Goal: Information Seeking & Learning: Learn about a topic

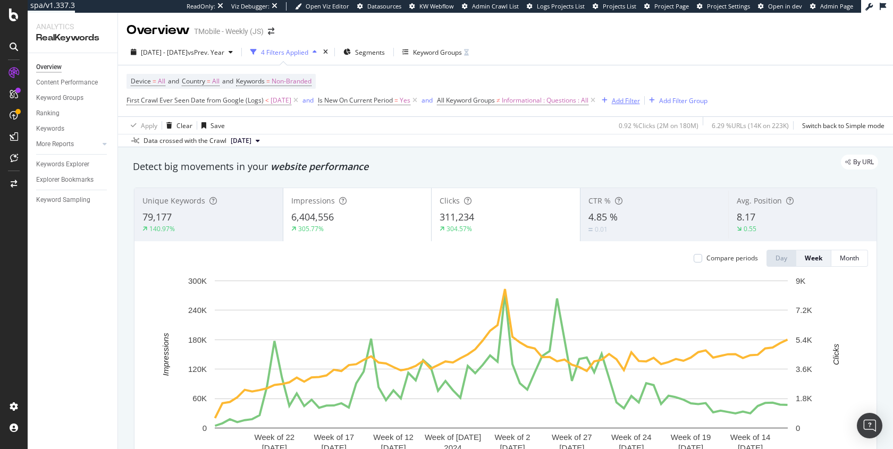
click at [640, 100] on div "Add Filter" at bounding box center [626, 100] width 28 height 9
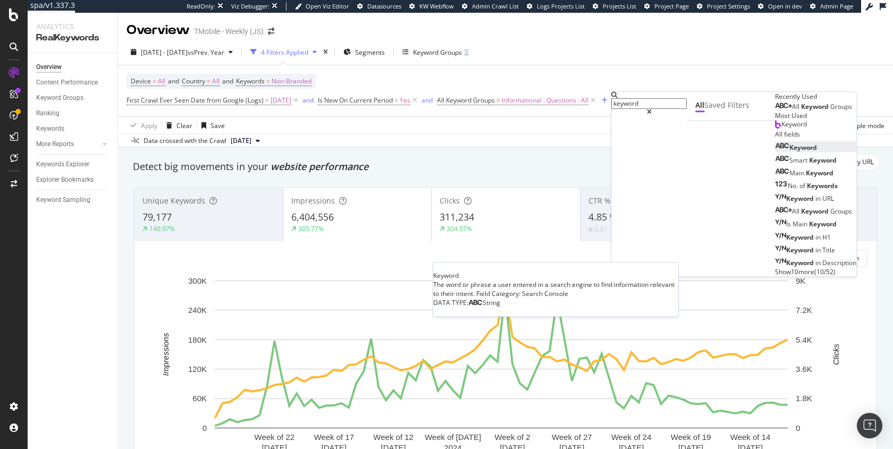
type input "keyword"
click at [775, 152] on div "Keyword" at bounding box center [796, 147] width 42 height 9
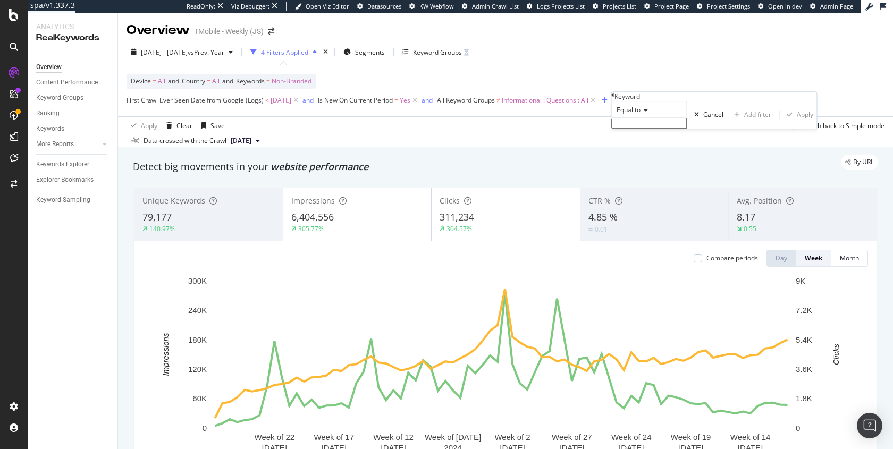
click at [641, 114] on span "Equal to" at bounding box center [629, 109] width 24 height 9
click at [681, 208] on div "Doesn't contain" at bounding box center [649, 202] width 74 height 11
click at [660, 118] on div "Doesn't contain" at bounding box center [648, 109] width 75 height 17
click at [669, 230] on span "Doesn't match regex" at bounding box center [646, 225] width 62 height 9
click at [652, 129] on input "text" at bounding box center [648, 123] width 75 height 11
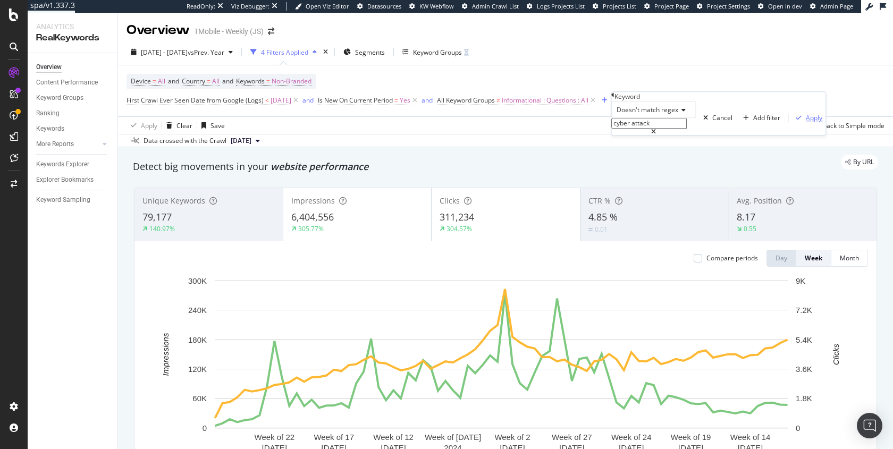
type input "cyber attack"
click at [806, 123] on div "Apply" at bounding box center [814, 118] width 16 height 9
click at [692, 100] on icon at bounding box center [687, 100] width 9 height 11
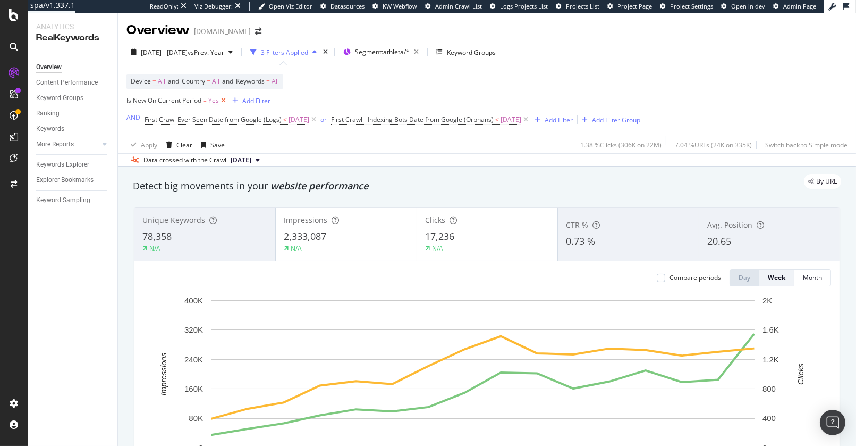
click at [223, 103] on icon at bounding box center [223, 100] width 9 height 11
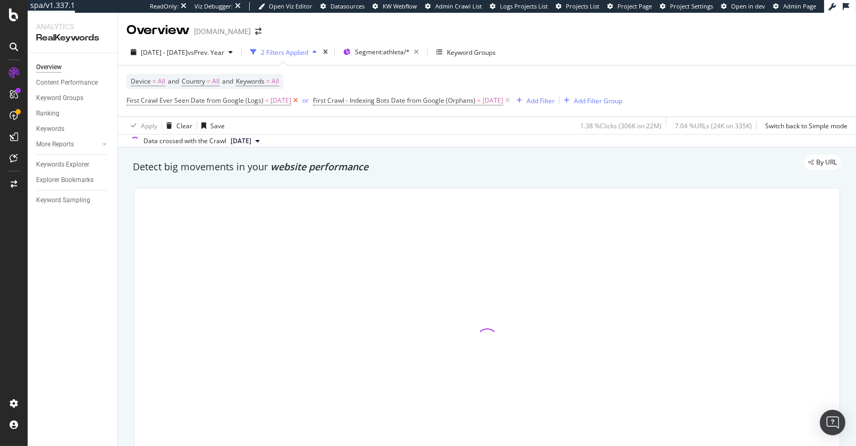
click at [300, 101] on icon at bounding box center [295, 100] width 9 height 11
click at [326, 102] on icon at bounding box center [321, 100] width 9 height 11
click at [331, 102] on div "Device = All and Country = All and Keywords = All First Crawl - Indexing Bots D…" at bounding box center [487, 90] width 721 height 51
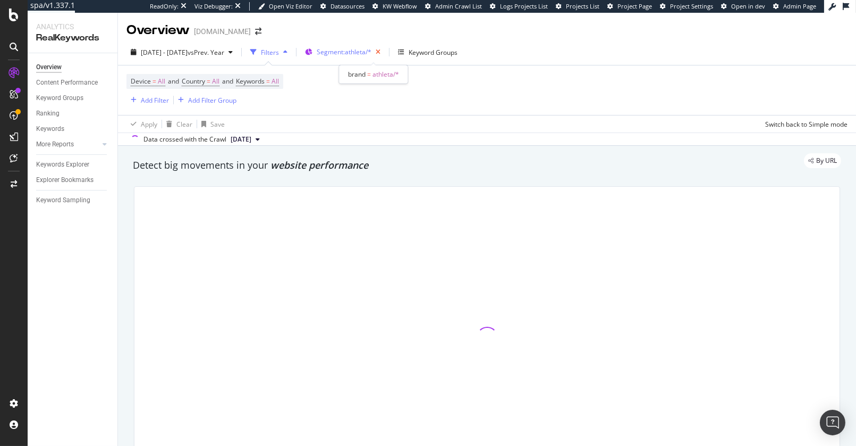
click at [385, 49] on icon "button" at bounding box center [378, 52] width 13 height 15
click at [409, 49] on div "Keyword Groups" at bounding box center [433, 52] width 49 height 9
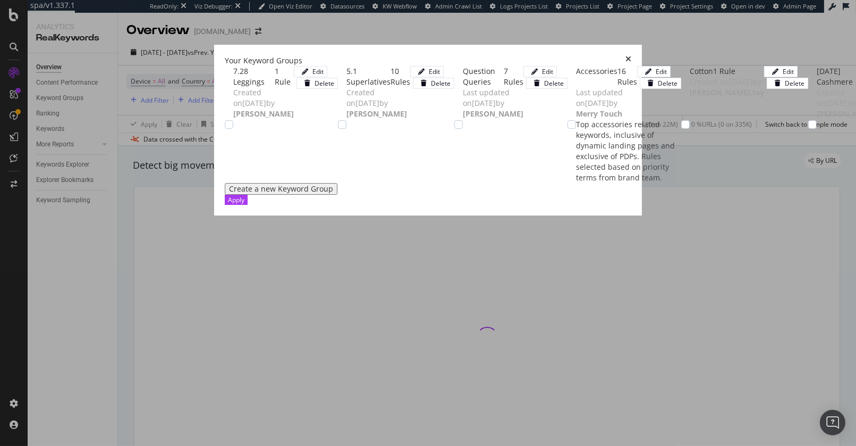
click at [632, 55] on icon "times" at bounding box center [629, 60] width 6 height 11
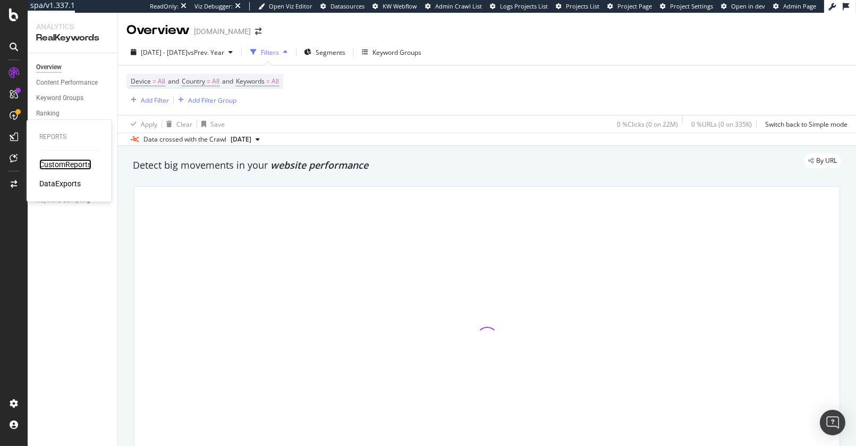
click at [63, 164] on div "CustomReports" at bounding box center [65, 164] width 52 height 11
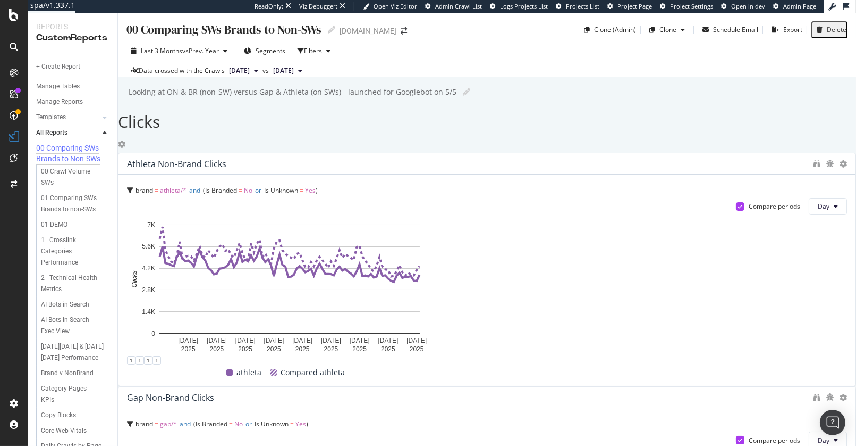
scroll to position [131, 0]
click at [61, 314] on div "AI Bots in Search Exec View" at bounding box center [71, 325] width 61 height 22
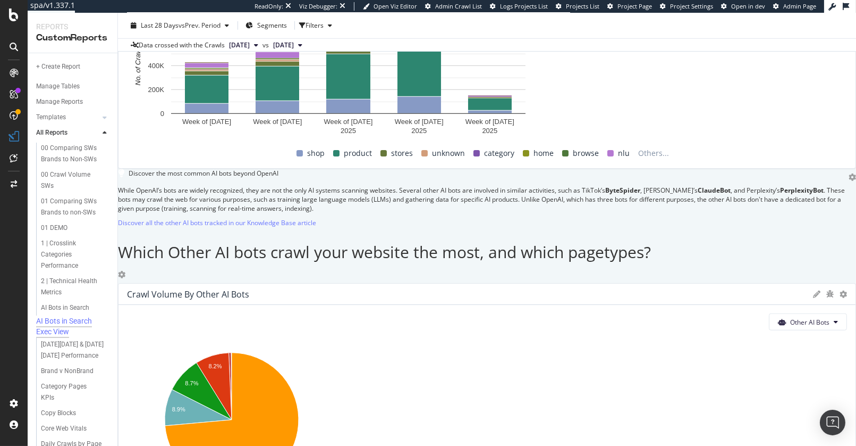
scroll to position [1811, 0]
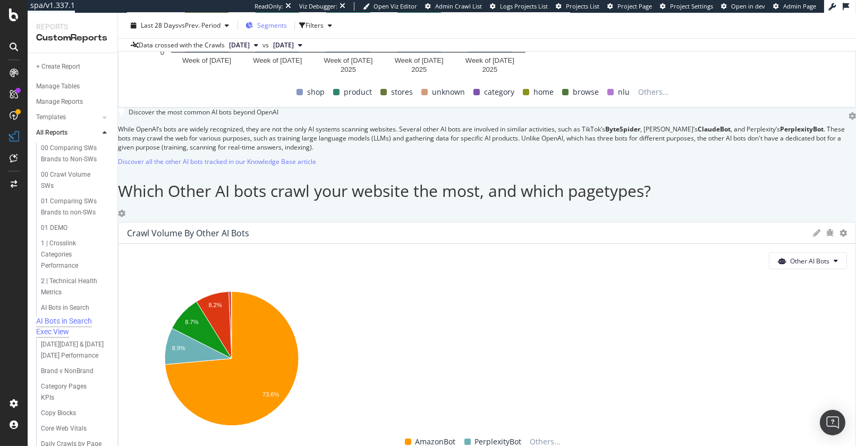
click at [266, 21] on div "Segments" at bounding box center [266, 25] width 41 height 9
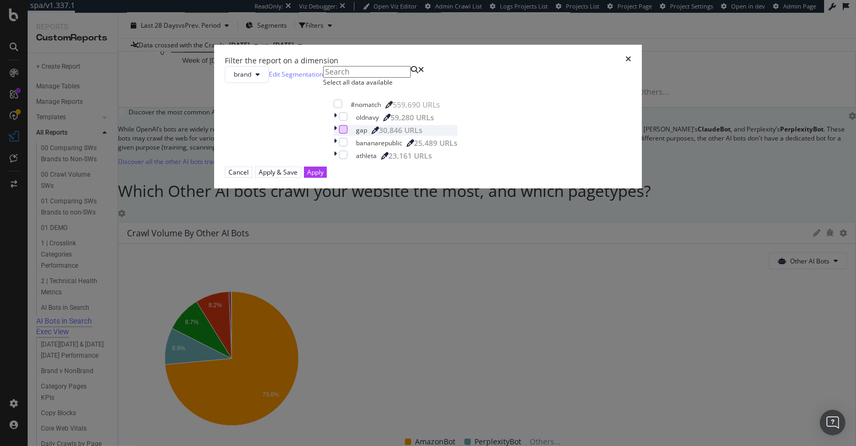
click at [339, 133] on div "modal" at bounding box center [343, 129] width 9 height 9
click at [324, 177] on div "Apply" at bounding box center [315, 171] width 16 height 9
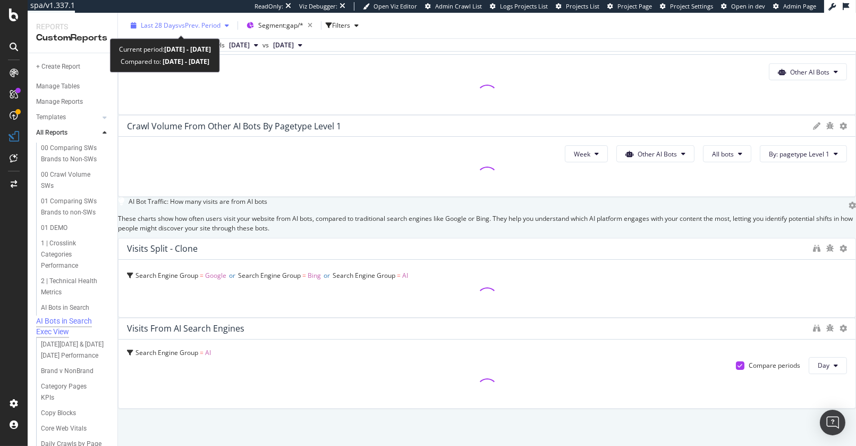
click at [198, 27] on span "vs Prev. Period" at bounding box center [200, 25] width 42 height 9
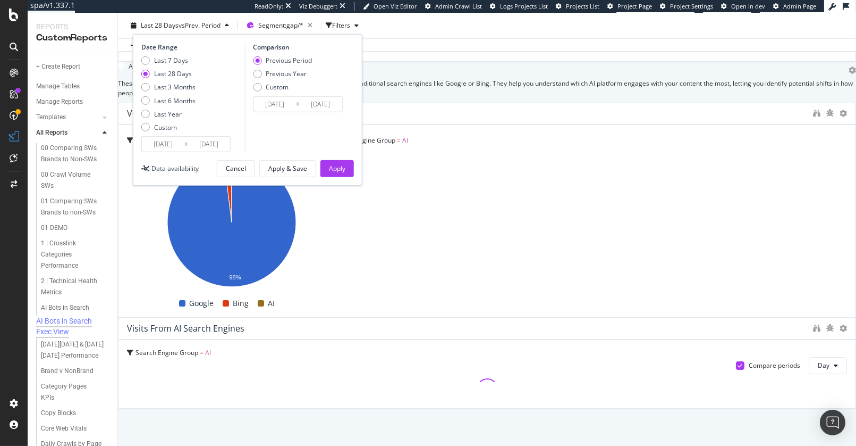
click at [178, 144] on input "2025/07/29" at bounding box center [163, 144] width 43 height 15
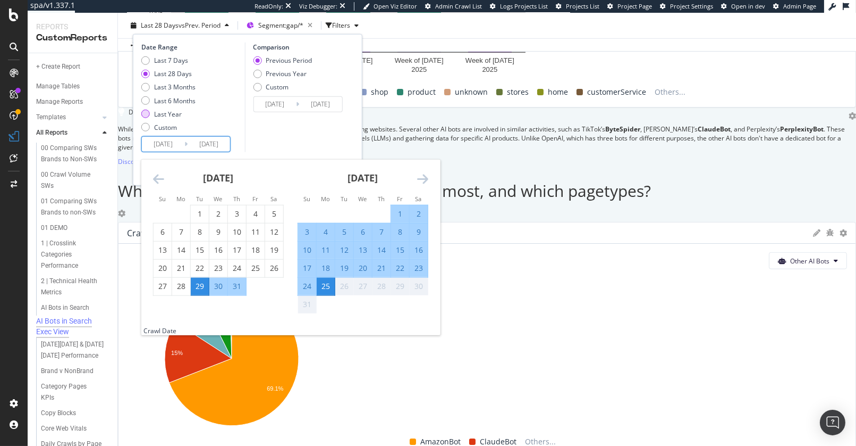
click at [175, 116] on div "Last Year" at bounding box center [168, 114] width 28 height 9
type input "2024/08/26"
type input "2023/08/27"
type input "2024/08/25"
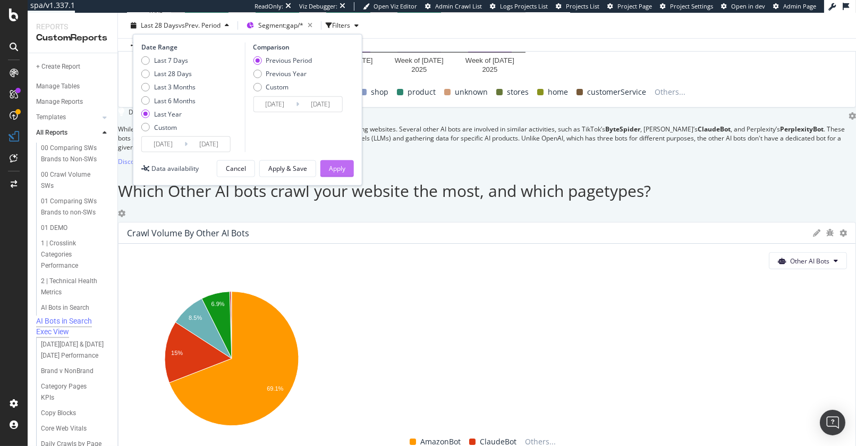
click at [333, 164] on div "Apply" at bounding box center [337, 168] width 16 height 9
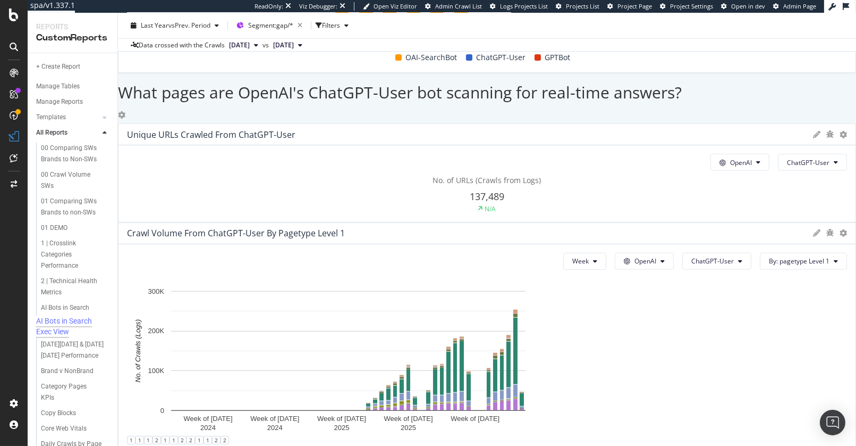
scroll to position [1783, 0]
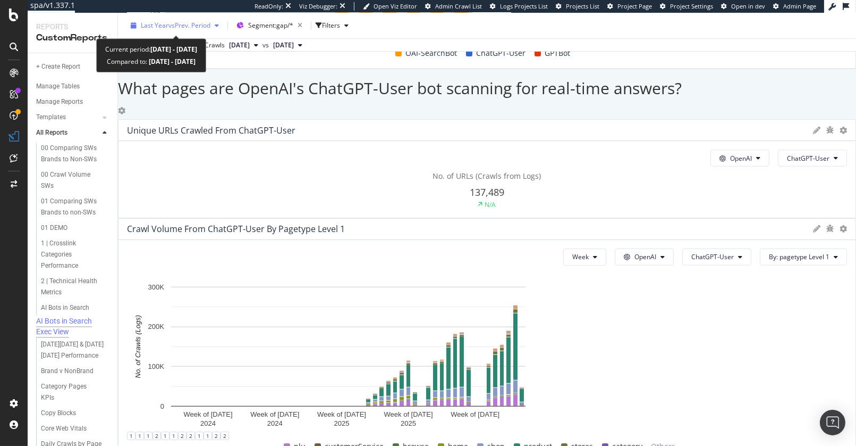
click at [168, 20] on div "Last Year vs Prev. Period" at bounding box center [175, 26] width 97 height 16
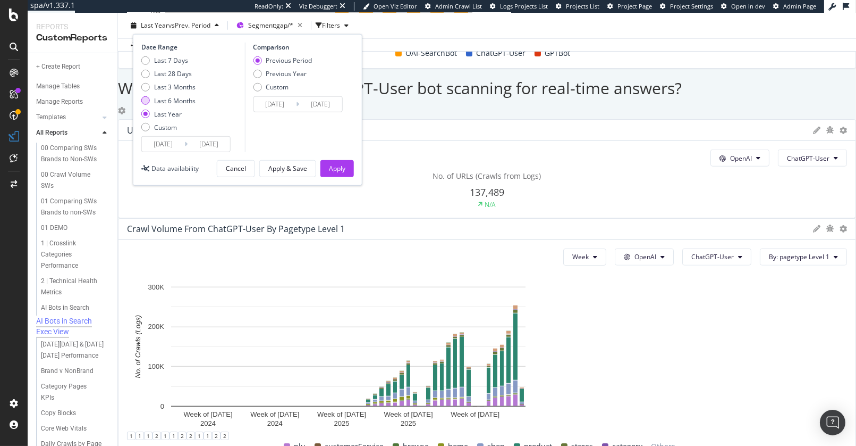
click at [164, 102] on div "Last 6 Months" at bounding box center [174, 100] width 41 height 9
type input "2025/02/26"
type input "2024/08/28"
type input "2025/02/25"
click at [273, 73] on div "Previous Year" at bounding box center [286, 73] width 41 height 9
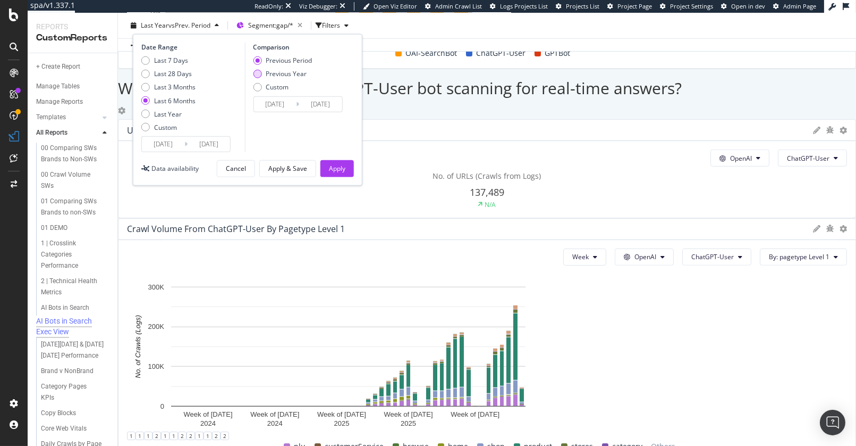
type input "2024/02/28"
type input "2024/08/26"
click at [328, 169] on button "Apply" at bounding box center [337, 168] width 33 height 17
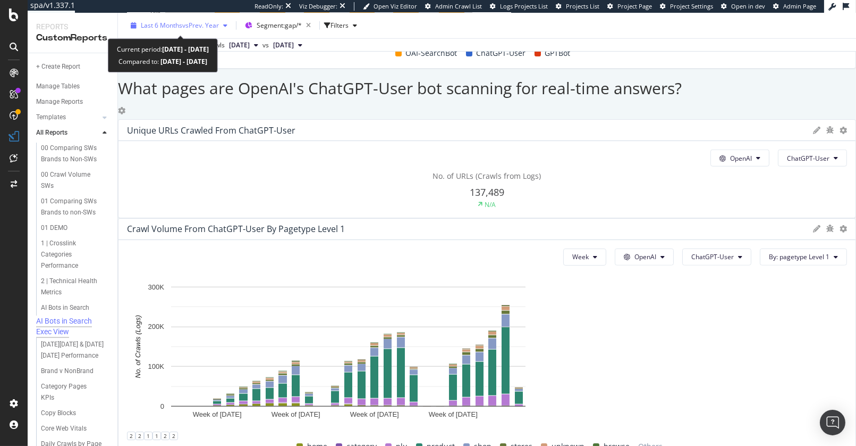
click at [173, 19] on div "Last 6 Months vs Prev. Year" at bounding box center [179, 26] width 105 height 16
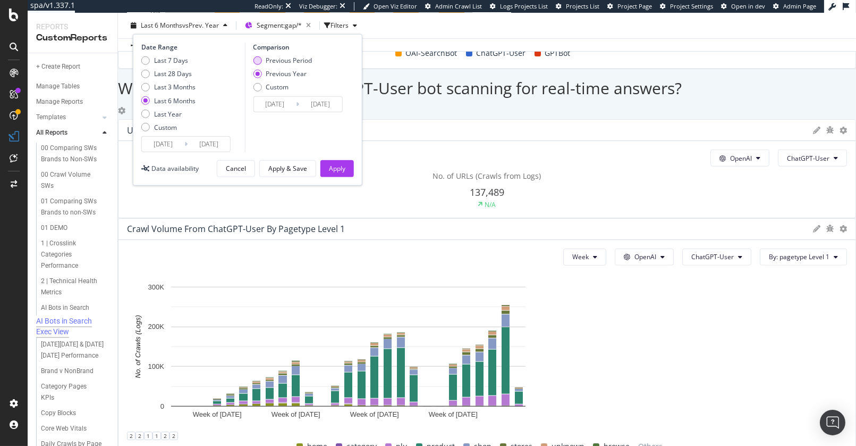
click at [306, 63] on div "Previous Period" at bounding box center [289, 60] width 46 height 9
type input "2024/08/28"
type input "2025/02/25"
click at [346, 170] on button "Apply" at bounding box center [337, 168] width 33 height 17
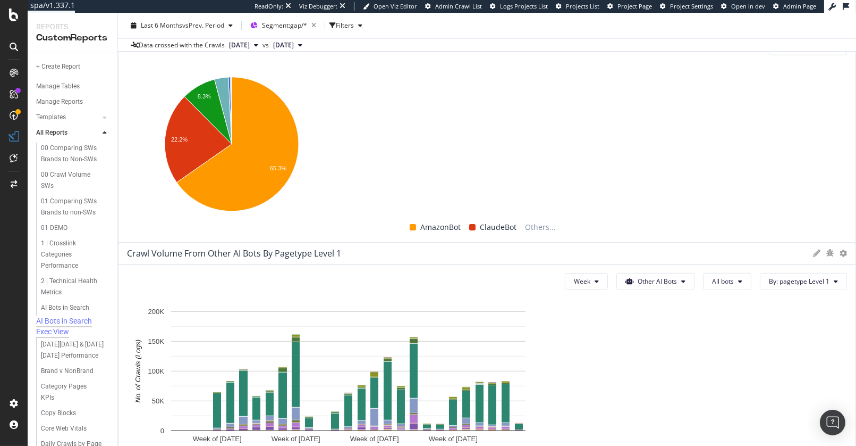
scroll to position [1811, 0]
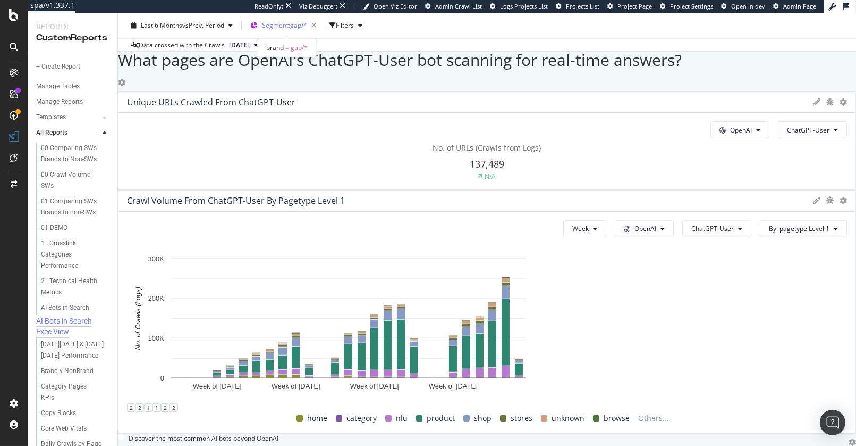
click at [285, 29] on span "Segment: gap/*" at bounding box center [284, 25] width 45 height 9
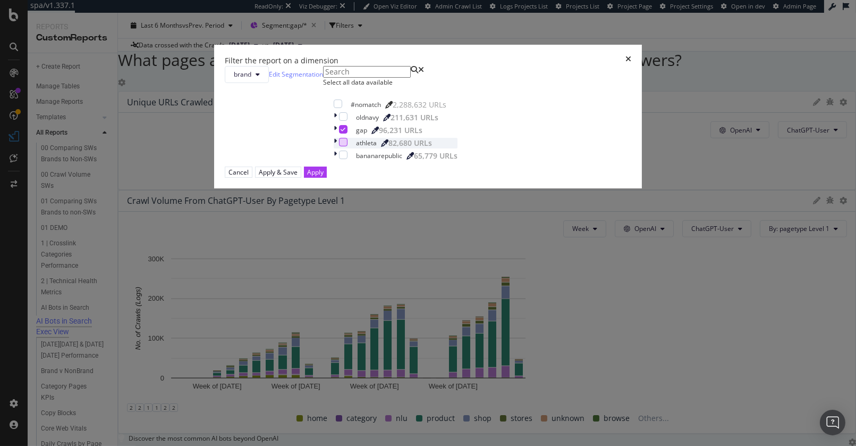
click at [339, 146] on div "modal" at bounding box center [343, 142] width 9 height 9
click at [341, 132] on icon "modal" at bounding box center [343, 129] width 5 height 5
click at [324, 177] on div "Apply" at bounding box center [315, 172] width 16 height 10
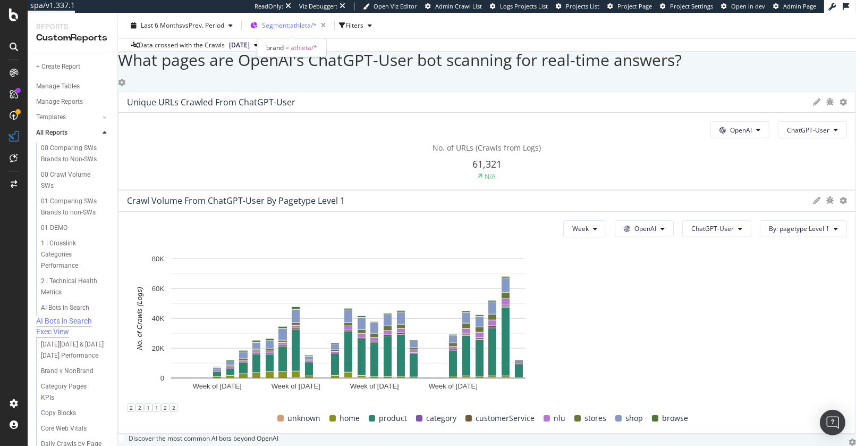
click at [285, 24] on span "Segment: athleta/*" at bounding box center [289, 25] width 55 height 9
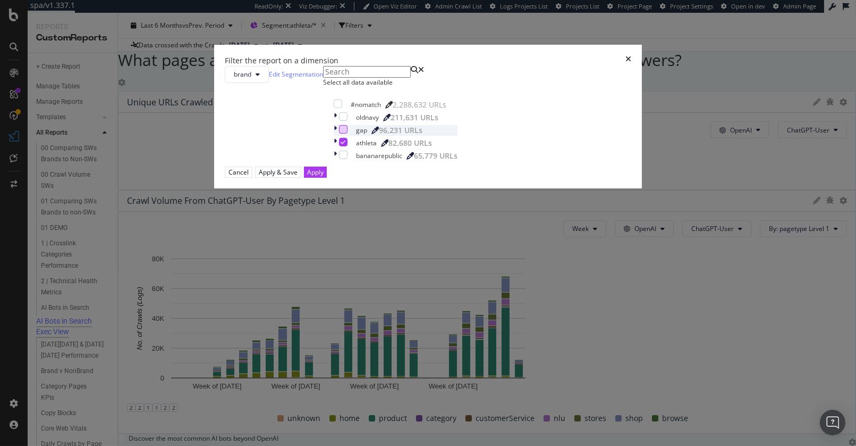
click at [339, 133] on div "modal" at bounding box center [343, 129] width 9 height 9
click at [335, 148] on div "athleta 82,680 URLs" at bounding box center [396, 143] width 124 height 11
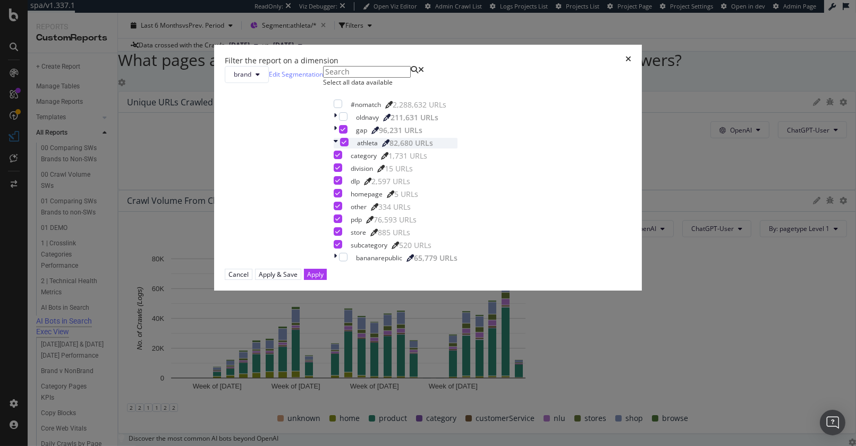
click at [340, 146] on div "modal" at bounding box center [344, 142] width 9 height 9
click at [324, 279] on div "Apply" at bounding box center [315, 274] width 16 height 9
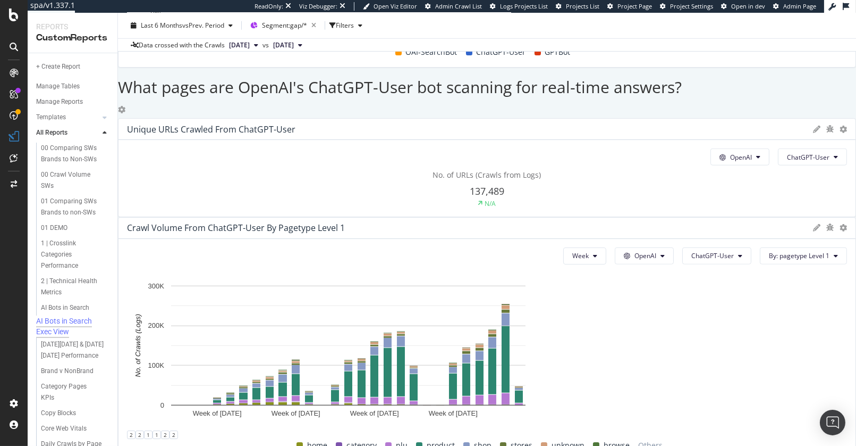
scroll to position [1785, 0]
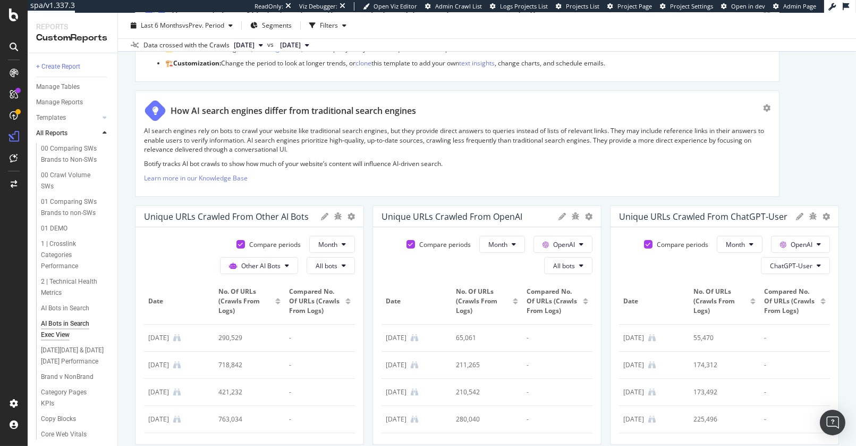
scroll to position [139, 0]
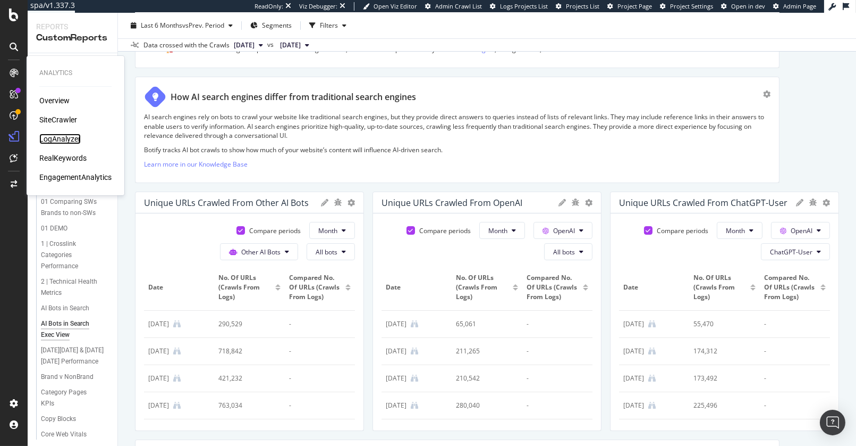
click at [71, 136] on div "LogAnalyzer" at bounding box center [59, 138] width 41 height 11
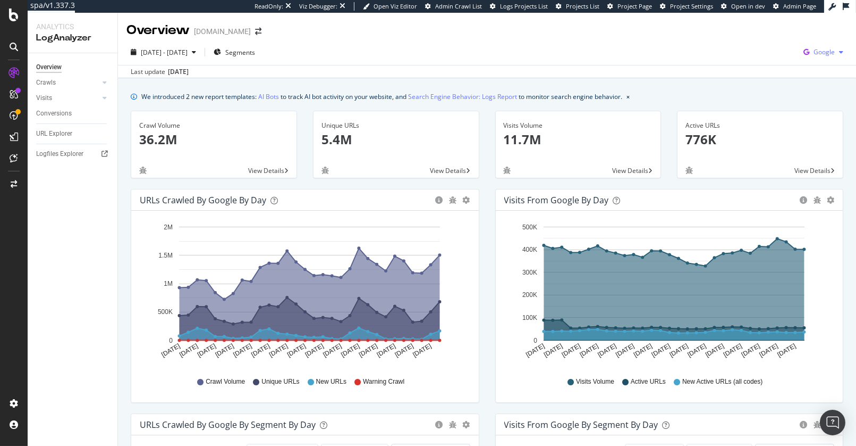
click at [820, 52] on span "Google" at bounding box center [824, 51] width 21 height 9
click at [764, 58] on span "OpenAI" at bounding box center [762, 63] width 39 height 10
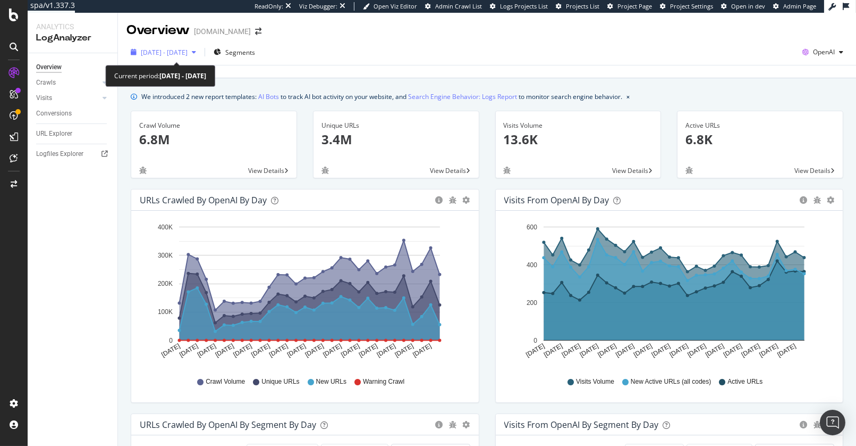
click at [169, 54] on span "2025 Jul. 29th - Aug. 27th" at bounding box center [164, 52] width 47 height 9
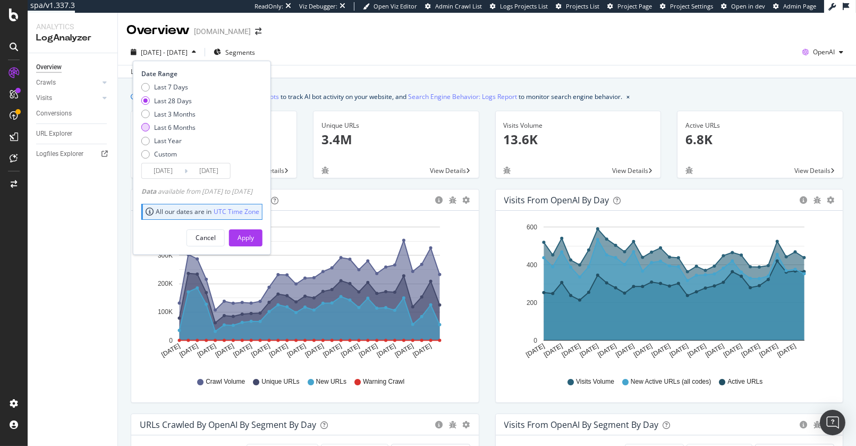
click at [190, 130] on div "Last 6 Months" at bounding box center [174, 127] width 41 height 9
type input "2025/02/28"
click at [254, 237] on div "Apply" at bounding box center [246, 237] width 16 height 9
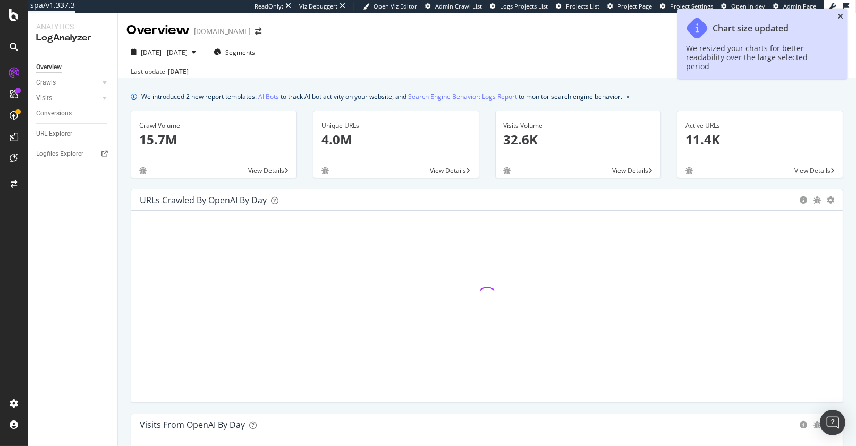
click at [840, 14] on icon "close toast" at bounding box center [841, 16] width 6 height 7
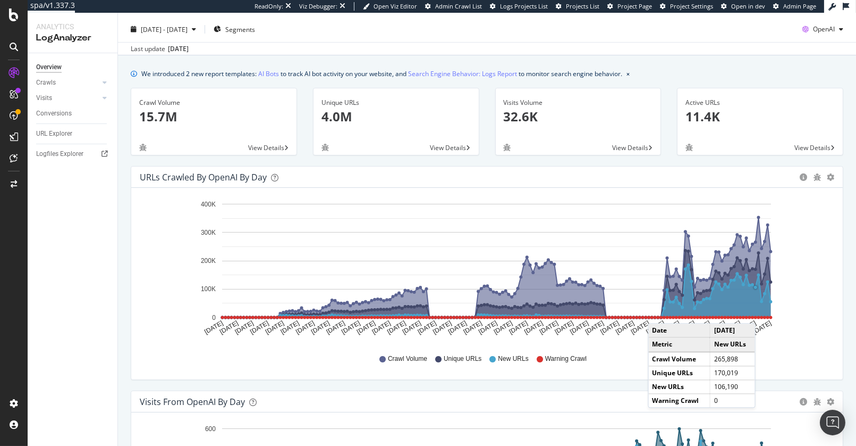
scroll to position [24, 0]
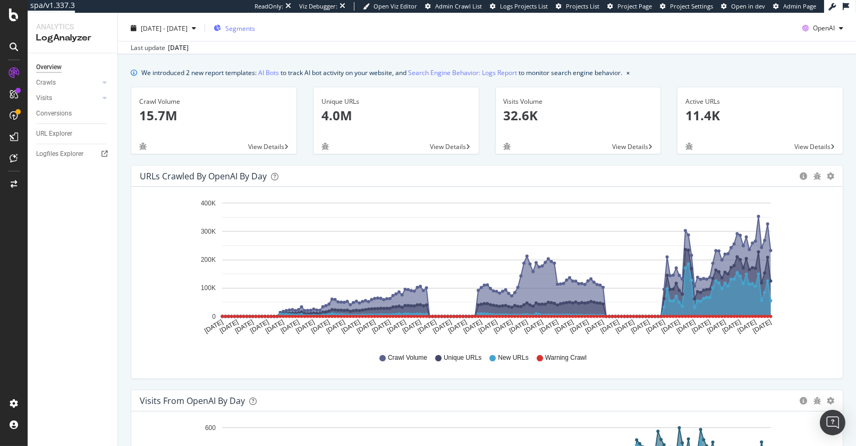
click at [255, 24] on span "Segments" at bounding box center [240, 28] width 30 height 9
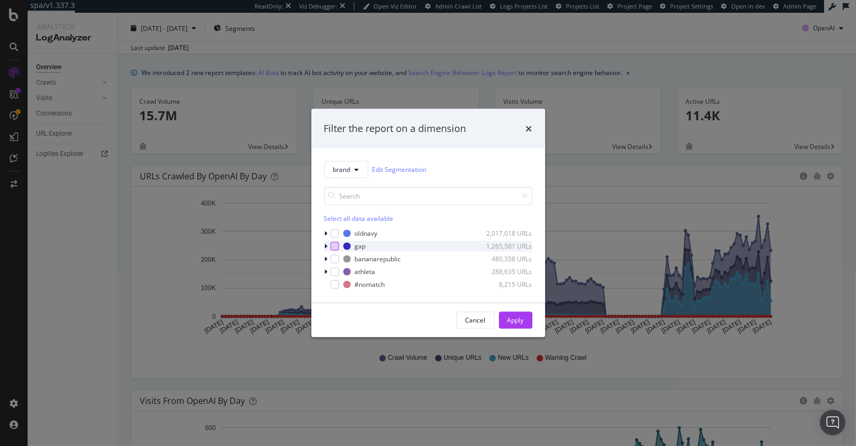
click at [332, 246] on div "modal" at bounding box center [335, 245] width 9 height 9
click at [502, 324] on button "Apply" at bounding box center [515, 319] width 33 height 17
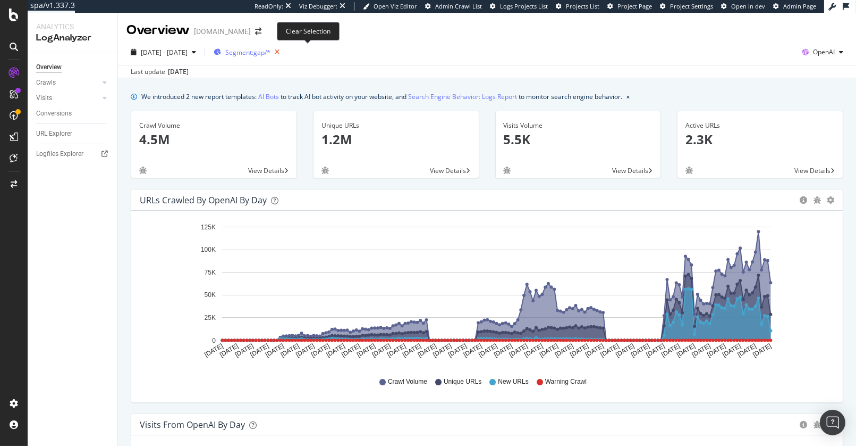
click at [284, 52] on icon "button" at bounding box center [277, 52] width 13 height 15
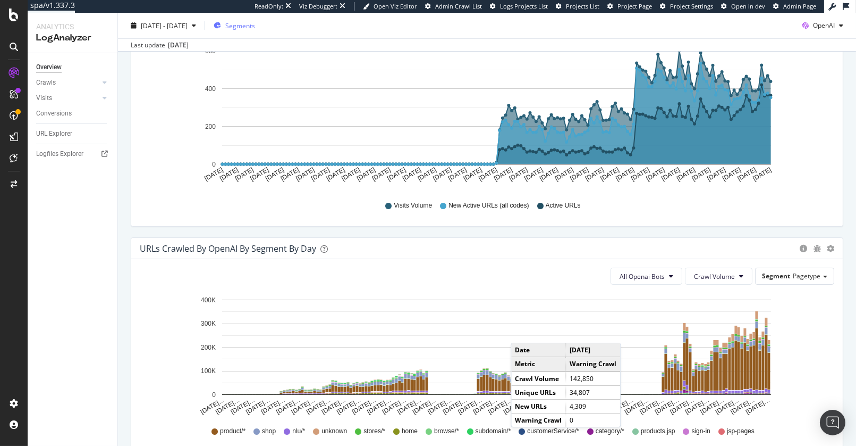
scroll to position [630, 0]
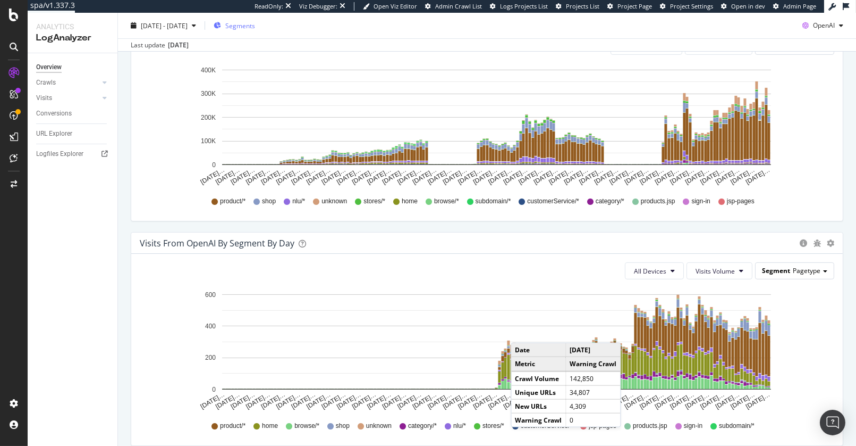
click at [818, 266] on div "Segment Pagetype" at bounding box center [795, 270] width 78 height 15
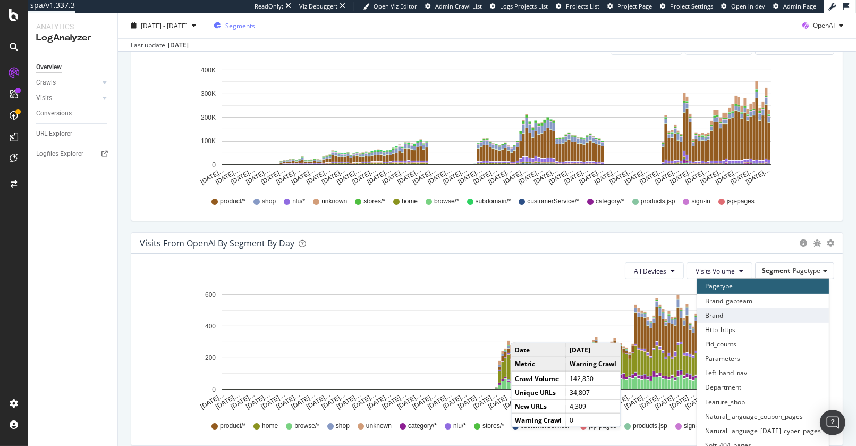
click at [744, 308] on div "Brand" at bounding box center [764, 315] width 132 height 14
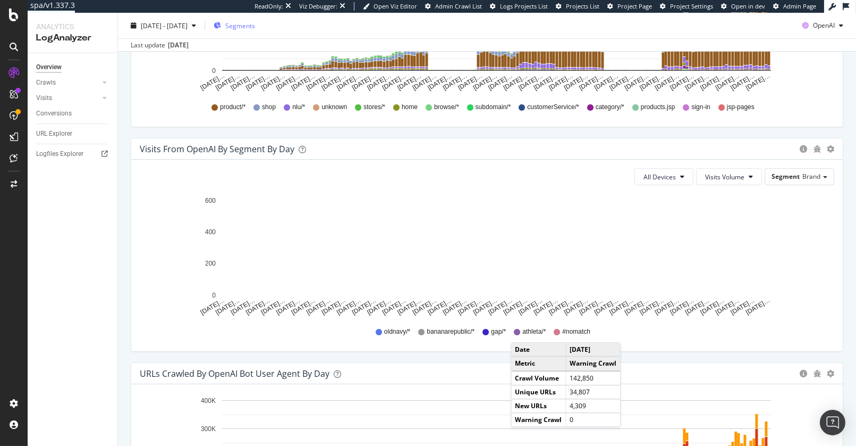
scroll to position [725, 0]
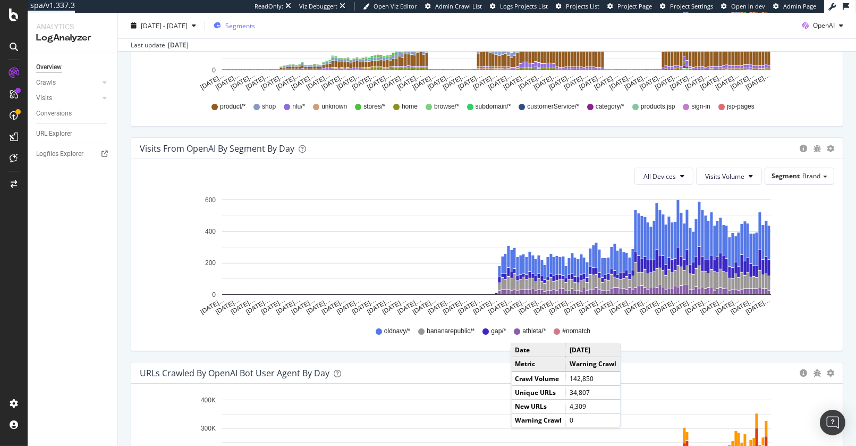
click at [164, 339] on div "oldnavy/* bananarepublic/* gap/* athleta/* #nomatch" at bounding box center [487, 331] width 684 height 24
click at [804, 354] on div "Visits from OpenAI By Segment By Day Timeline (by Value) Table All Devices Visi…" at bounding box center [487, 249] width 729 height 224
click at [207, 330] on div "oldnavy/* bananarepublic/* gap/* athleta/* #nomatch" at bounding box center [487, 331] width 684 height 24
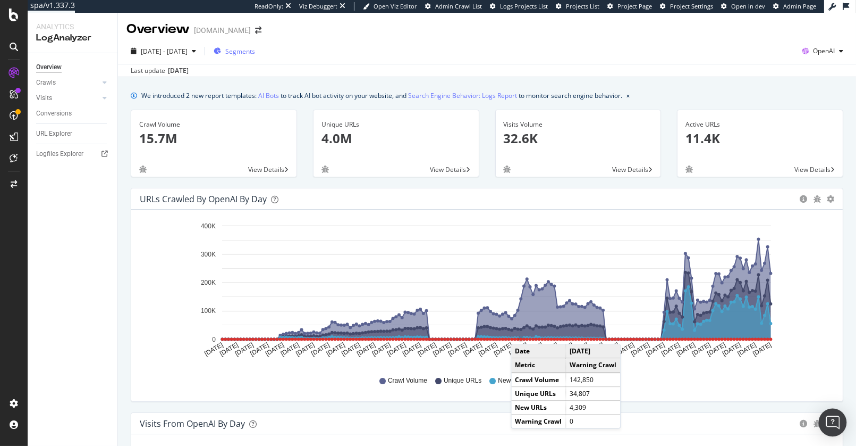
scroll to position [2, 0]
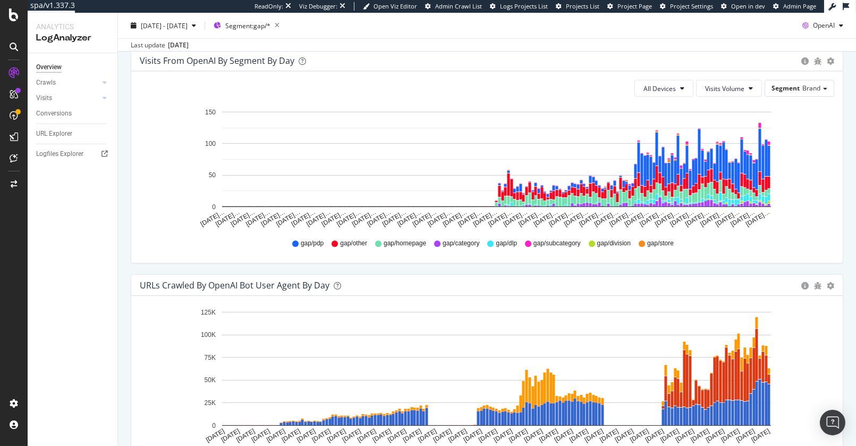
scroll to position [812, 0]
click at [271, 27] on span "Segment: gap/*" at bounding box center [247, 25] width 45 height 9
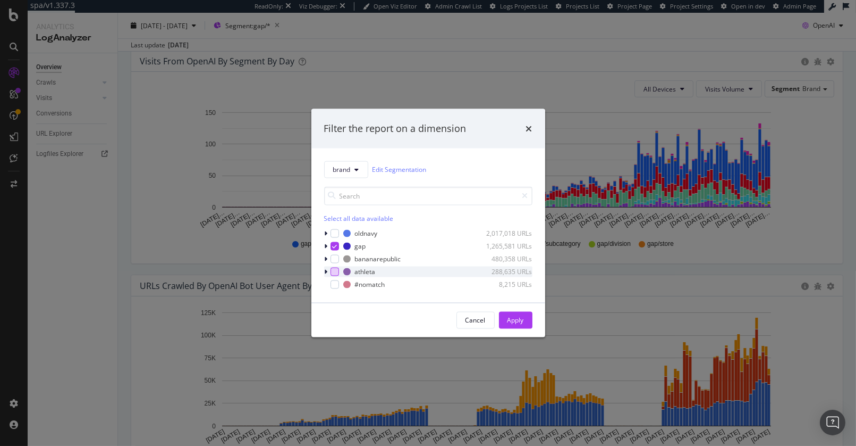
click at [337, 269] on div "modal" at bounding box center [335, 271] width 9 height 9
click at [335, 249] on div "gap 1,265,581 URLs" at bounding box center [428, 245] width 208 height 11
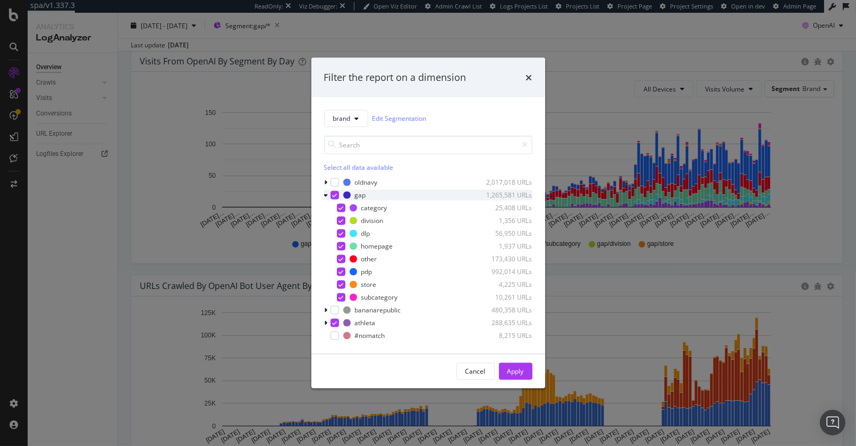
click at [339, 194] on div "gap 1,265,581 URLs" at bounding box center [428, 194] width 208 height 11
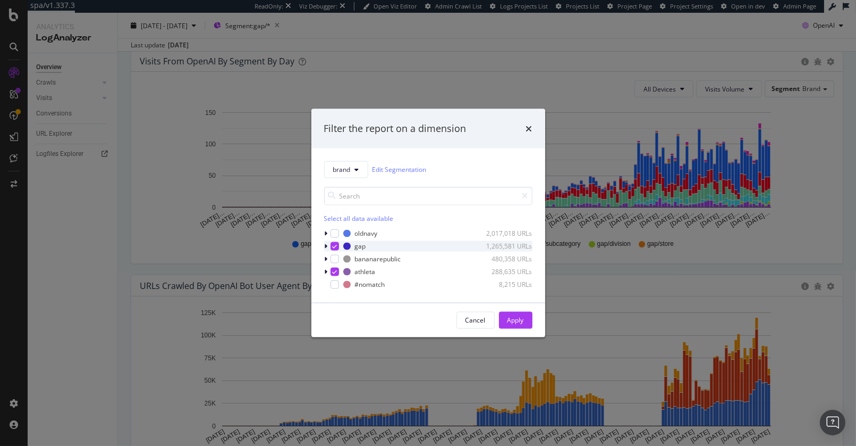
click at [335, 244] on icon "modal" at bounding box center [334, 245] width 5 height 5
click at [514, 321] on div "Apply" at bounding box center [516, 319] width 16 height 9
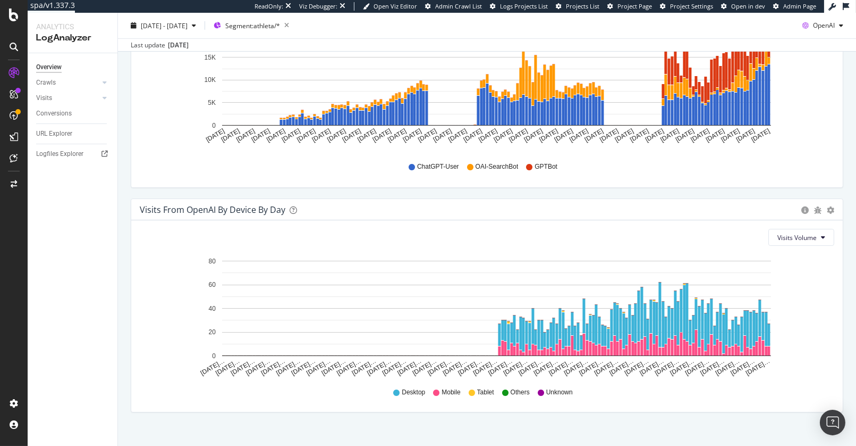
scroll to position [1123, 0]
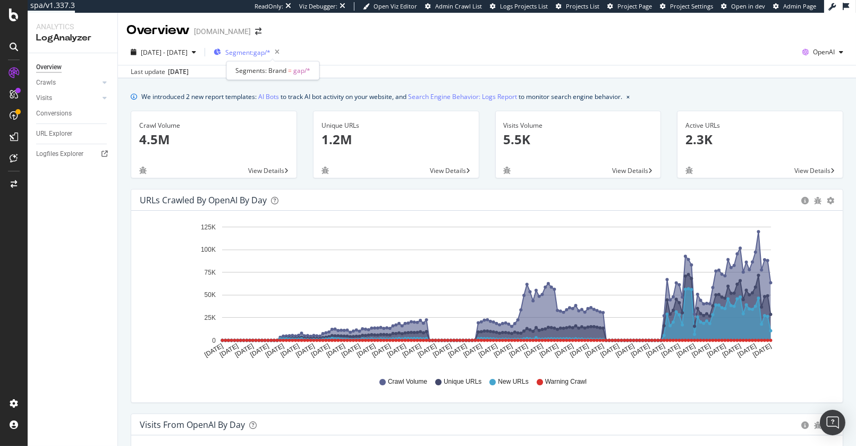
click at [271, 51] on span "Segment: gap/*" at bounding box center [247, 52] width 45 height 9
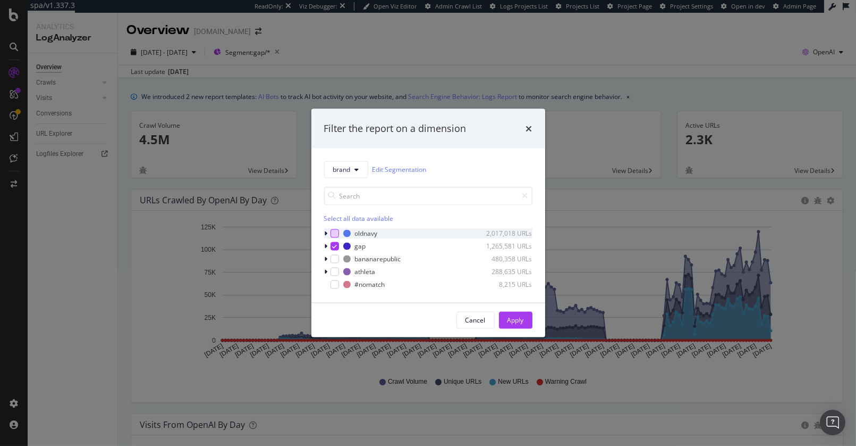
click at [334, 236] on div "modal" at bounding box center [335, 233] width 9 height 9
click at [335, 246] on icon "modal" at bounding box center [334, 245] width 5 height 5
click at [512, 321] on div "Apply" at bounding box center [516, 319] width 16 height 9
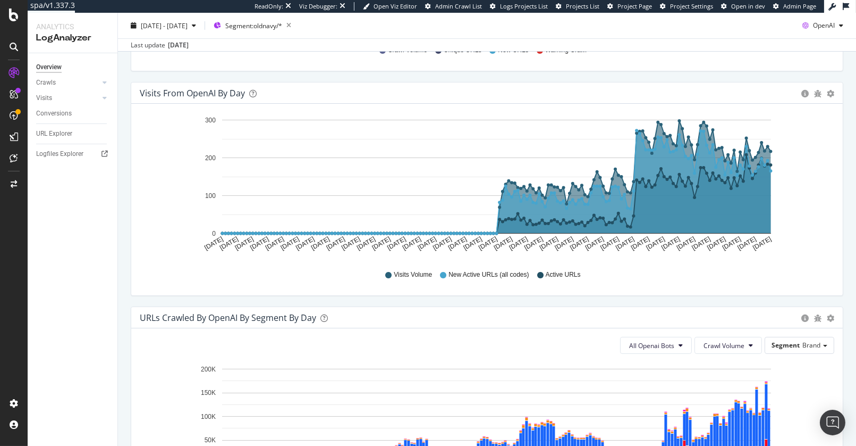
scroll to position [331, 0]
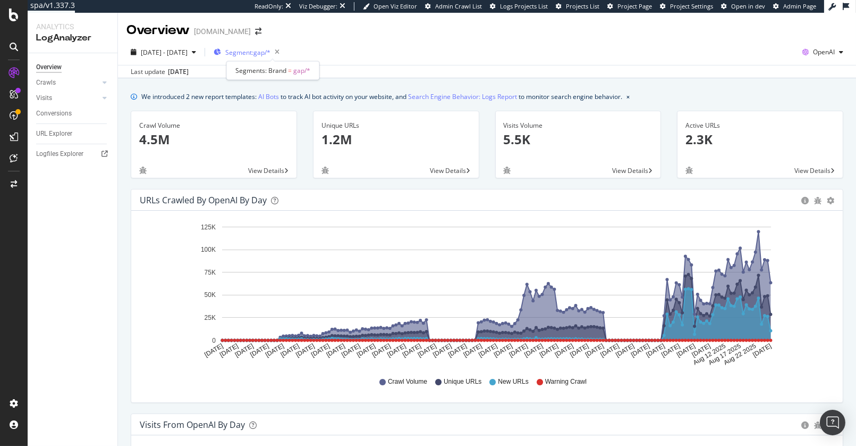
click at [271, 54] on span "Segment: gap/*" at bounding box center [247, 52] width 45 height 9
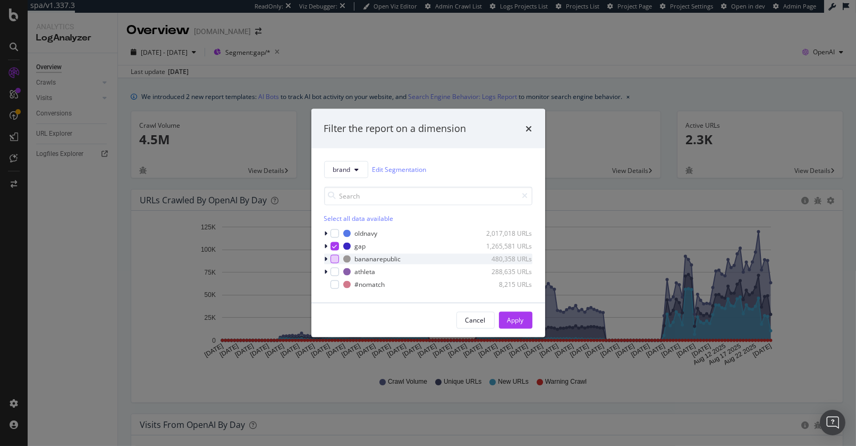
click at [336, 259] on div "modal" at bounding box center [335, 258] width 9 height 9
click at [337, 248] on icon "modal" at bounding box center [334, 245] width 5 height 5
click at [516, 321] on div "Apply" at bounding box center [516, 319] width 16 height 9
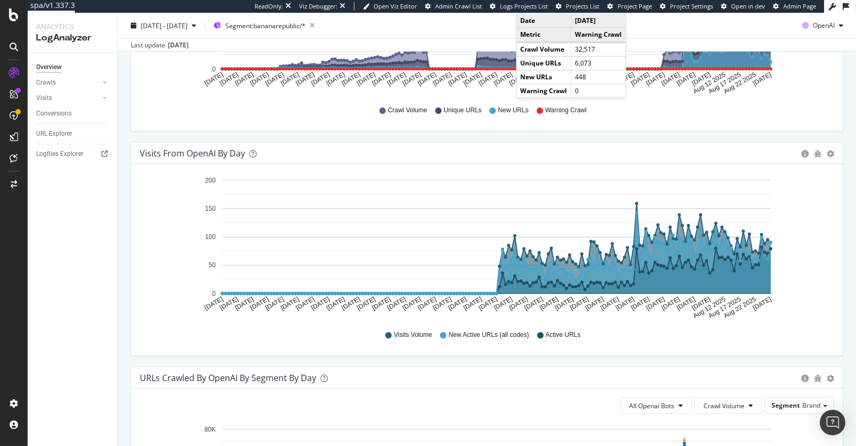
scroll to position [274, 0]
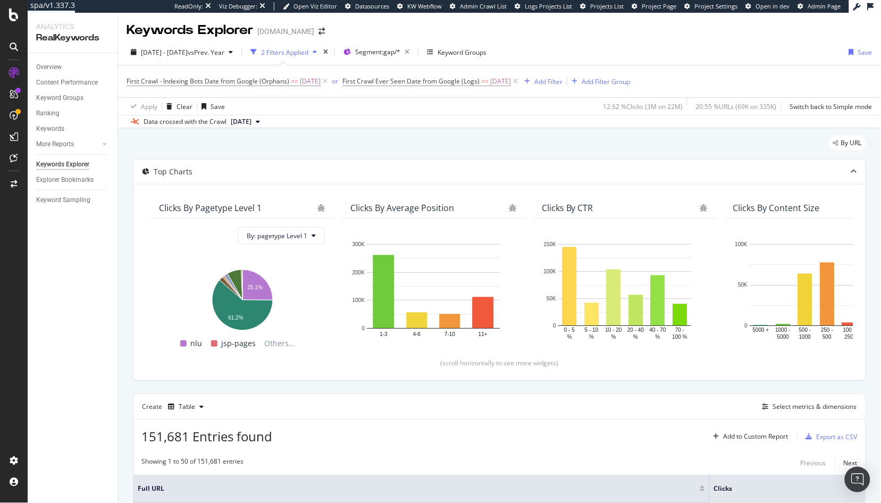
click at [346, 120] on div "Data crossed with the Crawl [DATE]" at bounding box center [499, 121] width 763 height 13
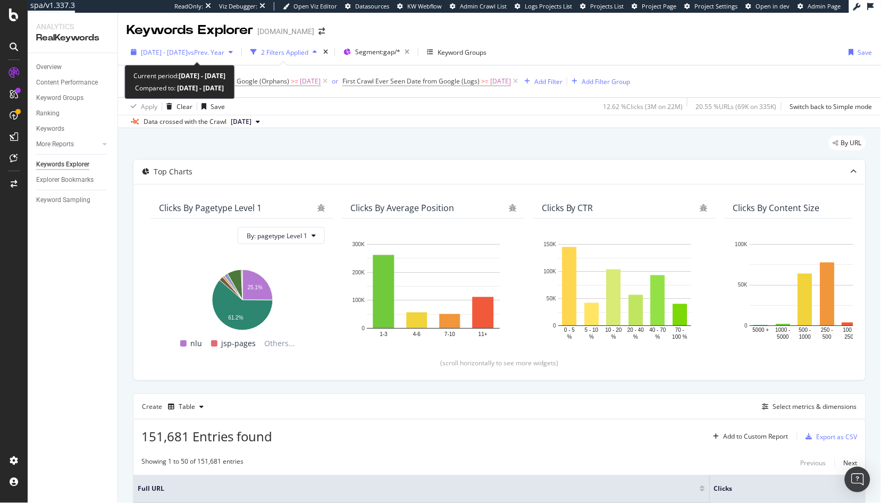
click at [171, 51] on span "[DATE] - [DATE]" at bounding box center [164, 52] width 47 height 9
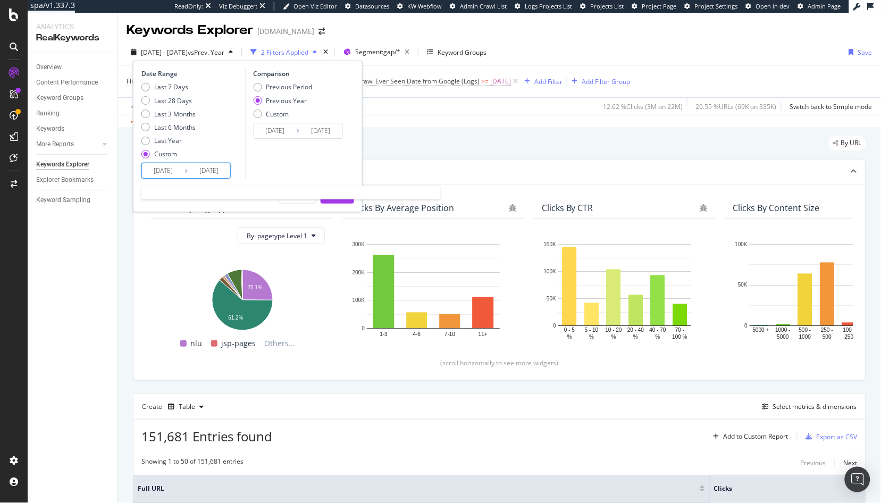
click at [222, 168] on input "[DATE]" at bounding box center [209, 170] width 43 height 15
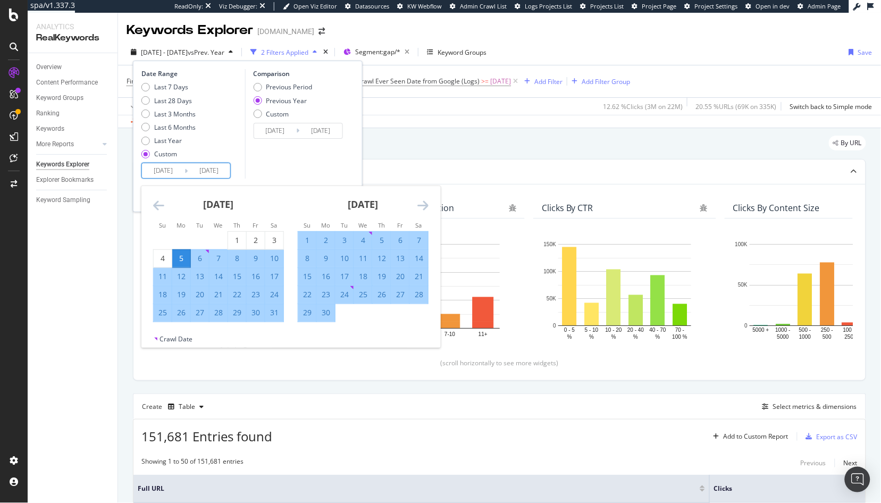
click at [274, 317] on div "31" at bounding box center [274, 312] width 18 height 11
type input "[DATE]"
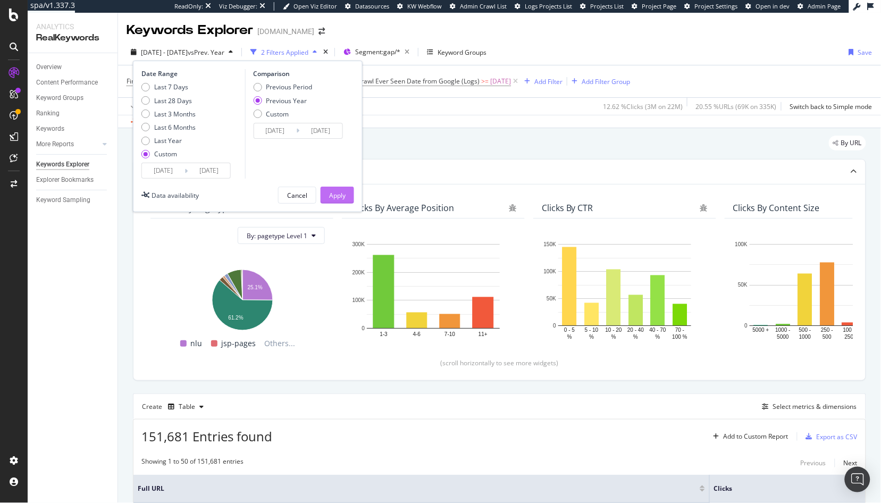
click at [339, 195] on div "Apply" at bounding box center [337, 195] width 16 height 9
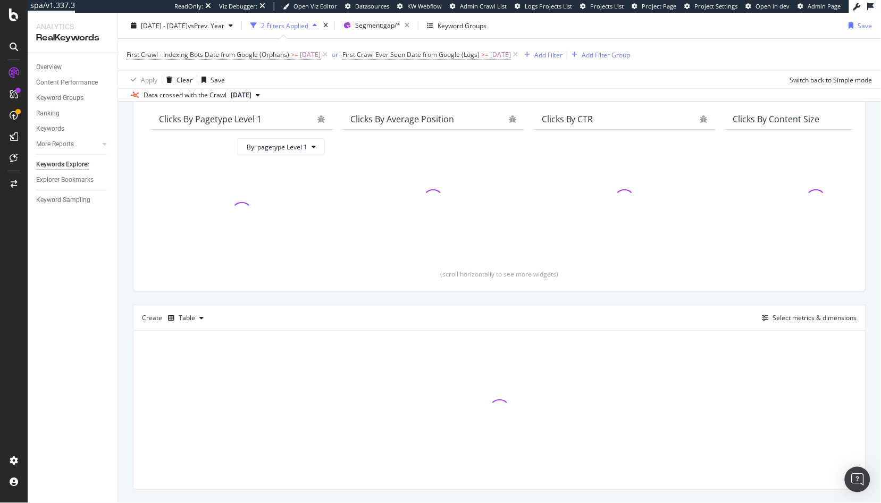
scroll to position [91, 0]
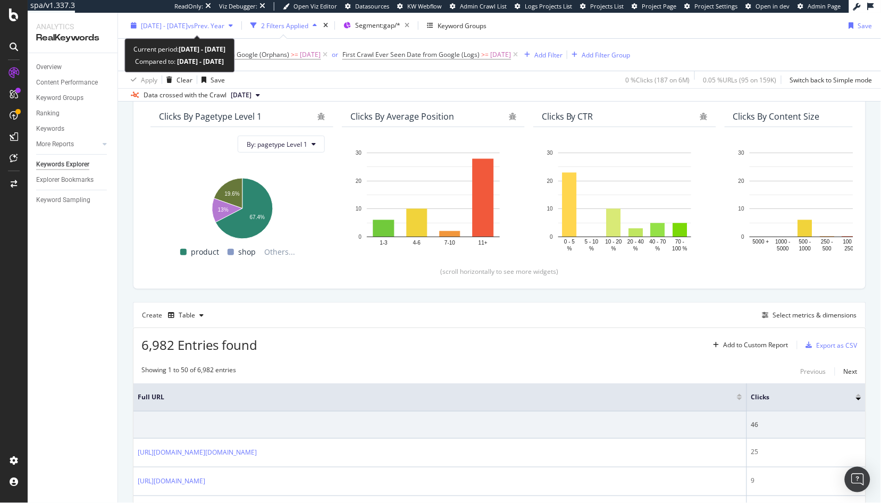
click at [197, 30] on div "[DATE] - [DATE] vs Prev. Year" at bounding box center [182, 26] width 111 height 16
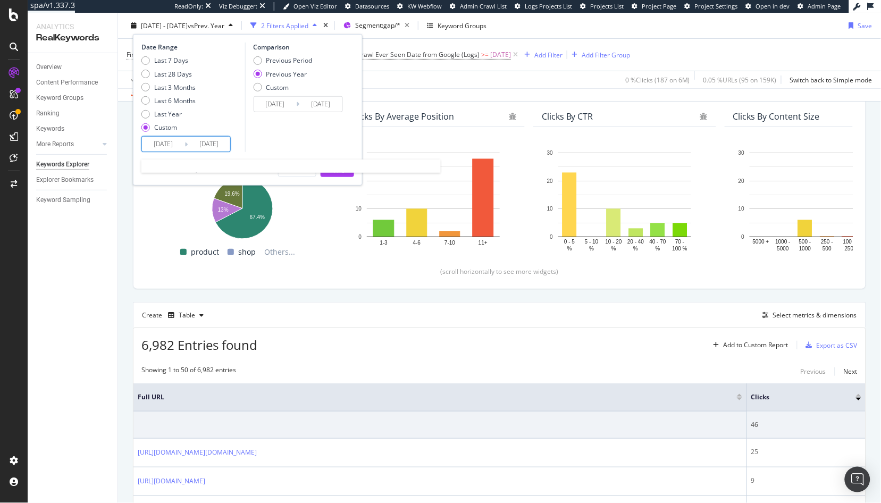
click at [176, 149] on input "[DATE]" at bounding box center [163, 144] width 43 height 15
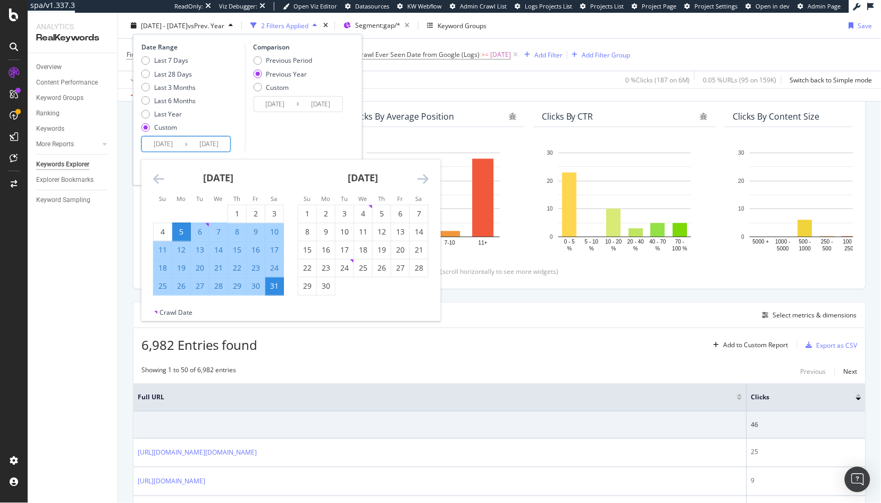
click at [159, 148] on input "[DATE]" at bounding box center [163, 144] width 43 height 15
click at [312, 211] on div "1" at bounding box center [307, 213] width 18 height 11
type input "[DATE]"
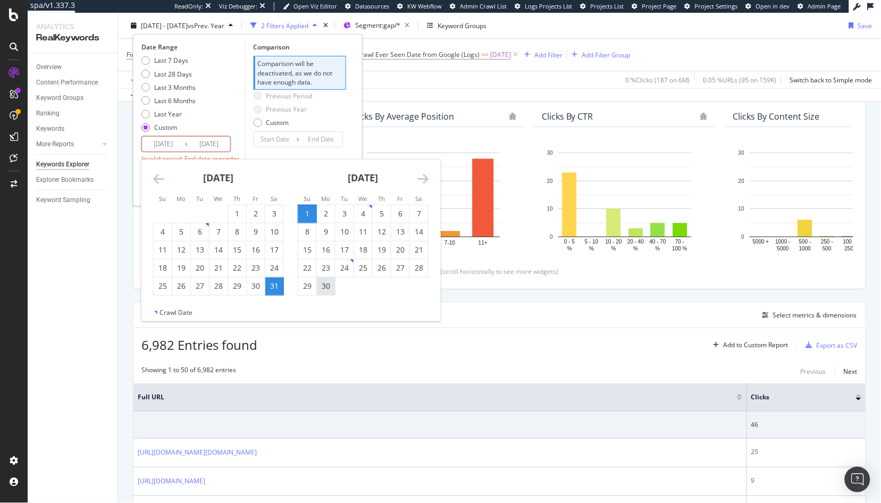
click at [326, 288] on div "30" at bounding box center [326, 286] width 18 height 11
type input "[DATE]"
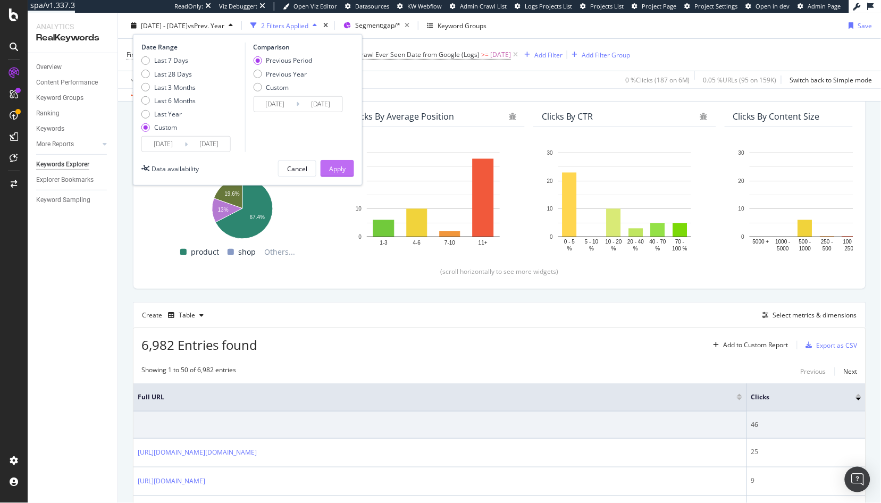
click at [337, 173] on div "Apply" at bounding box center [337, 168] width 16 height 9
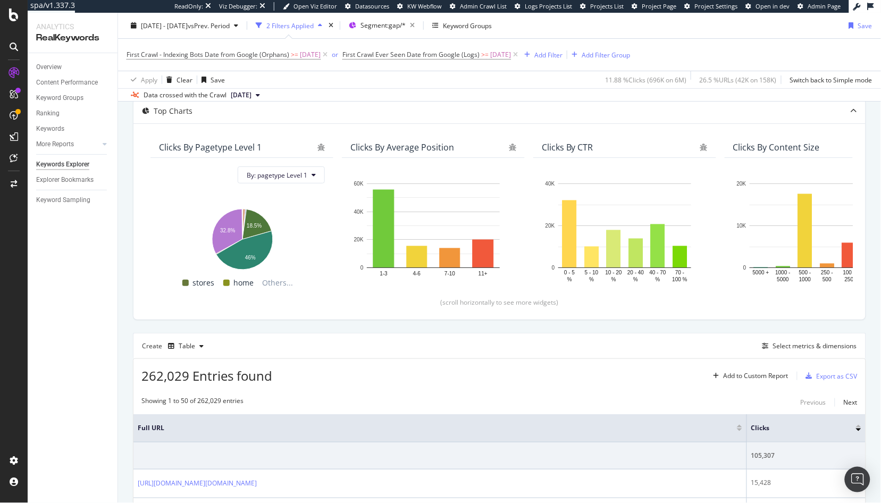
scroll to position [117, 0]
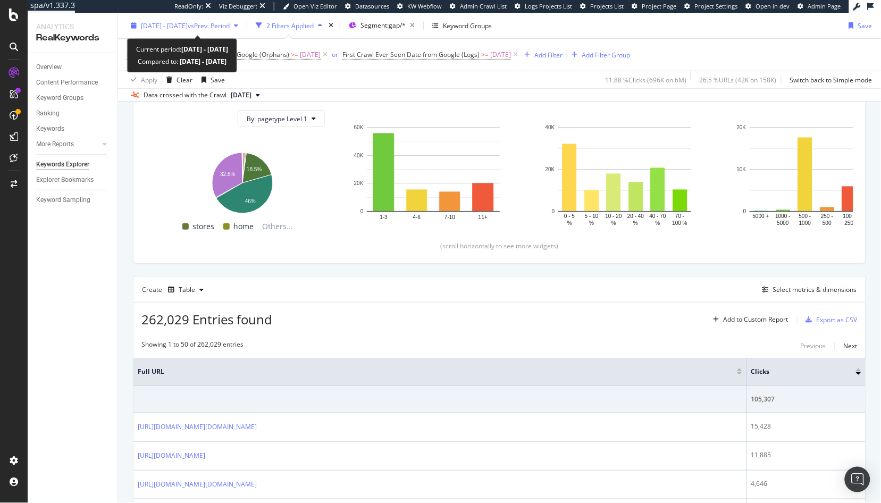
click at [188, 28] on span "[DATE] - [DATE]" at bounding box center [164, 25] width 47 height 9
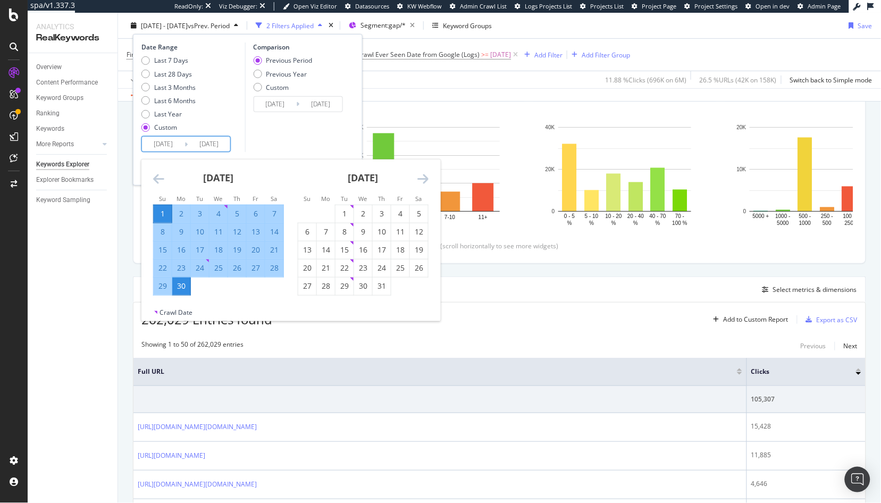
click at [177, 145] on input "[DATE]" at bounding box center [163, 144] width 43 height 15
click at [351, 213] on div "1" at bounding box center [344, 213] width 18 height 11
type input "2025/07/01"
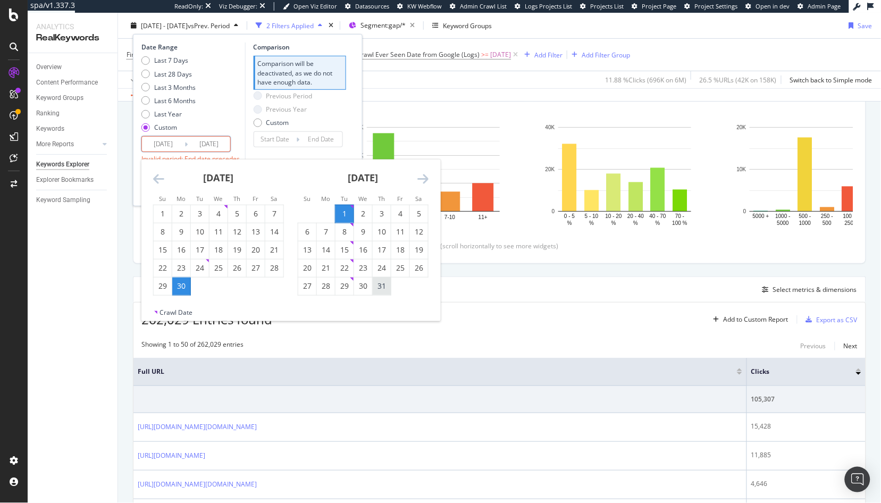
click at [379, 287] on div "31" at bounding box center [382, 286] width 18 height 11
type input "2025/07/31"
type input "2025/05/31"
type input "2025/06/30"
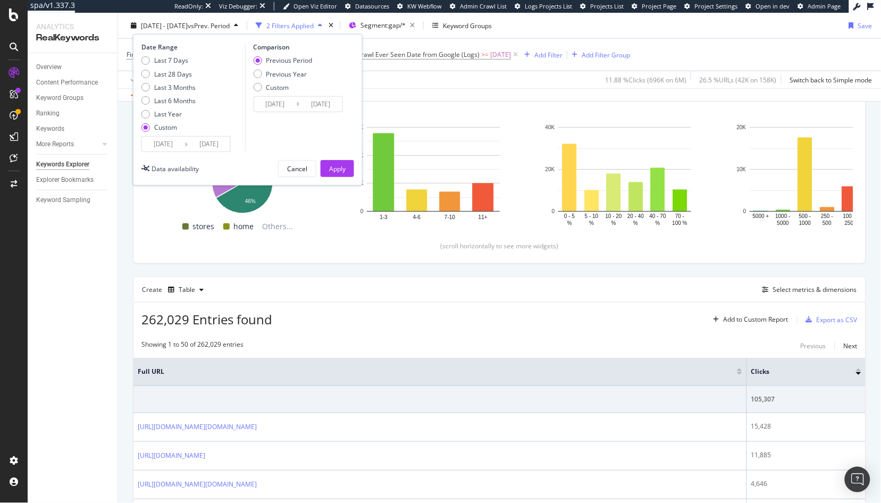
click at [219, 147] on input "2025/07/31" at bounding box center [209, 144] width 43 height 15
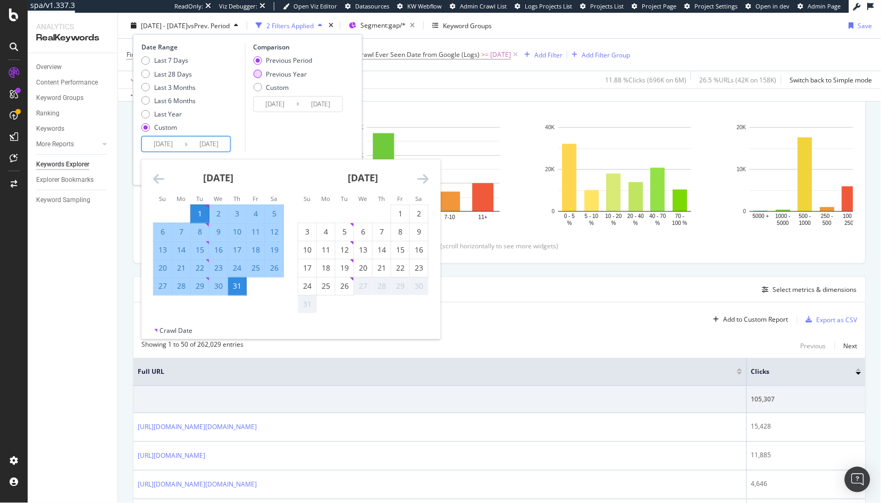
click at [264, 71] on div "Previous Year" at bounding box center [282, 73] width 59 height 9
type input "2024/07/02"
type input "2024/08/01"
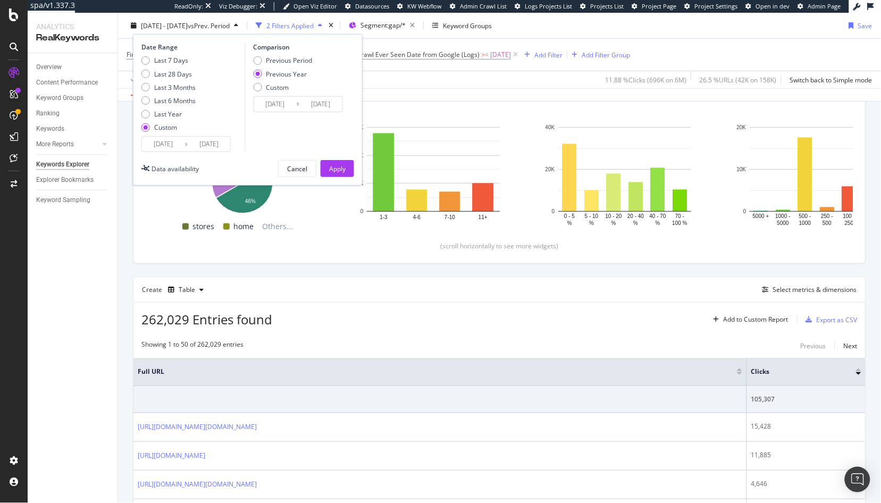
click at [279, 139] on div "Comparison Previous Period Previous Year Custom 2024/07/02 Navigate forward to …" at bounding box center [295, 98] width 101 height 110
click at [335, 170] on div "Apply" at bounding box center [337, 168] width 16 height 9
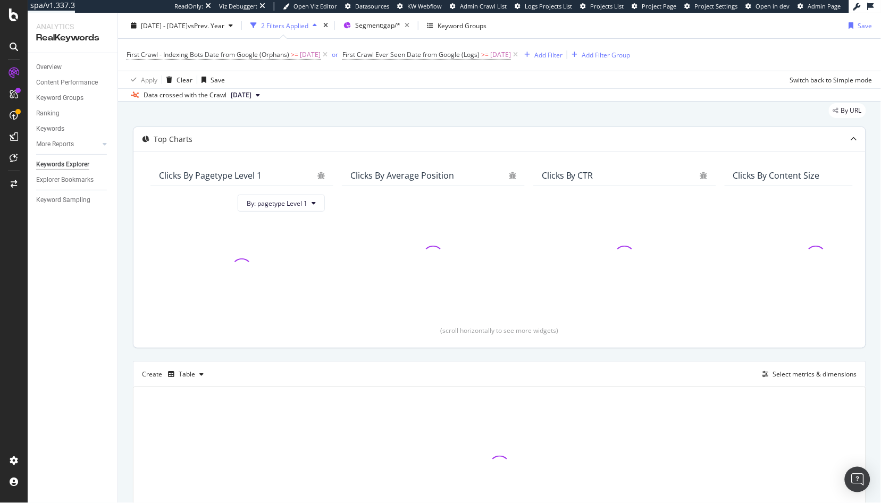
scroll to position [113, 0]
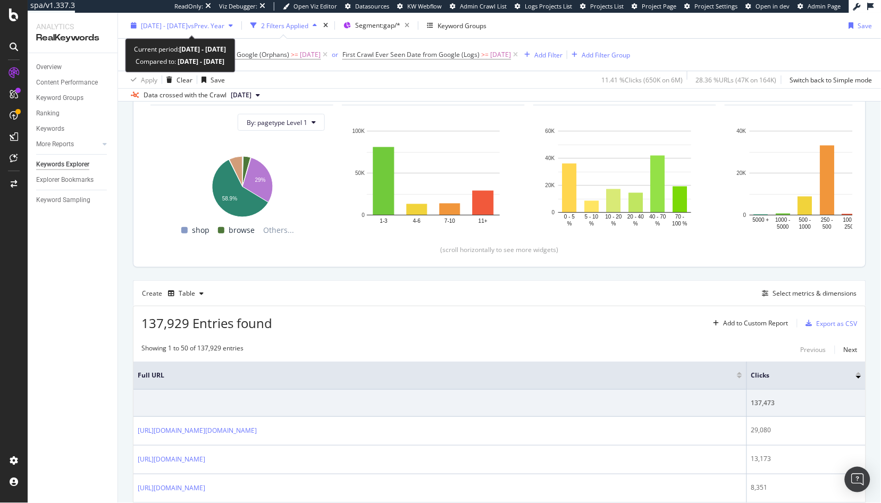
click at [183, 29] on span "2025 Jul. 1st - Jul. 31st" at bounding box center [164, 25] width 47 height 9
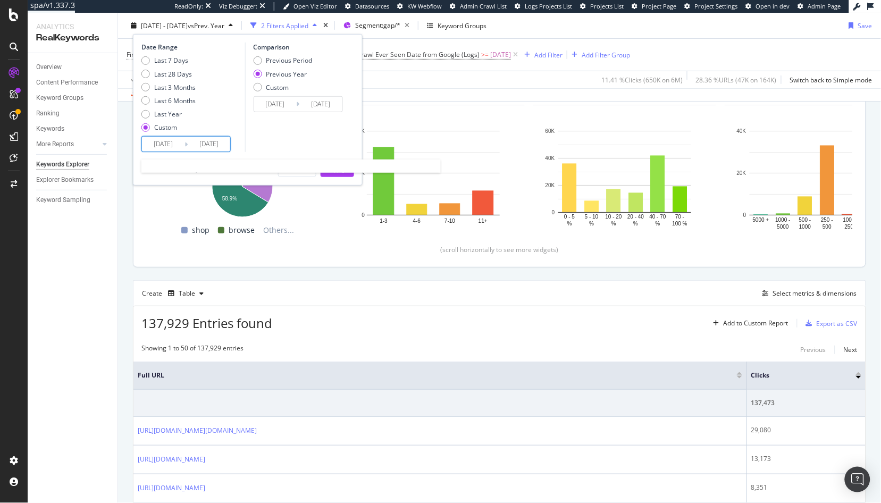
click at [169, 142] on input "2025/07/01" at bounding box center [163, 144] width 43 height 15
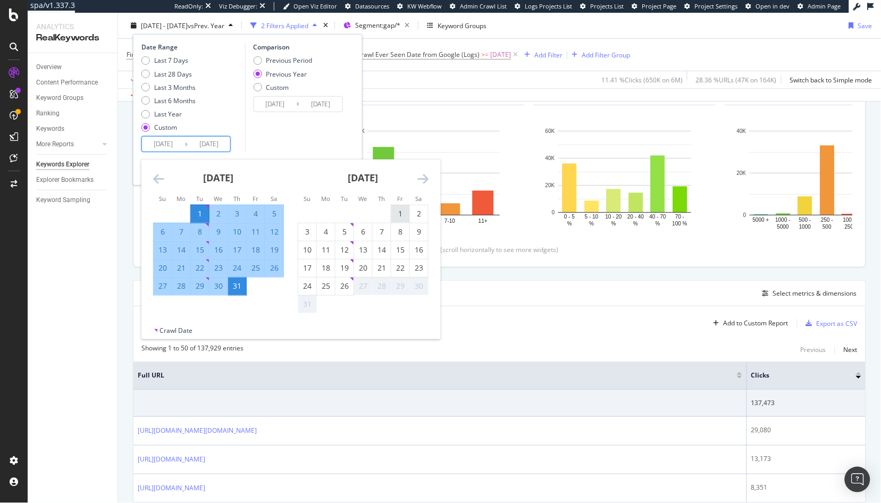
click at [405, 217] on div "1" at bounding box center [400, 213] width 18 height 11
type input "2025/08/01"
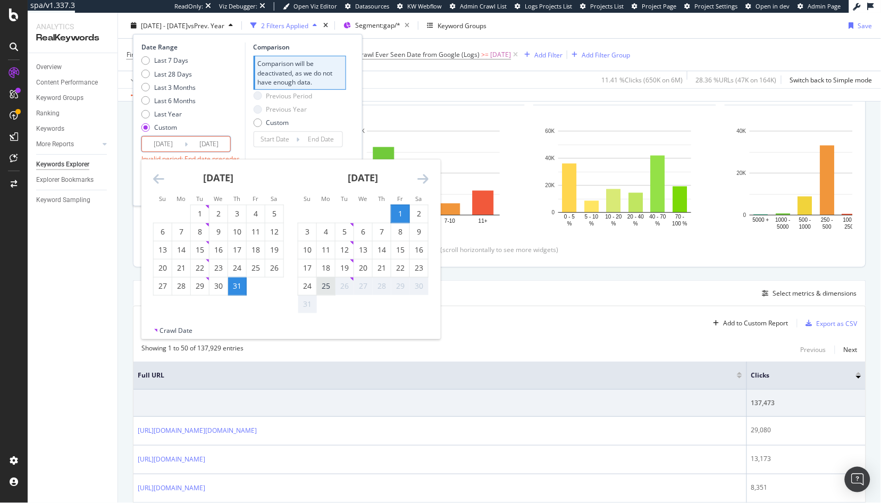
click at [324, 285] on div "25" at bounding box center [326, 286] width 18 height 11
type input "2025/08/25"
type input "2025/07/07"
type input "2025/07/31"
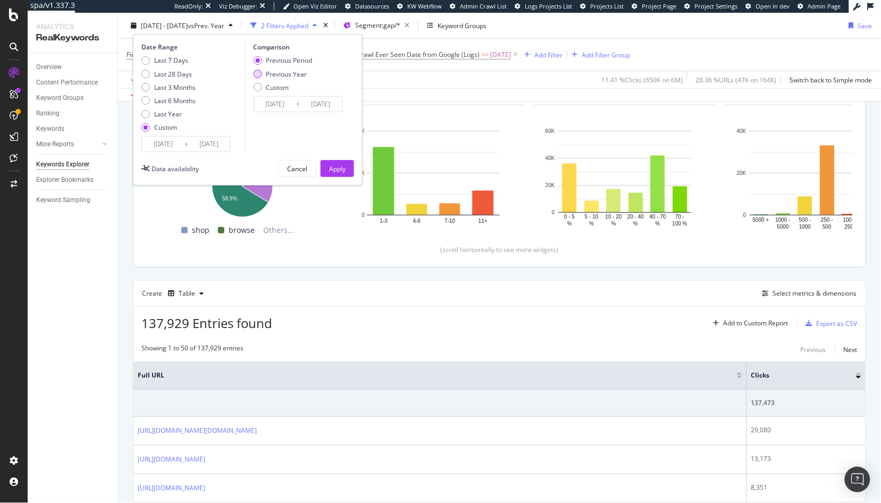
click at [296, 78] on div "Previous Year" at bounding box center [286, 73] width 41 height 9
type input "2024/08/02"
type input "2024/08/26"
click at [337, 171] on div "Apply" at bounding box center [337, 168] width 16 height 9
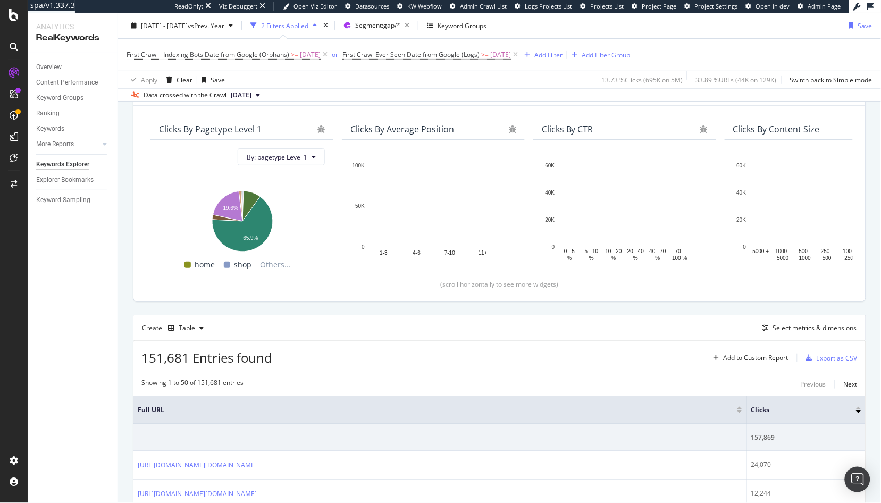
scroll to position [80, 0]
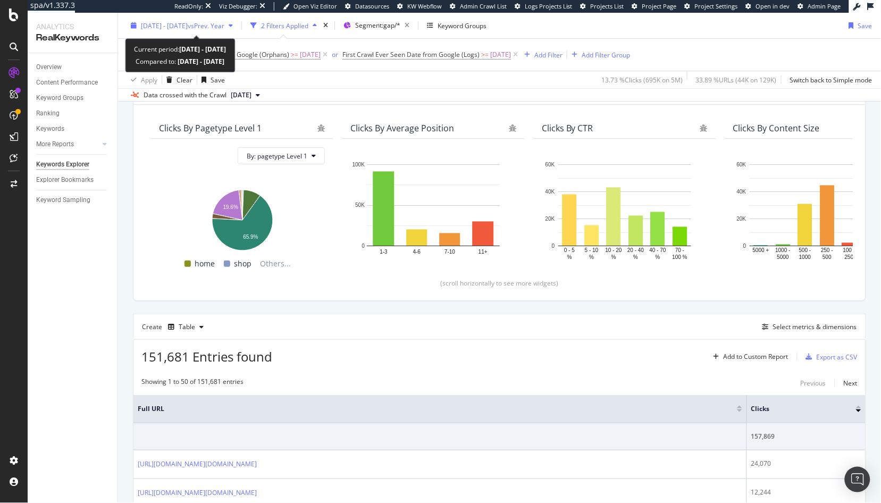
click at [184, 27] on span "2025 Aug. 1st - Aug. 25th" at bounding box center [164, 25] width 47 height 9
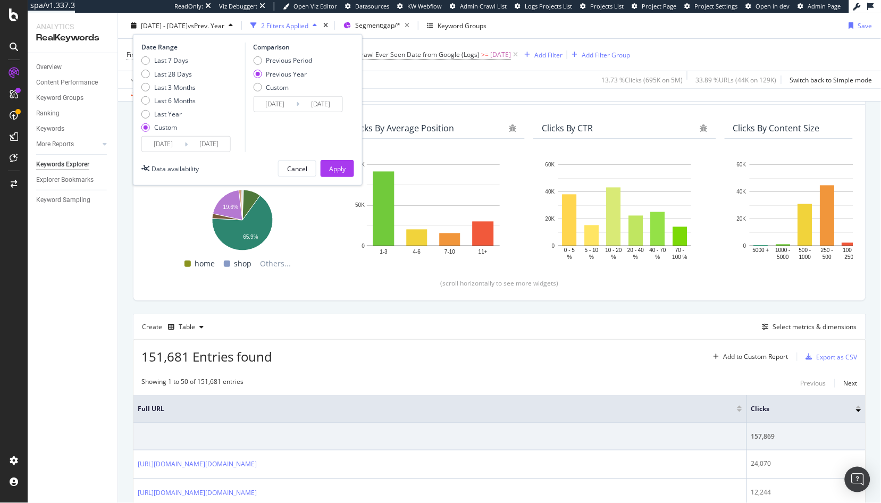
click at [167, 144] on input "2025/08/01" at bounding box center [163, 144] width 43 height 15
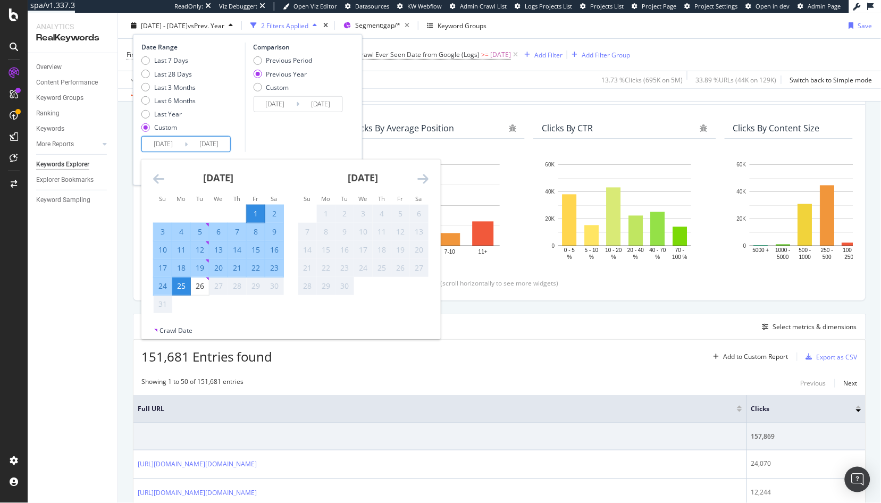
click at [154, 177] on icon "Move backward to switch to the previous month." at bounding box center [158, 178] width 11 height 13
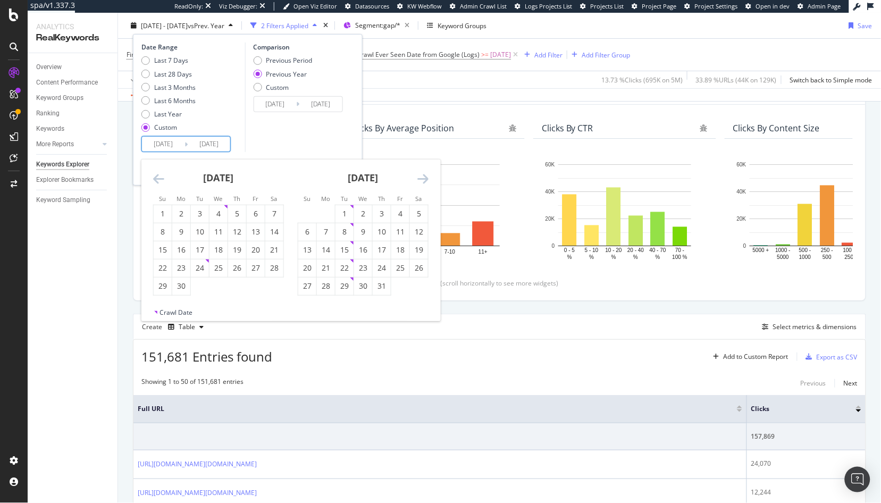
click at [154, 177] on icon "Move backward to switch to the previous month." at bounding box center [158, 178] width 11 height 13
click at [421, 170] on div "April 2025" at bounding box center [363, 181] width 131 height 45
click at [422, 178] on icon "Move forward to switch to the next month." at bounding box center [422, 178] width 11 height 13
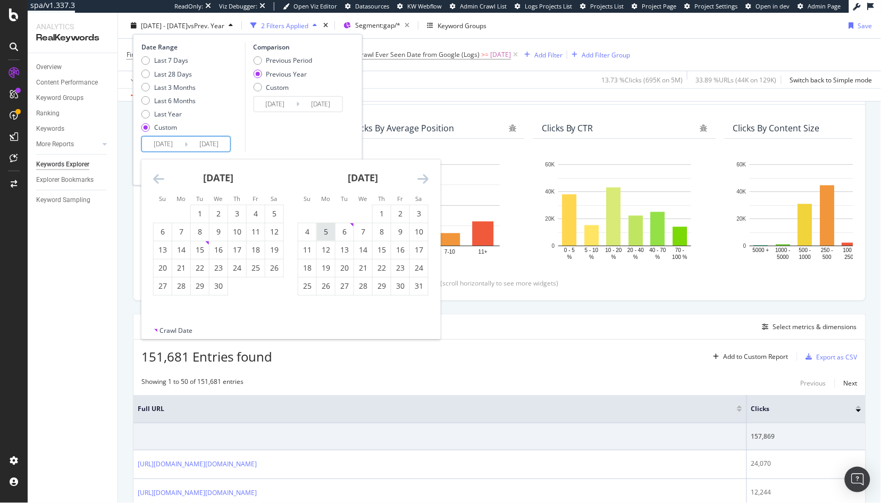
click at [325, 234] on div "5" at bounding box center [326, 231] width 18 height 11
type input "2025/05/05"
type input "2024/05/06"
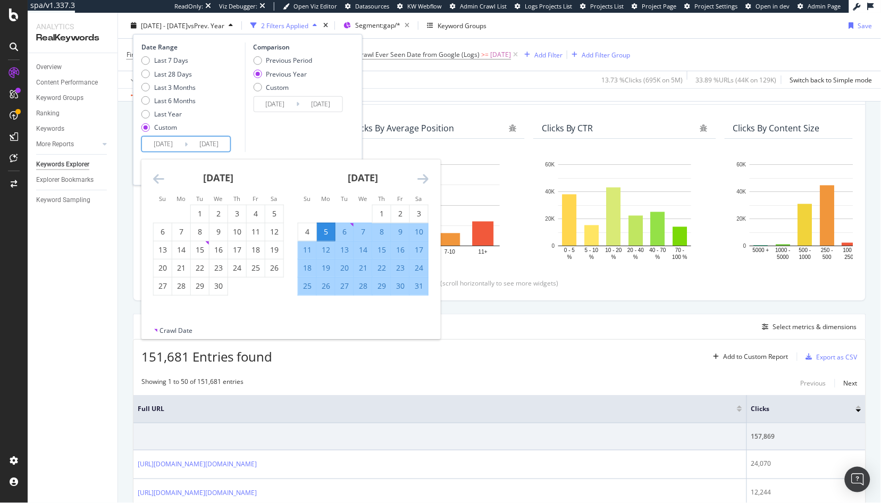
click at [415, 287] on div "31" at bounding box center [419, 286] width 18 height 11
type input "2025/05/31"
type input "2024/06/01"
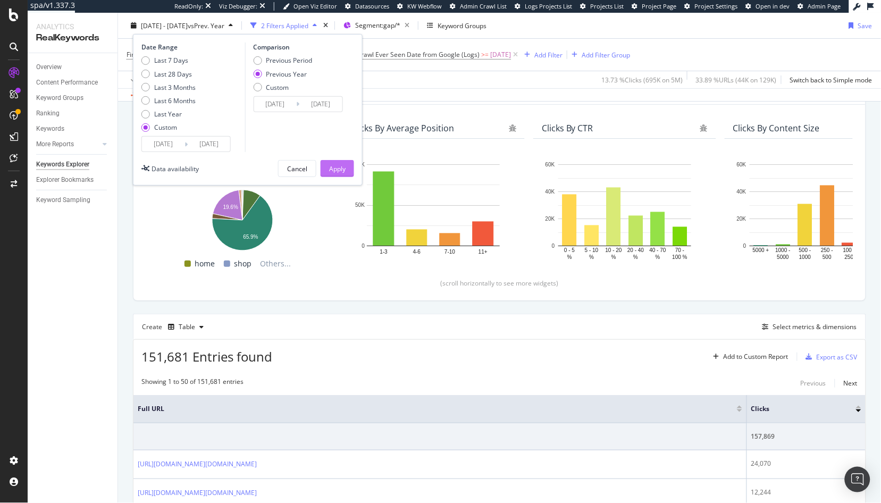
click at [333, 166] on div "Apply" at bounding box center [337, 168] width 16 height 9
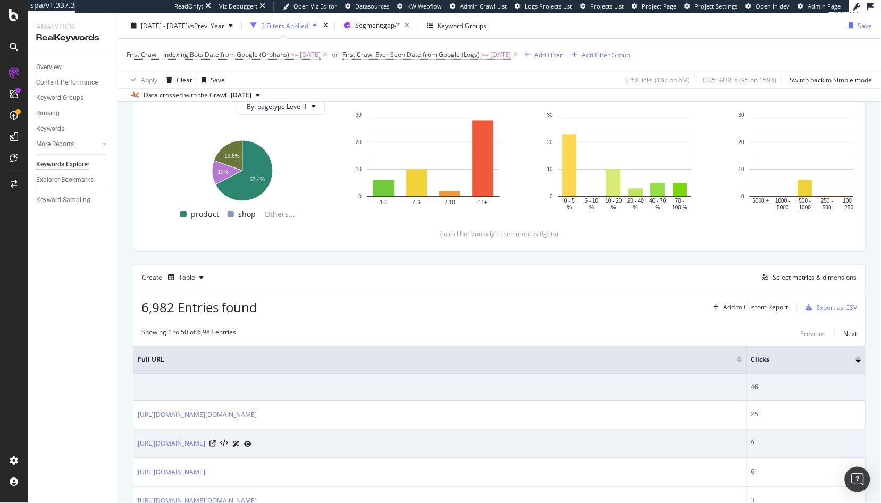
scroll to position [139, 0]
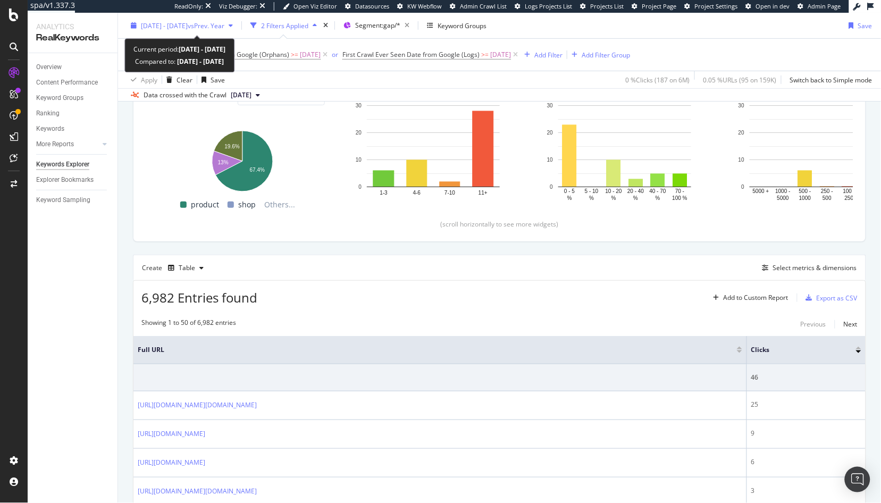
click at [222, 29] on span "vs Prev. Year" at bounding box center [206, 25] width 37 height 9
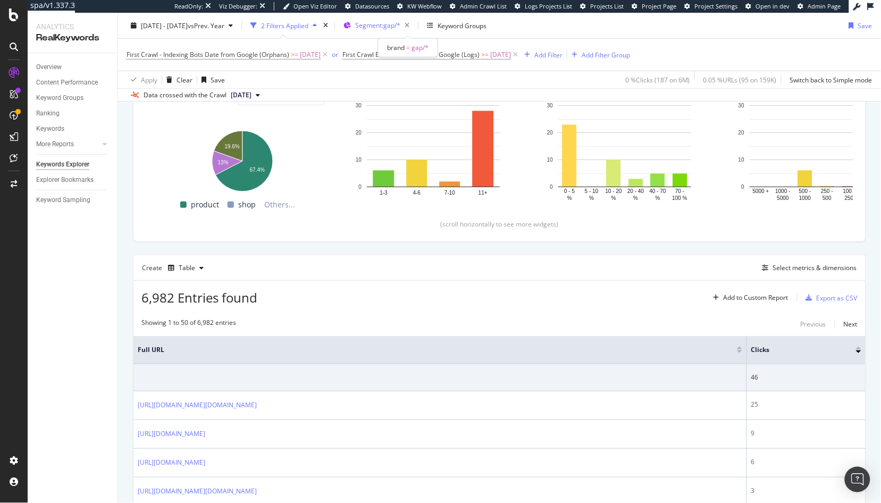
click at [400, 26] on span "Segment: gap/*" at bounding box center [377, 25] width 45 height 9
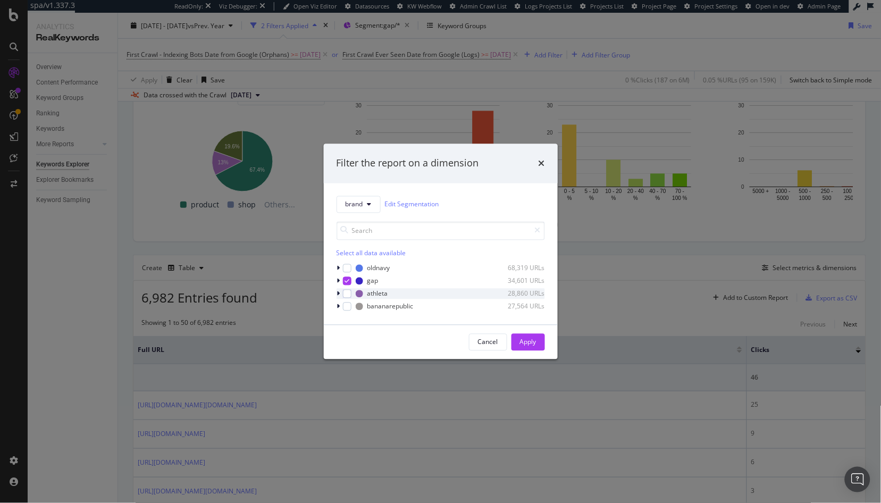
click at [352, 295] on div "athleta 28,860 URLs" at bounding box center [441, 293] width 208 height 11
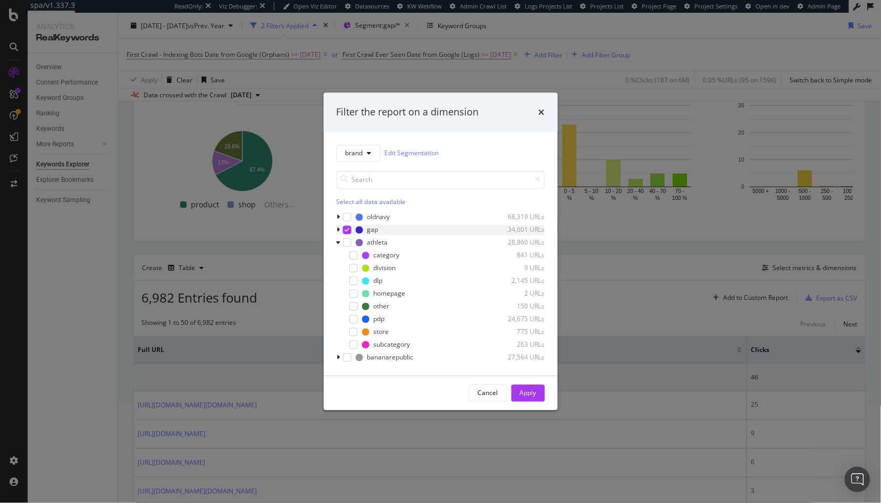
click at [348, 231] on icon "modal" at bounding box center [346, 229] width 5 height 5
click at [348, 240] on div "modal" at bounding box center [347, 242] width 9 height 9
click at [525, 388] on div "Apply" at bounding box center [528, 393] width 16 height 16
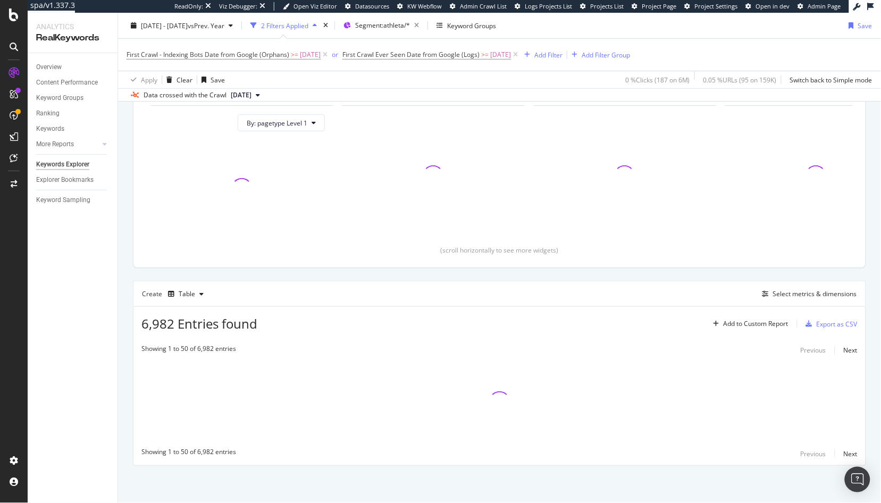
scroll to position [113, 0]
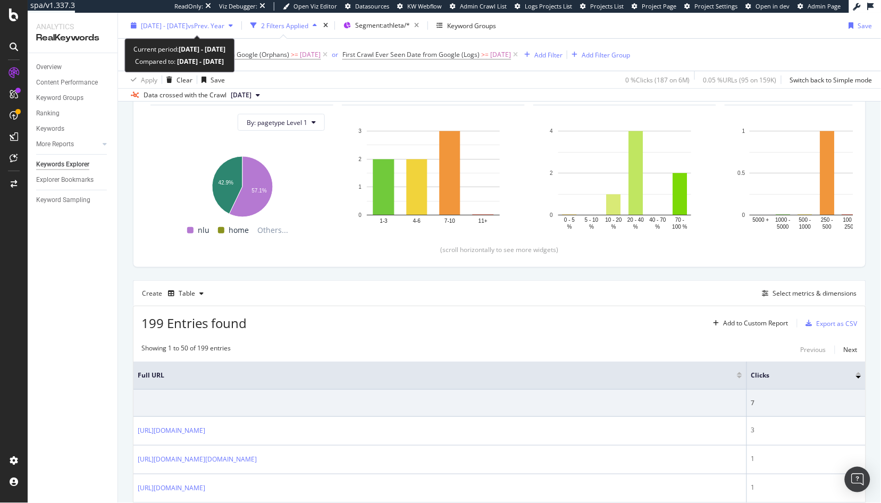
click at [178, 28] on span "2025 May. 5th - May. 31st" at bounding box center [164, 25] width 47 height 9
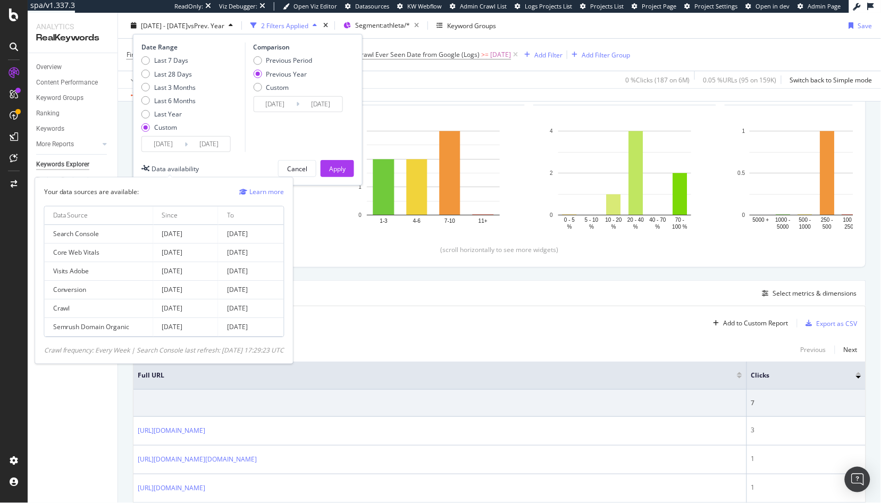
click at [166, 151] on input "2025/05/05" at bounding box center [163, 144] width 43 height 15
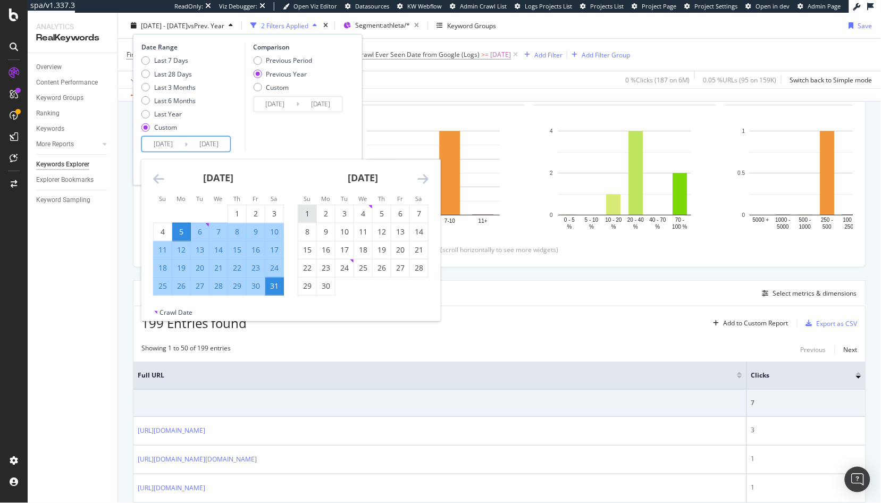
click at [306, 212] on div "1" at bounding box center [307, 213] width 18 height 11
type input "2025/06/01"
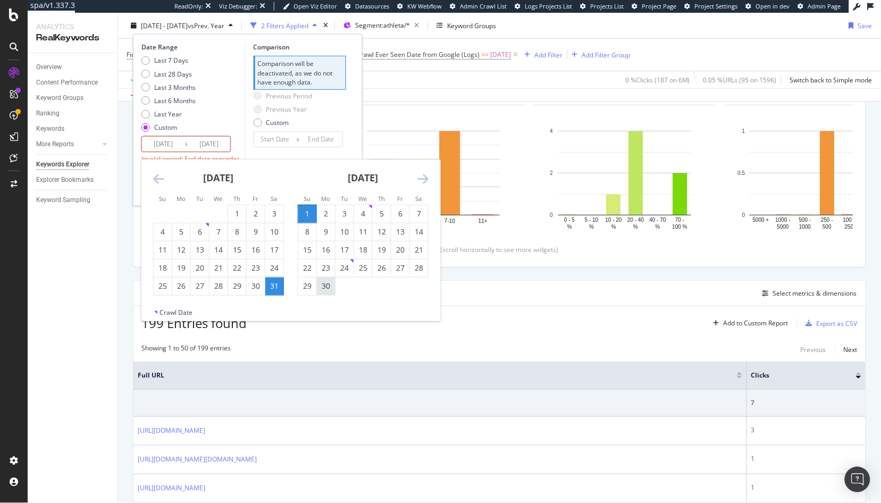
click at [329, 282] on div "30" at bounding box center [326, 286] width 18 height 11
type input "2025/06/30"
type input "2025/05/02"
type input "2025/05/31"
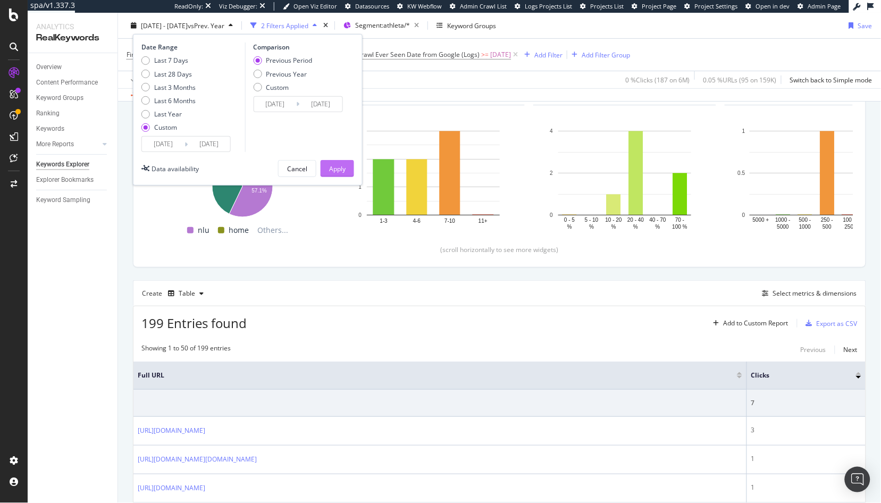
click at [344, 170] on div "Apply" at bounding box center [337, 168] width 16 height 9
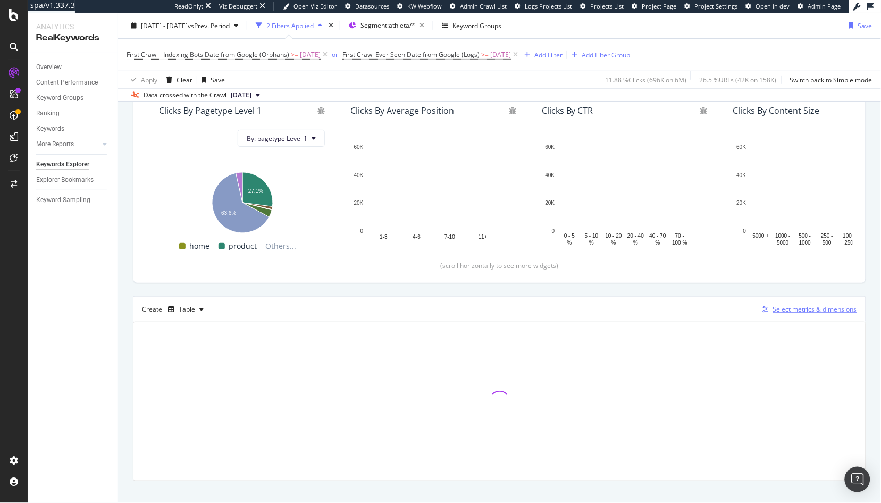
scroll to position [113, 0]
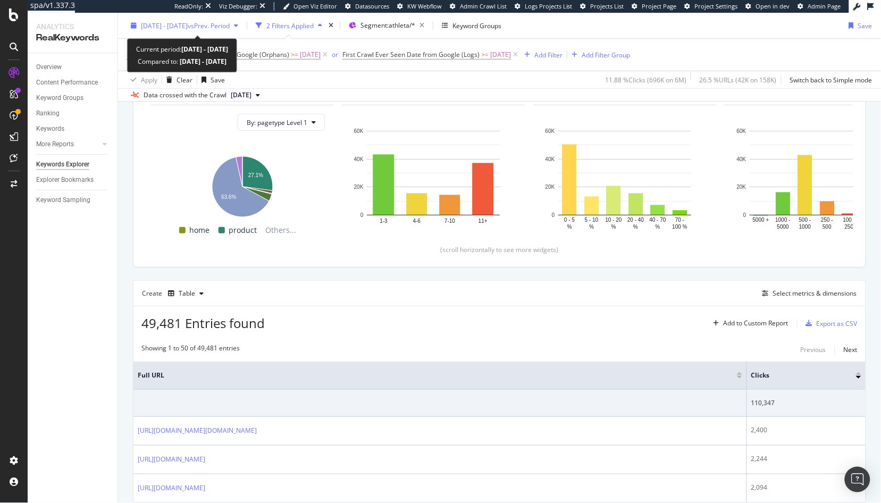
click at [171, 30] on div "2025 Jun. 1st - Jun. 30th vs Prev. Period" at bounding box center [185, 26] width 116 height 16
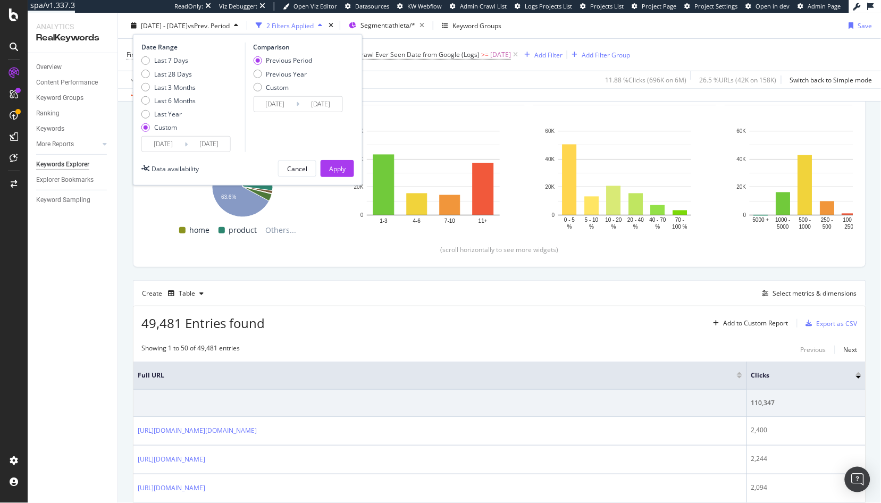
click at [167, 145] on input "2025/06/01" at bounding box center [163, 144] width 43 height 15
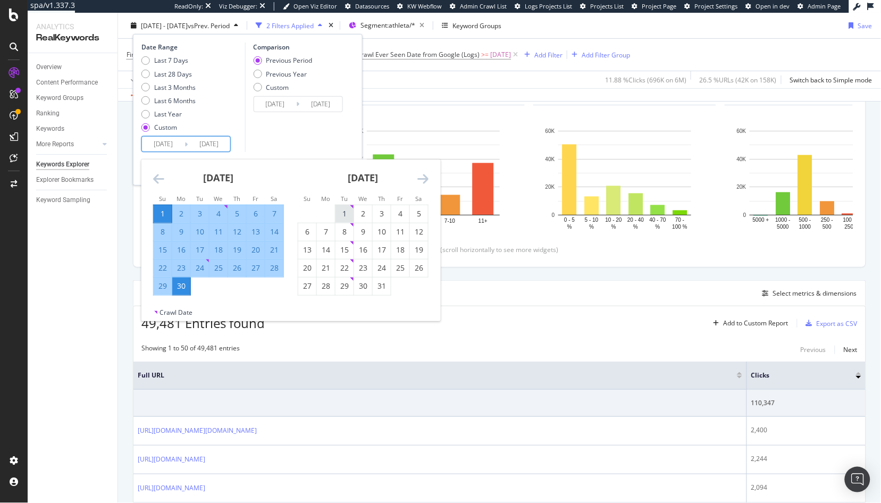
click at [340, 213] on div "1" at bounding box center [344, 213] width 18 height 11
type input "2025/07/01"
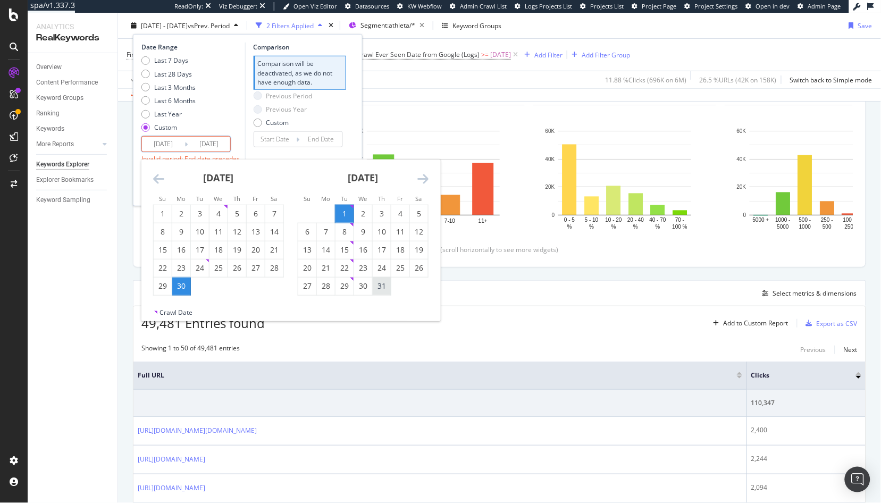
click at [384, 288] on div "31" at bounding box center [382, 286] width 18 height 11
type input "2025/07/31"
type input "2025/05/31"
type input "2025/06/30"
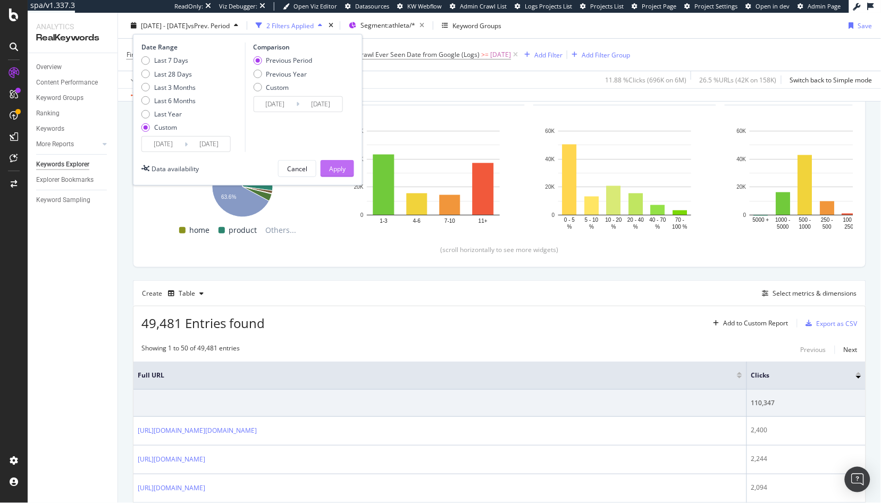
click at [338, 169] on div "Apply" at bounding box center [337, 168] width 16 height 9
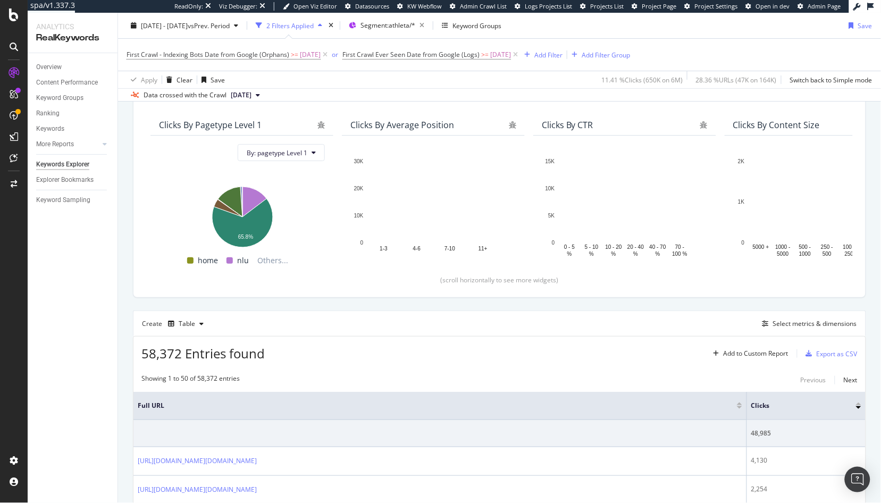
scroll to position [86, 0]
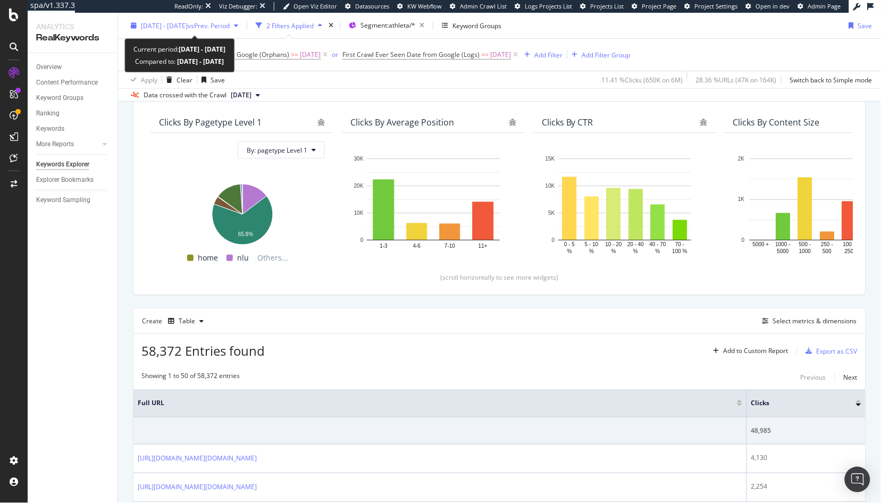
click at [177, 27] on span "2025 Jul. 1st - Jul. 31st" at bounding box center [164, 25] width 47 height 9
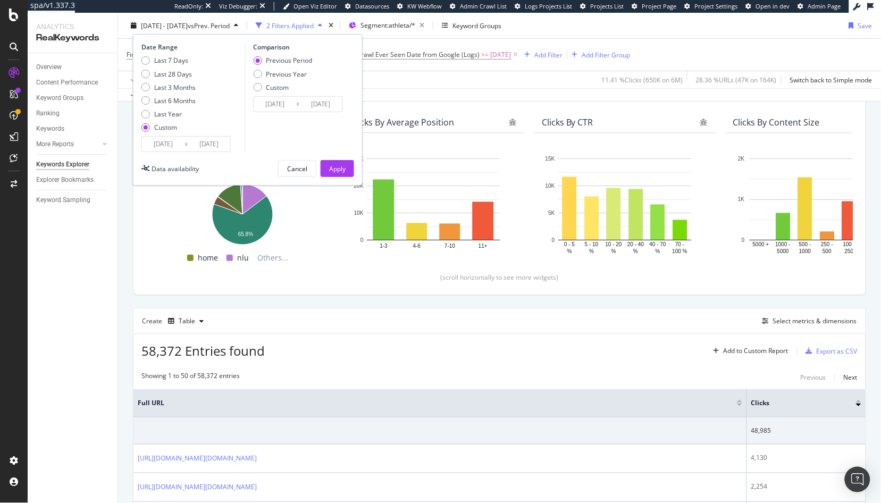
click at [160, 149] on input "2025/07/01" at bounding box center [163, 144] width 43 height 15
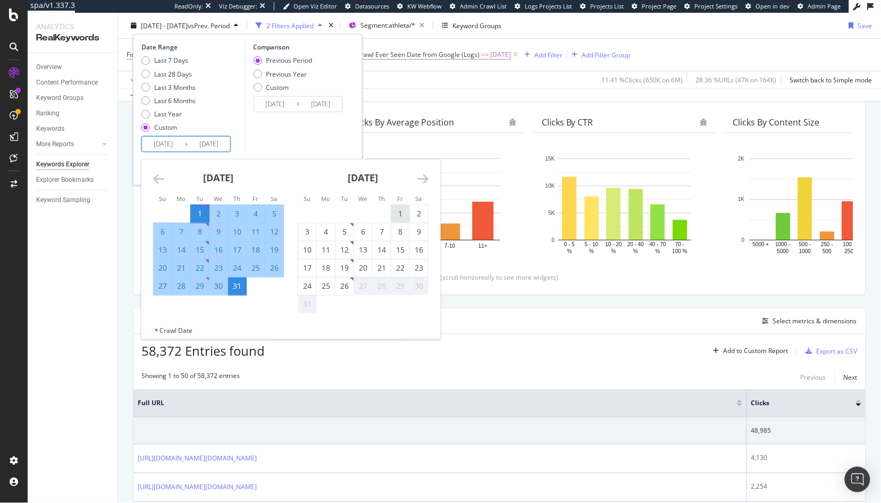
click at [397, 215] on div "1" at bounding box center [400, 213] width 18 height 11
type input "2025/08/01"
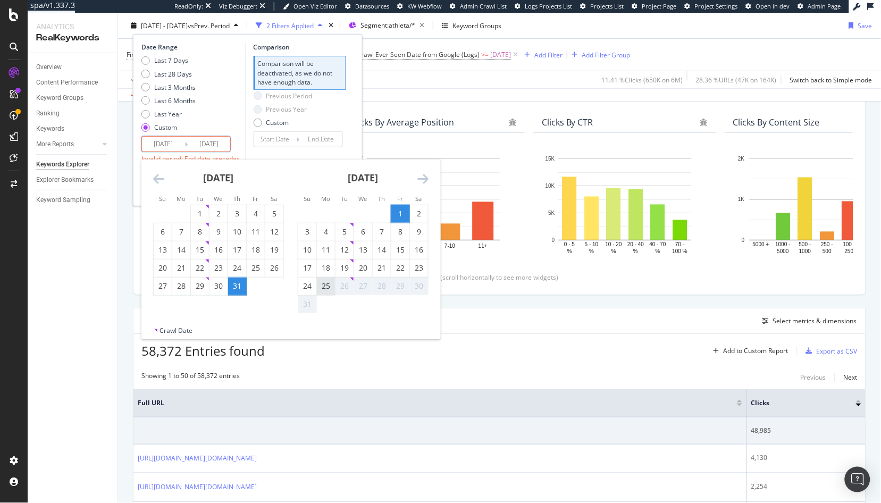
click at [326, 290] on div "25" at bounding box center [326, 286] width 18 height 11
type input "2025/08/25"
type input "2025/07/07"
type input "2025/07/31"
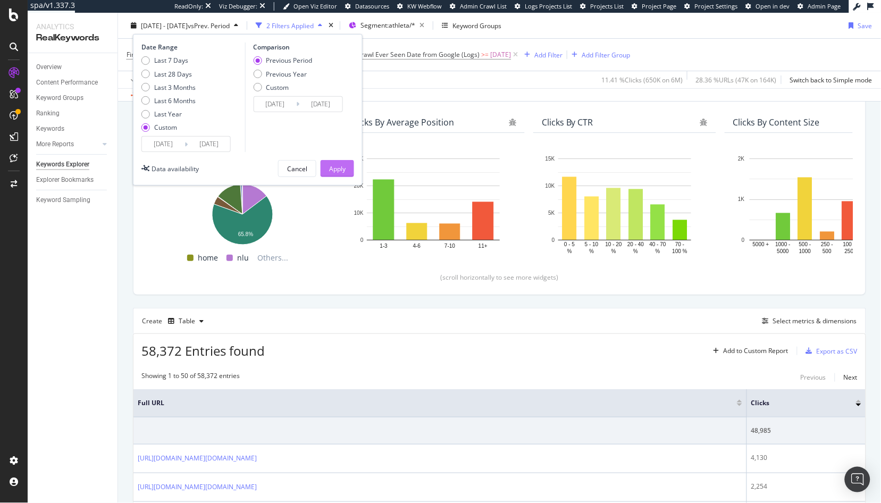
click at [338, 175] on div "Apply" at bounding box center [337, 169] width 16 height 16
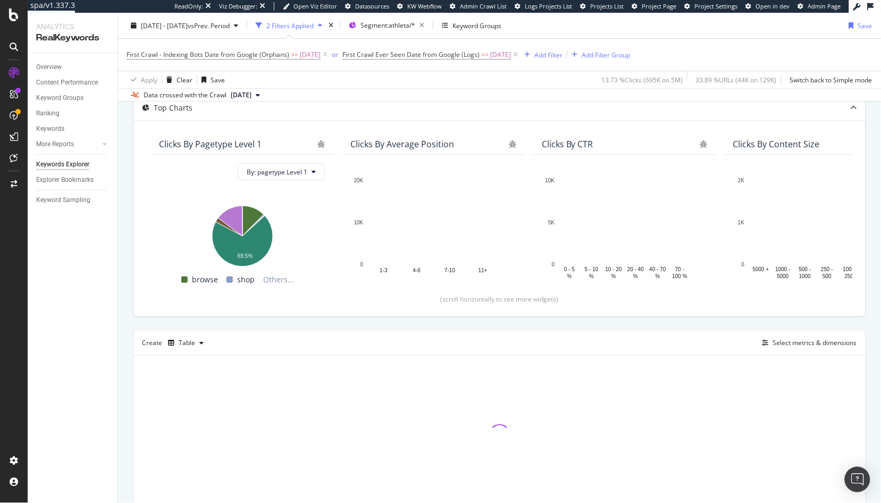
scroll to position [113, 0]
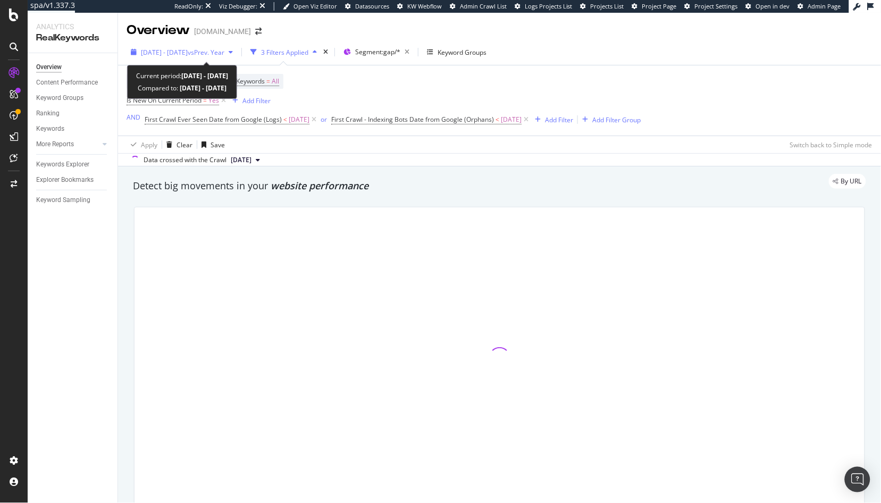
click at [175, 50] on span "[DATE] - [DATE]" at bounding box center [164, 52] width 47 height 9
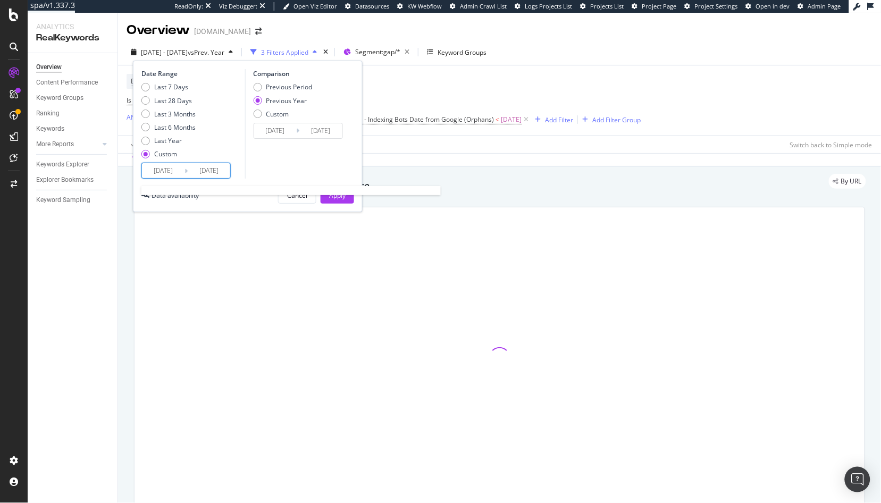
click at [167, 173] on input "[DATE]" at bounding box center [163, 170] width 43 height 15
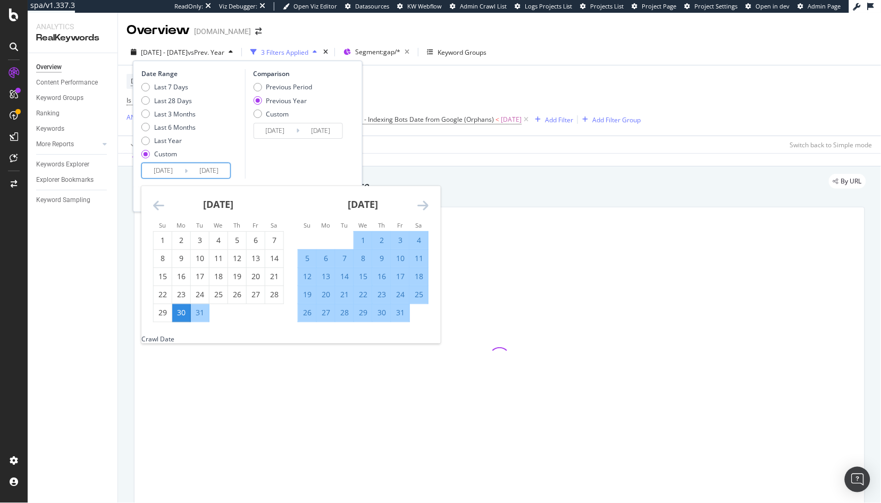
click at [418, 204] on icon "Move forward to switch to the next month." at bounding box center [422, 205] width 11 height 13
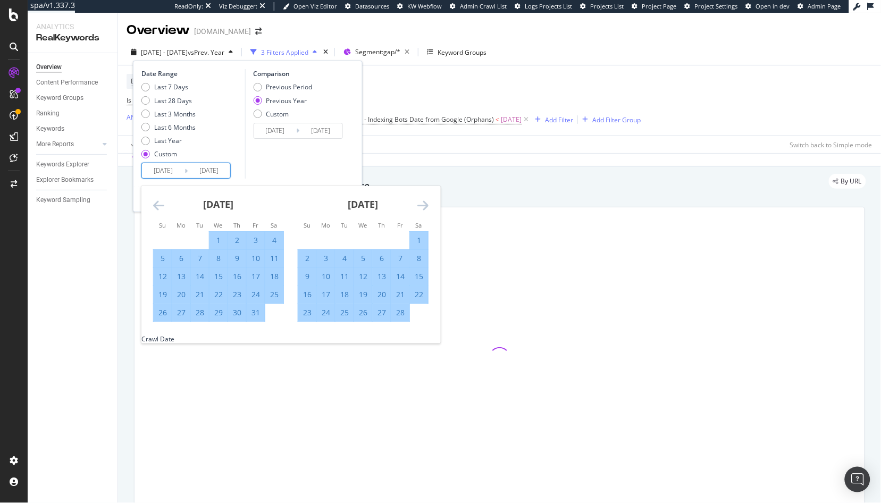
click at [419, 205] on icon "Move forward to switch to the next month." at bounding box center [422, 205] width 11 height 13
click at [421, 204] on icon "Move forward to switch to the next month." at bounding box center [422, 205] width 11 height 13
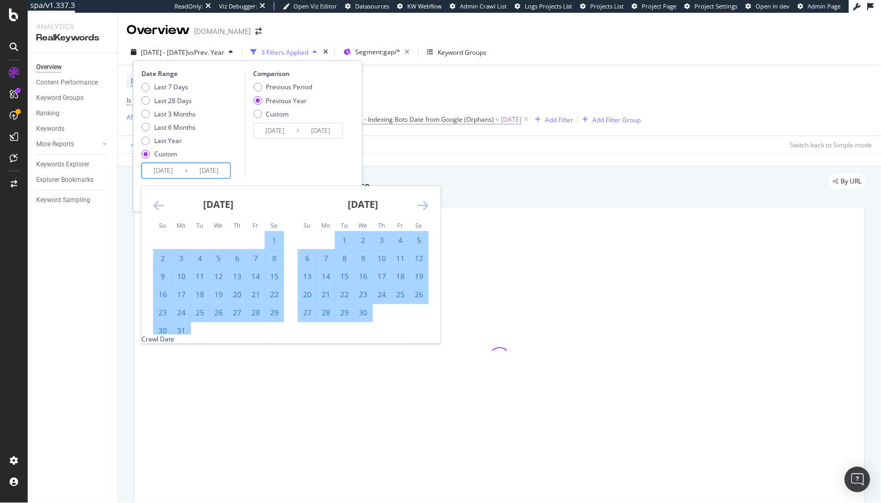
click at [421, 204] on icon "Move forward to switch to the next month." at bounding box center [422, 205] width 11 height 13
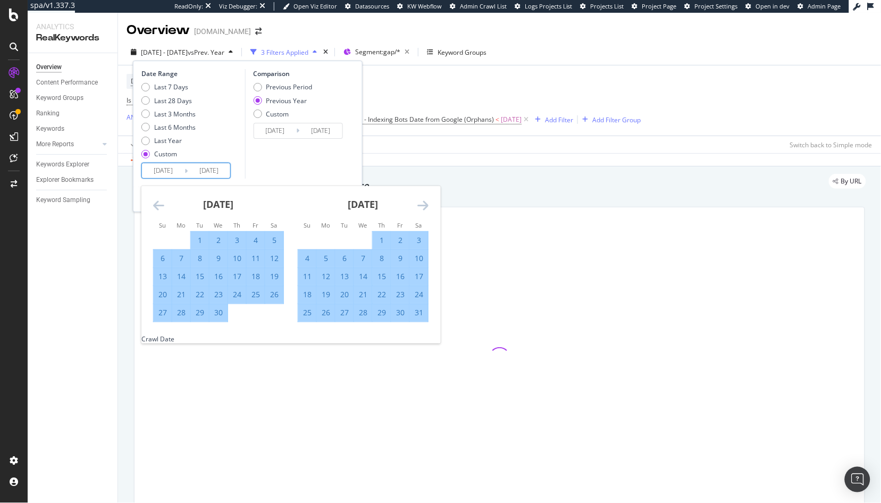
click at [421, 204] on icon "Move forward to switch to the next month." at bounding box center [422, 205] width 11 height 13
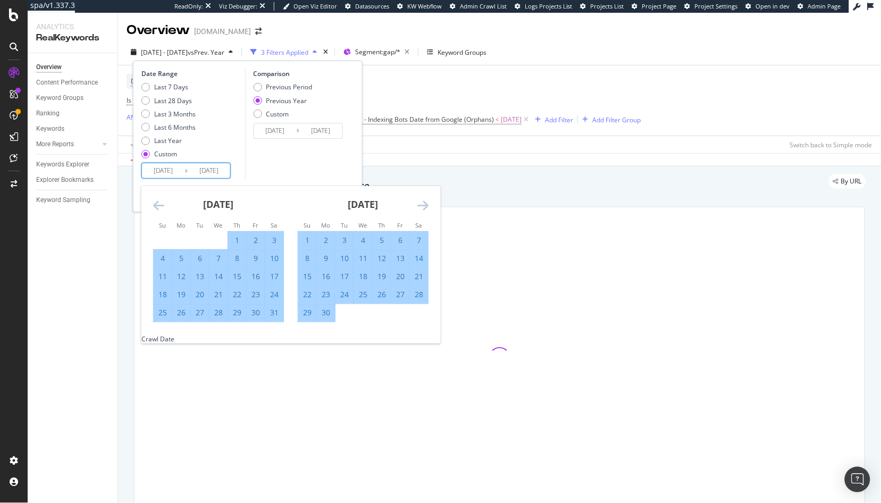
click at [305, 241] on div "1" at bounding box center [307, 240] width 18 height 11
type input "[DATE]"
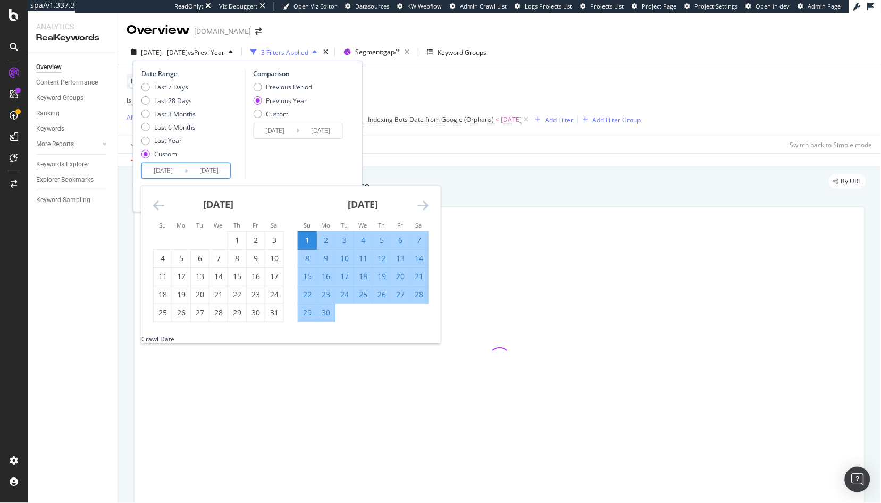
click at [329, 318] on div "30" at bounding box center [326, 312] width 18 height 11
type input "2025/06/30"
type input "2024/07/01"
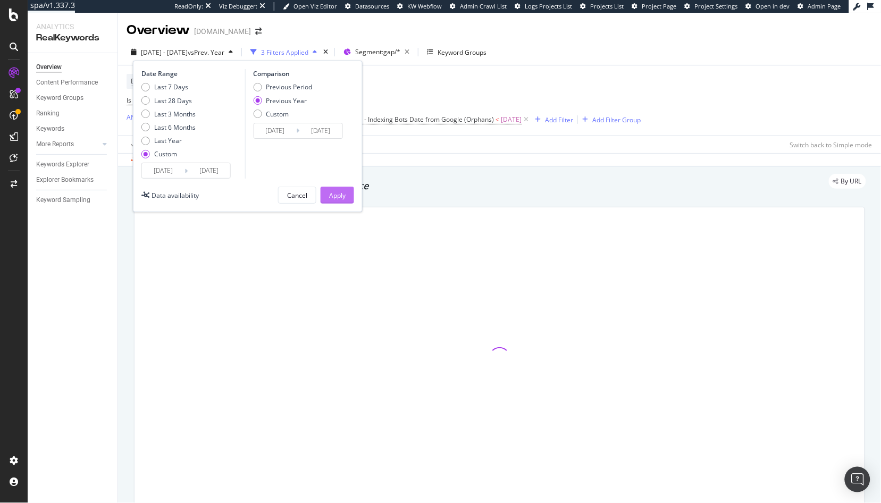
click at [329, 201] on div "Apply" at bounding box center [337, 195] width 16 height 16
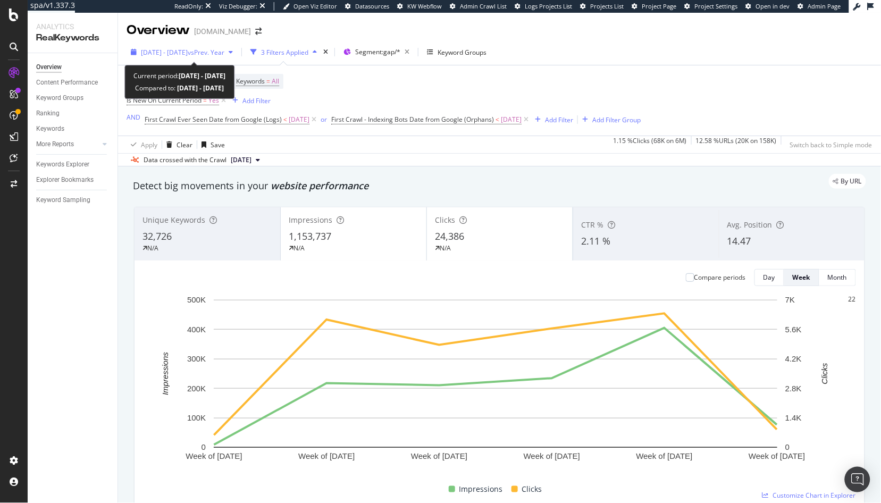
click at [188, 54] on span "2025 Jun. 1st - Jun. 30th" at bounding box center [164, 52] width 47 height 9
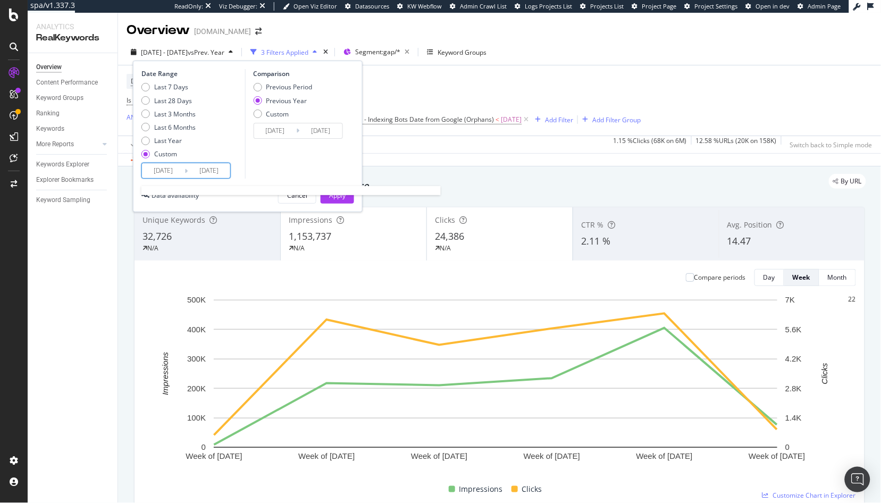
click at [159, 175] on input "2025/06/01" at bounding box center [163, 170] width 43 height 15
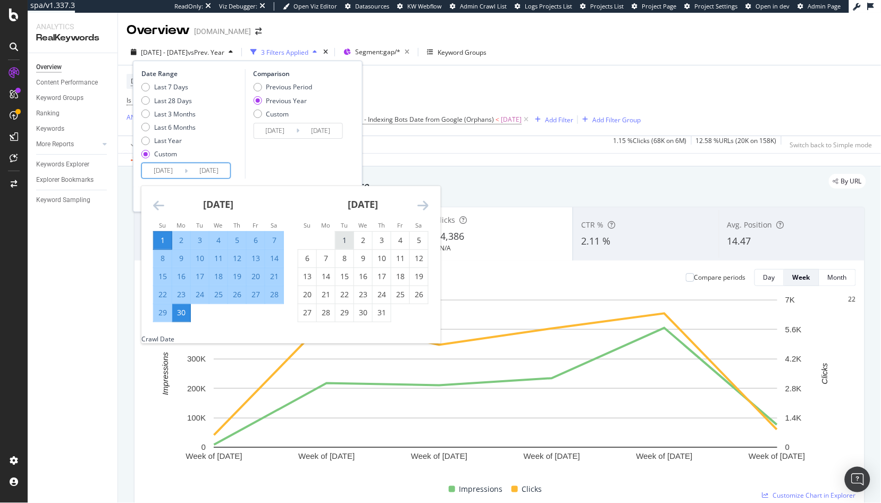
click at [345, 235] on div "1" at bounding box center [344, 240] width 18 height 11
type input "2025/07/01"
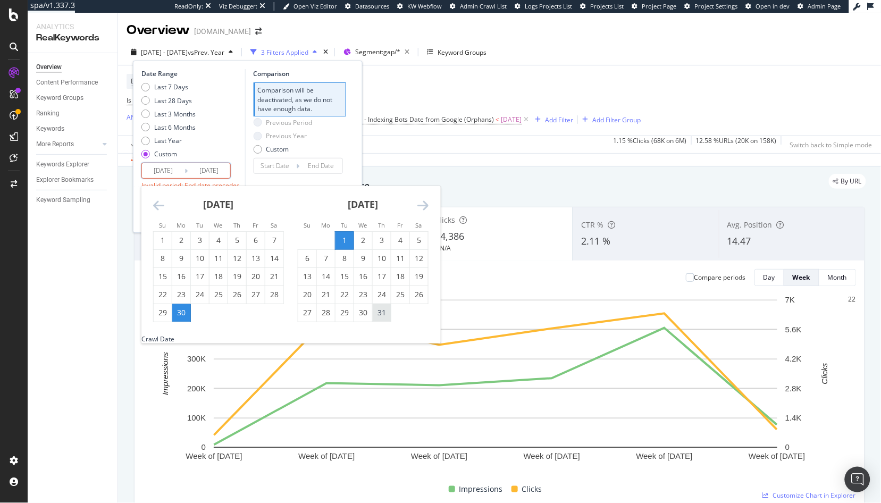
click at [384, 313] on div "31" at bounding box center [382, 312] width 18 height 11
type input "2025/07/31"
type input "2025/05/31"
type input "2025/06/30"
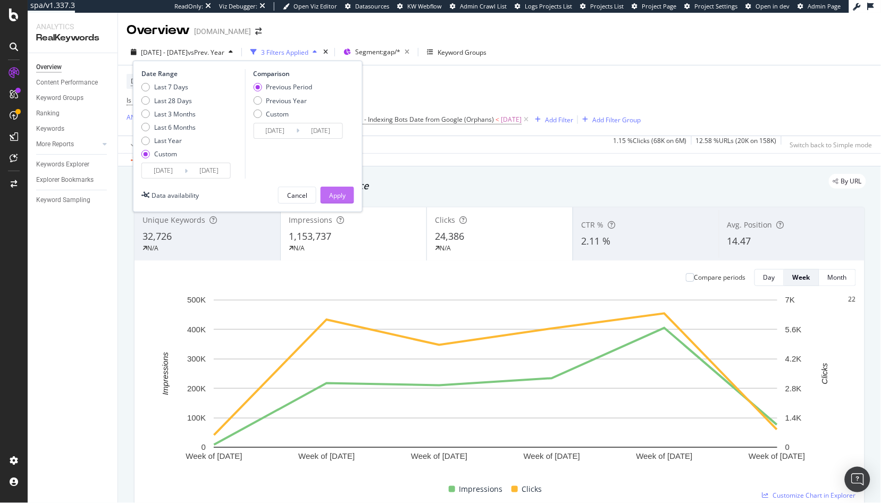
click at [339, 194] on div "Apply" at bounding box center [337, 195] width 16 height 9
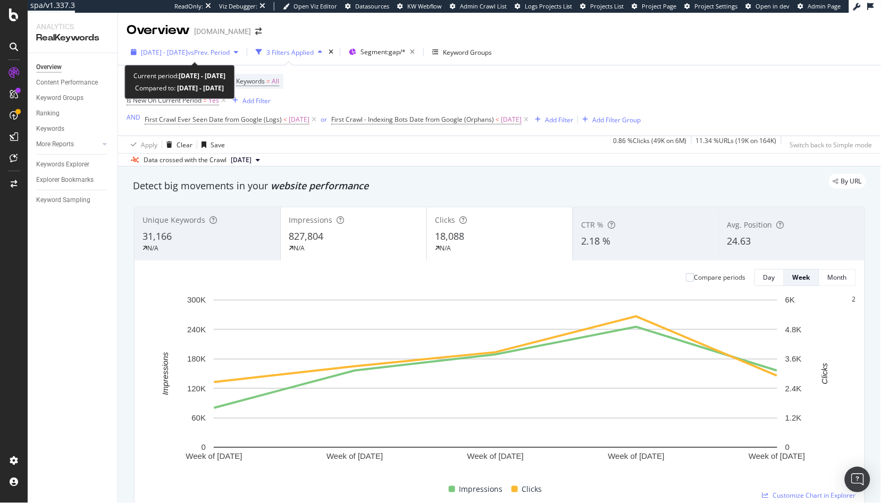
click at [206, 48] on span "vs Prev. Period" at bounding box center [209, 52] width 42 height 9
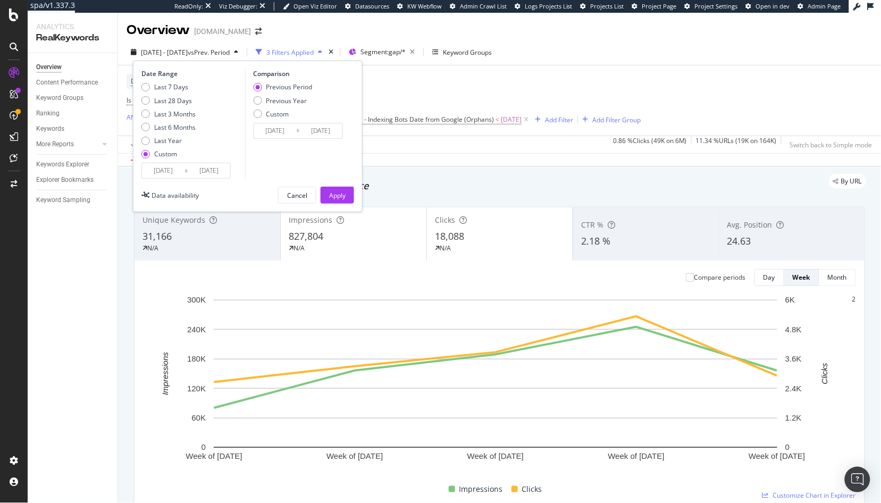
click at [175, 170] on input "2025/07/01" at bounding box center [163, 170] width 43 height 15
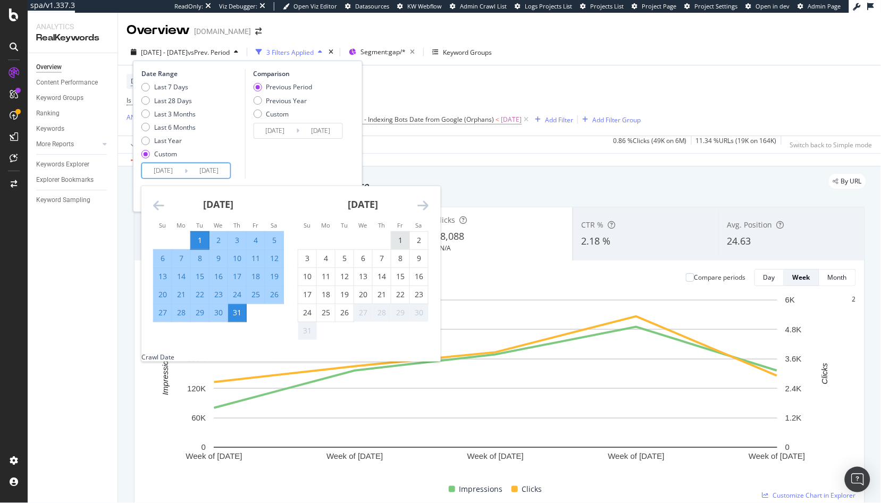
click at [401, 239] on div "1" at bounding box center [400, 240] width 18 height 11
type input "2025/08/01"
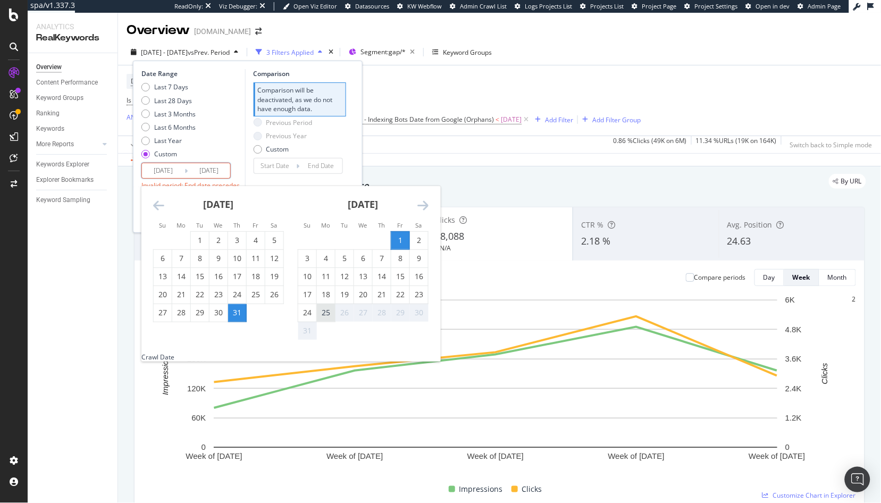
click at [330, 314] on div "25" at bounding box center [326, 312] width 18 height 11
type input "2025/08/25"
type input "2025/07/07"
type input "2025/07/31"
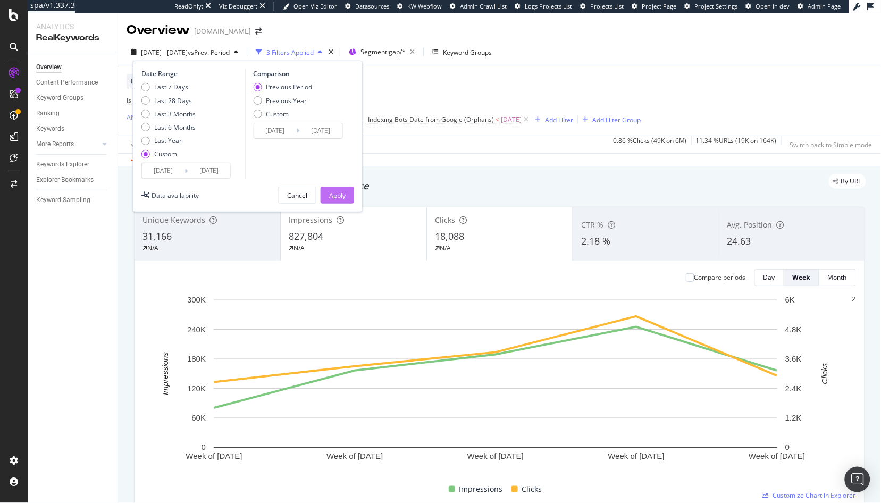
click at [344, 195] on div "Apply" at bounding box center [337, 195] width 16 height 9
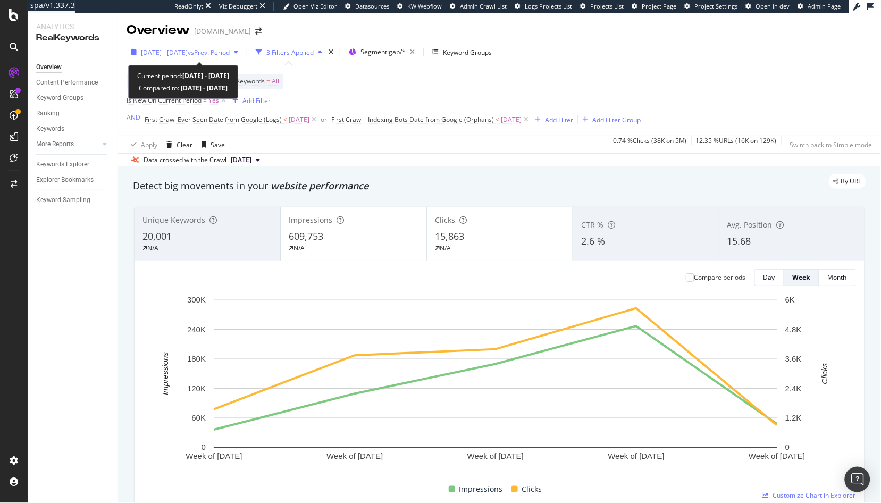
click at [163, 57] on div "2025 Aug. 1st - Aug. 25th vs Prev. Period" at bounding box center [185, 52] width 116 height 16
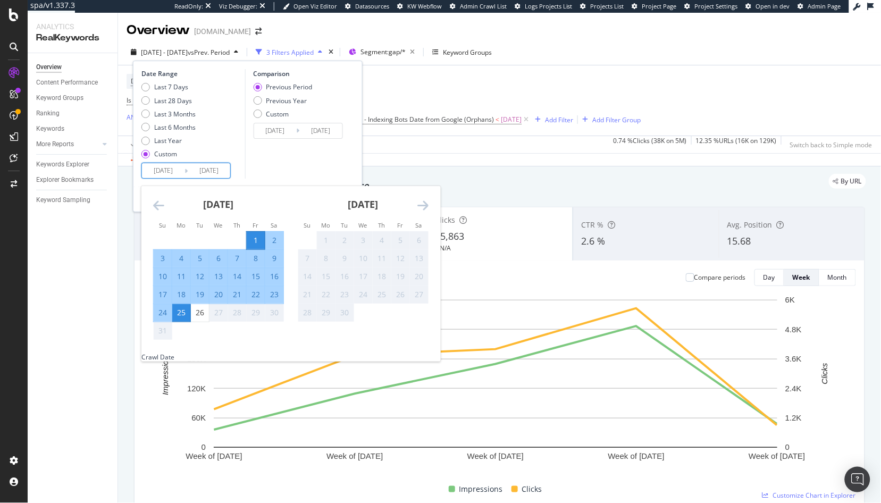
click at [164, 170] on input "2025/08/01" at bounding box center [163, 170] width 43 height 15
click at [157, 208] on icon "Move backward to switch to the previous month." at bounding box center [158, 205] width 11 height 13
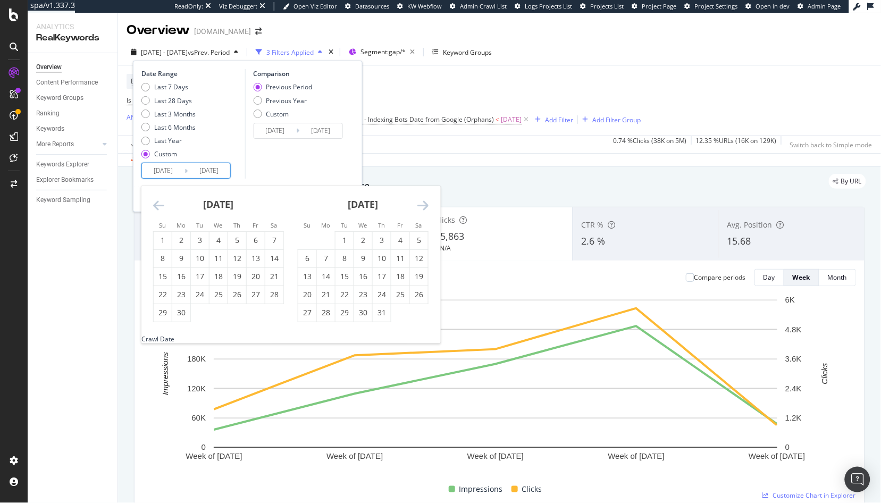
click at [157, 208] on icon "Move backward to switch to the previous month." at bounding box center [158, 205] width 11 height 13
click at [240, 241] on div "1" at bounding box center [237, 240] width 18 height 11
type input "2025/05/01"
type input "2025/01/04"
type input "2025/04/30"
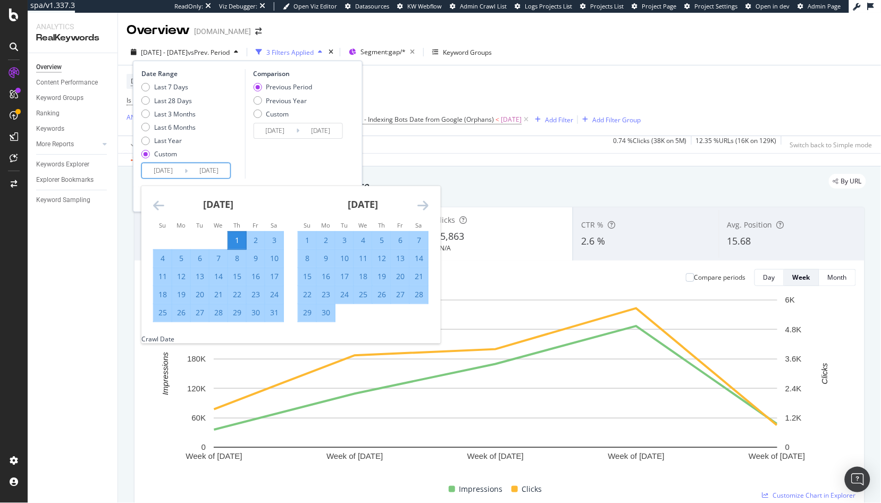
click at [273, 316] on div "31" at bounding box center [274, 312] width 18 height 11
type input "2025/05/31"
type input "2025/03/31"
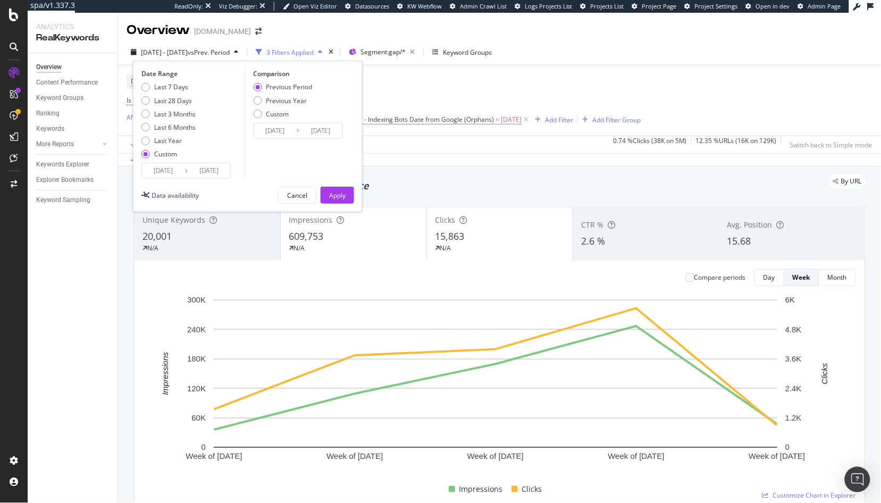
click at [171, 173] on input "2025/05/01" at bounding box center [163, 170] width 43 height 15
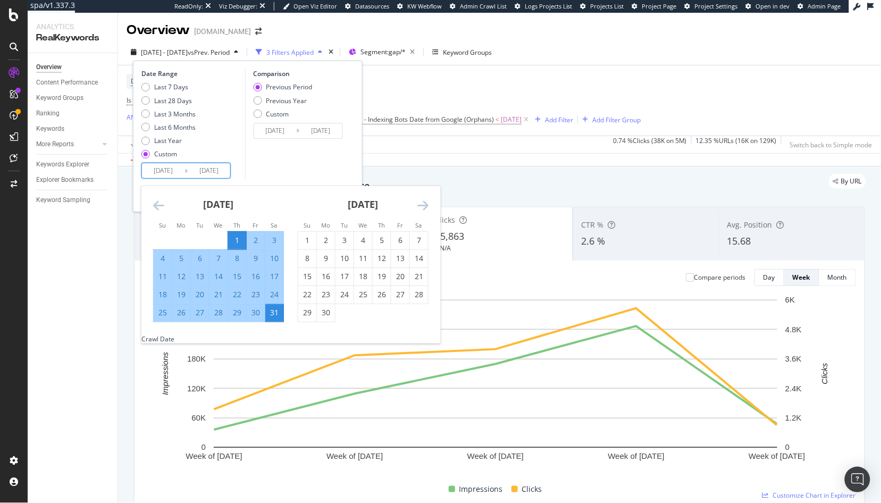
click at [180, 260] on div "5" at bounding box center [181, 258] width 18 height 11
type input "2025/05/05"
type input "2025/04/08"
type input "2025/05/04"
click at [200, 258] on div "6" at bounding box center [200, 258] width 18 height 11
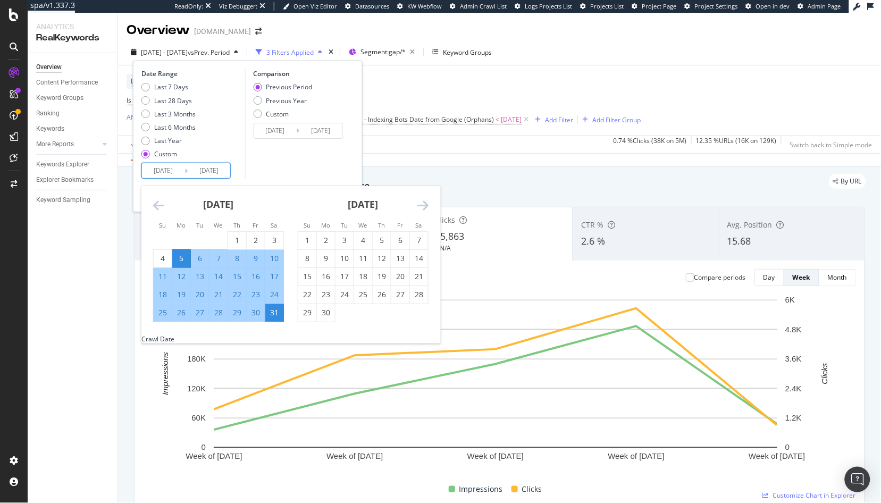
type input "[DATE]"
type input "2025/05/03"
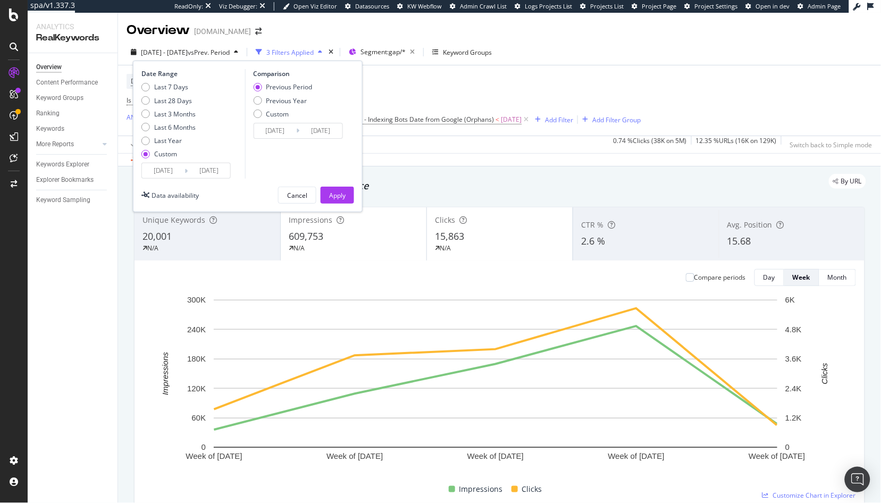
click at [167, 176] on input "2025/05/05" at bounding box center [163, 170] width 43 height 15
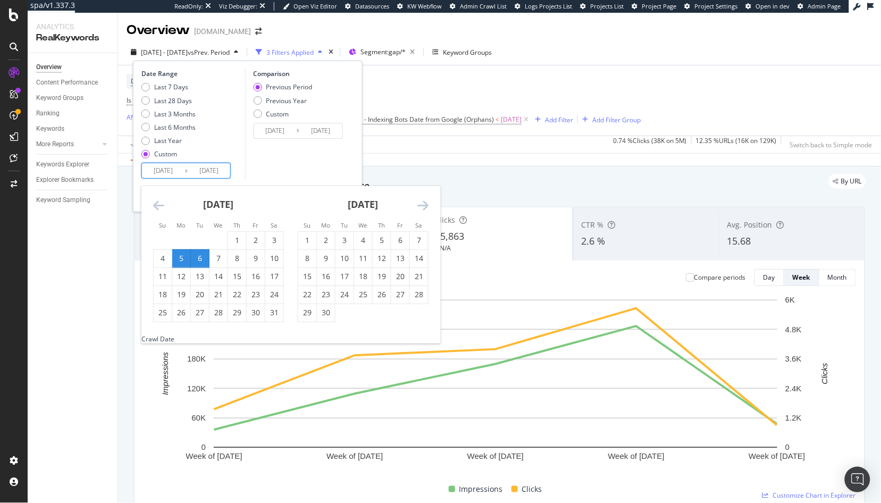
click at [202, 261] on div "6" at bounding box center [200, 258] width 18 height 11
type input "[DATE]"
type input "2025/05/05"
click at [280, 310] on div "31" at bounding box center [274, 312] width 18 height 11
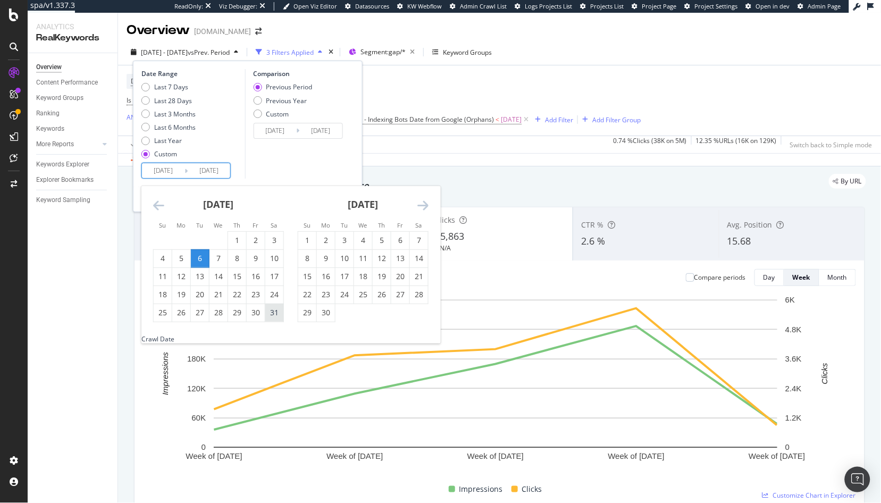
type input "2025/05/31"
type input "2025/04/10"
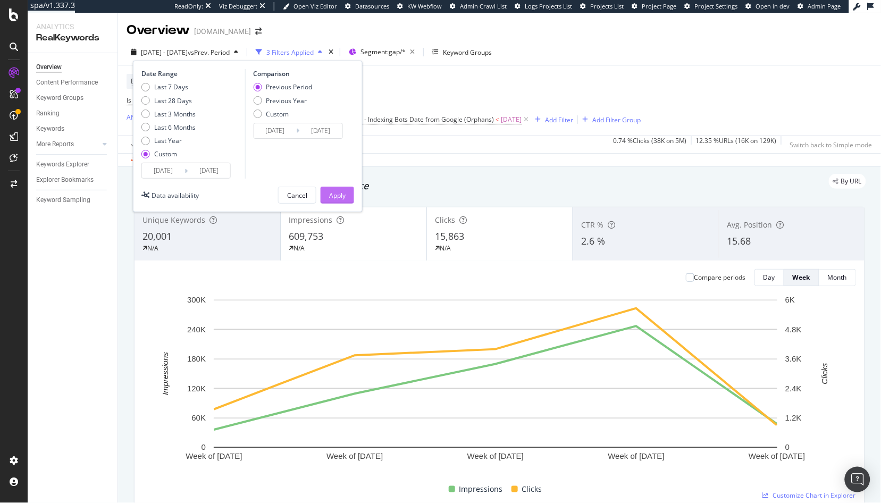
click at [336, 197] on div "Apply" at bounding box center [337, 195] width 16 height 9
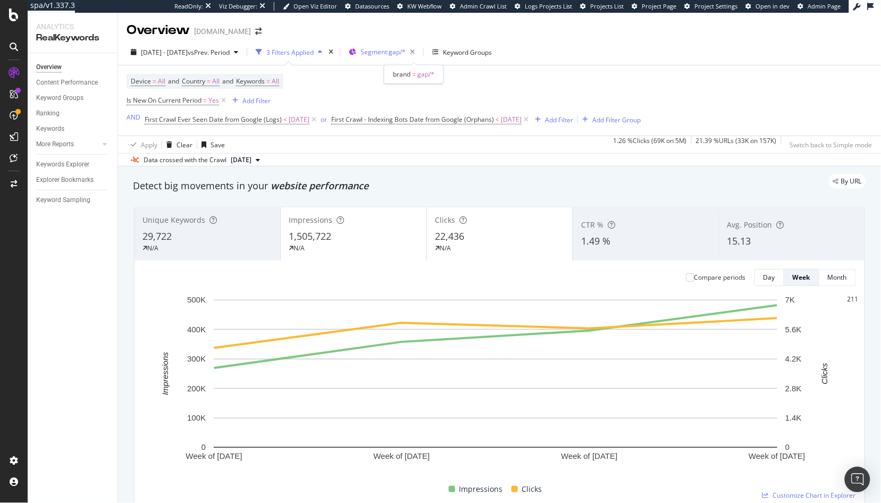
click at [406, 53] on span "Segment: gap/*" at bounding box center [382, 51] width 45 height 9
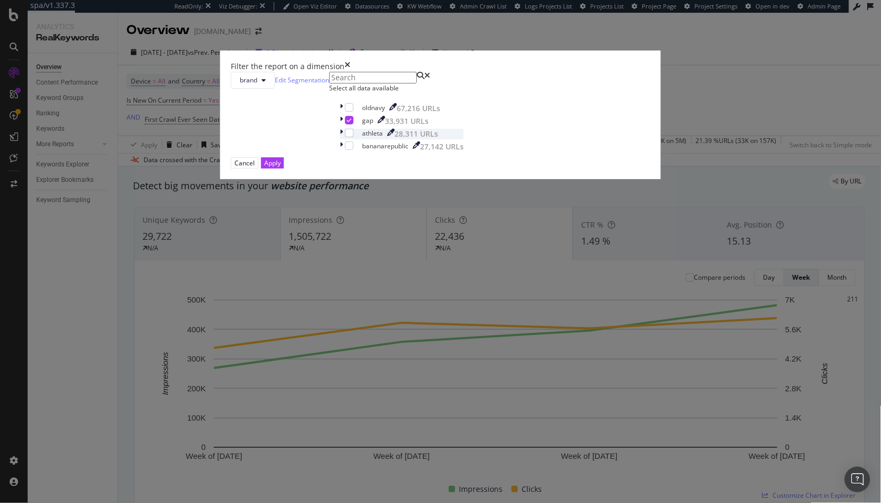
click at [341, 139] on div "modal" at bounding box center [342, 134] width 5 height 11
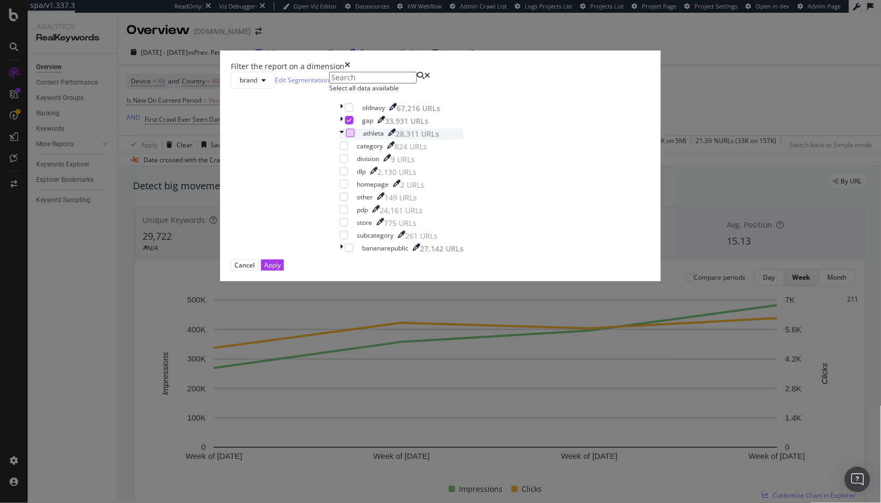
click at [347, 137] on div "modal" at bounding box center [350, 133] width 9 height 9
click at [348, 124] on div "modal" at bounding box center [349, 120] width 9 height 9
click at [341, 139] on div "modal" at bounding box center [343, 134] width 6 height 11
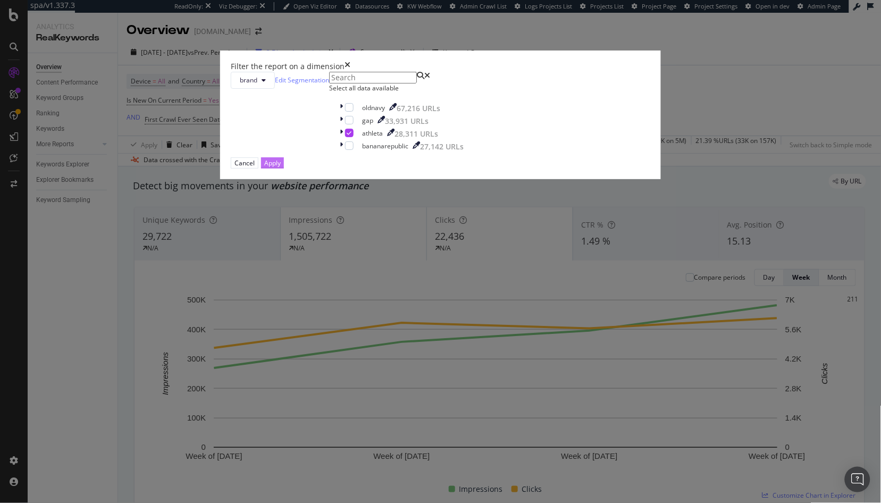
click at [281, 167] on div "Apply" at bounding box center [272, 162] width 16 height 9
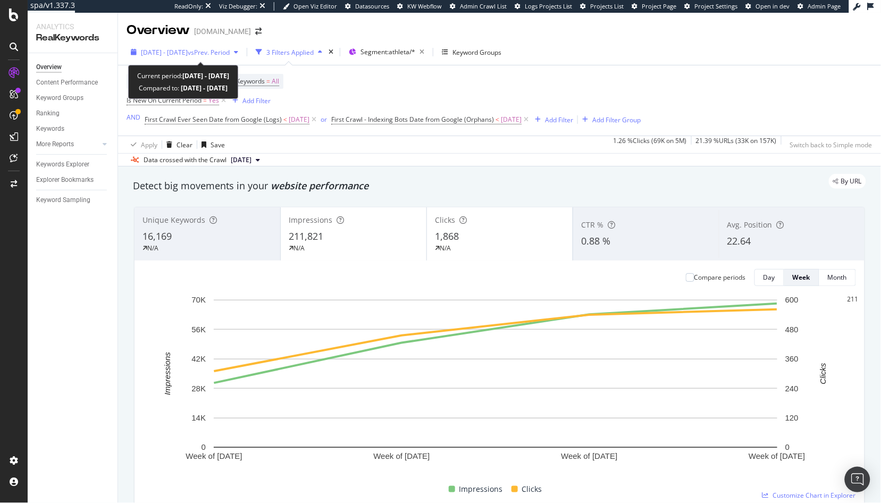
click at [188, 55] on span "2025 May. 6th - May. 31st" at bounding box center [164, 52] width 47 height 9
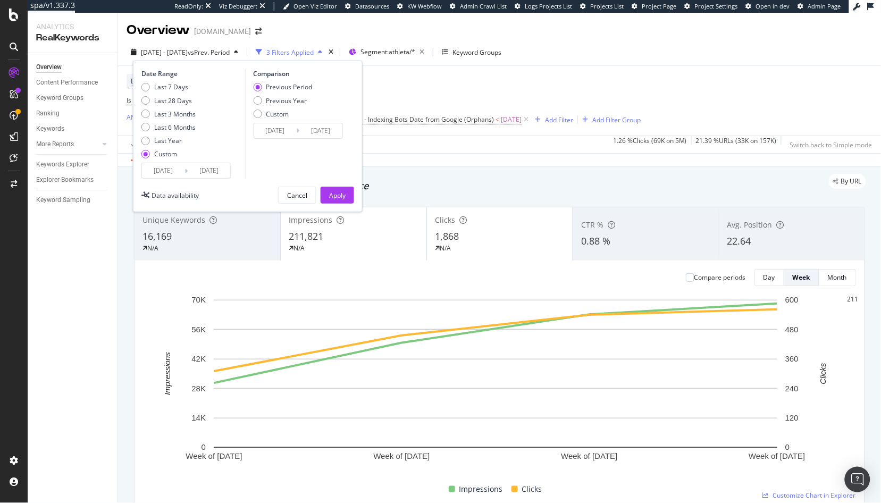
click at [169, 170] on input "[DATE]" at bounding box center [163, 170] width 43 height 15
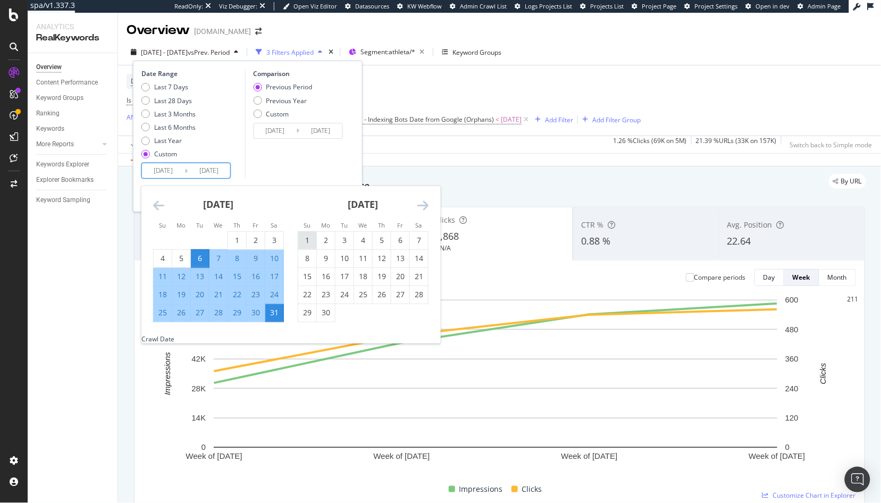
click at [307, 240] on div "1" at bounding box center [307, 240] width 18 height 11
type input "2025/06/01"
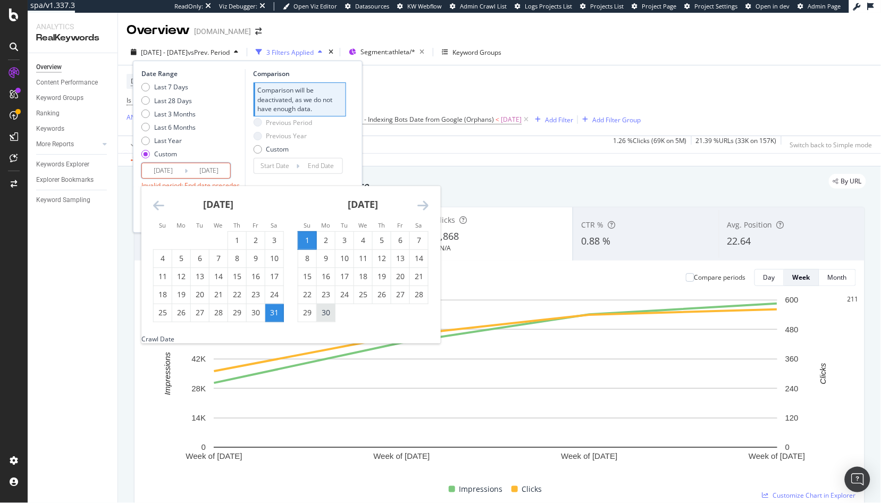
click at [329, 315] on div "30" at bounding box center [326, 312] width 18 height 11
type input "2025/06/30"
type input "2025/05/02"
type input "2025/05/31"
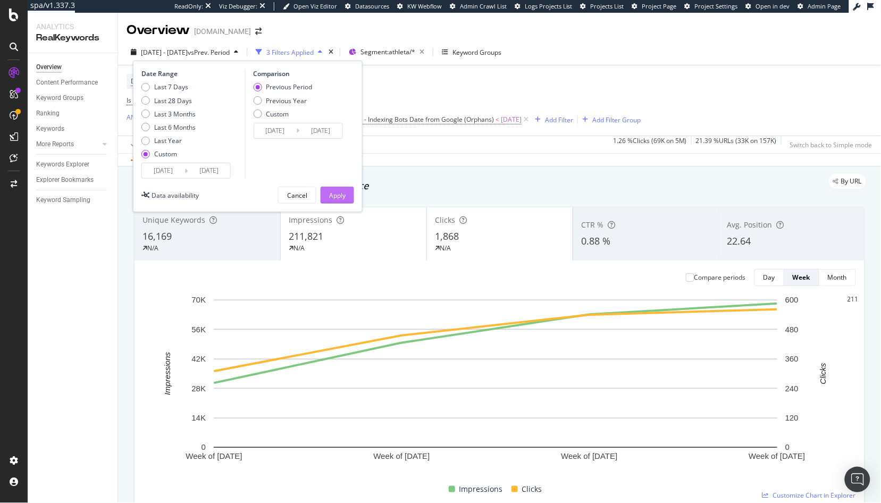
click at [346, 194] on button "Apply" at bounding box center [337, 195] width 33 height 17
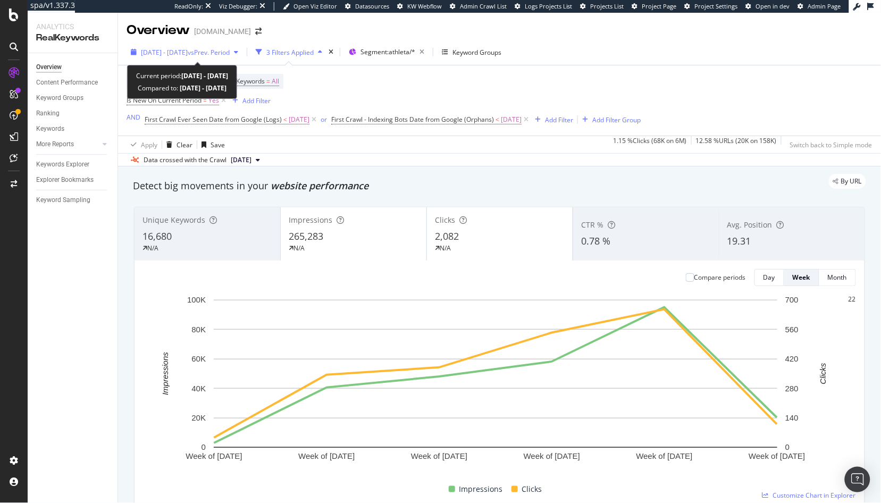
click at [192, 57] on div "2025 Jun. 1st - Jun. 30th vs Prev. Period" at bounding box center [185, 52] width 116 height 16
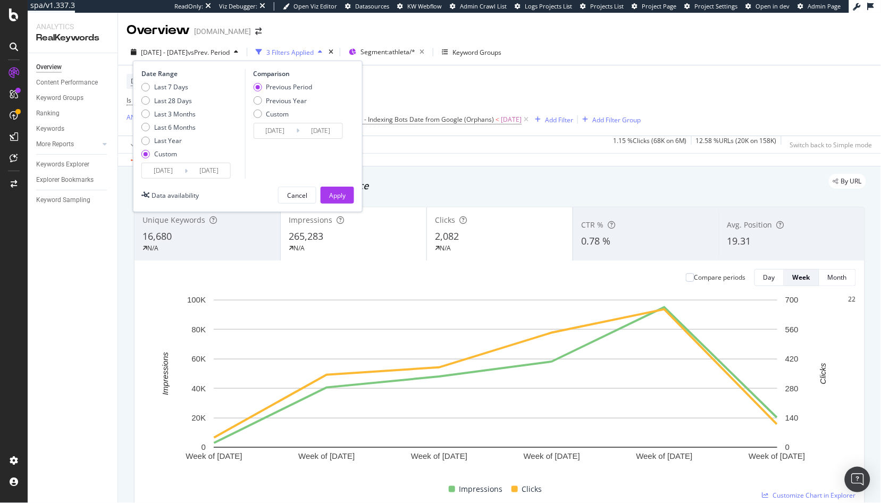
click at [170, 175] on input "2025/06/01" at bounding box center [163, 170] width 43 height 15
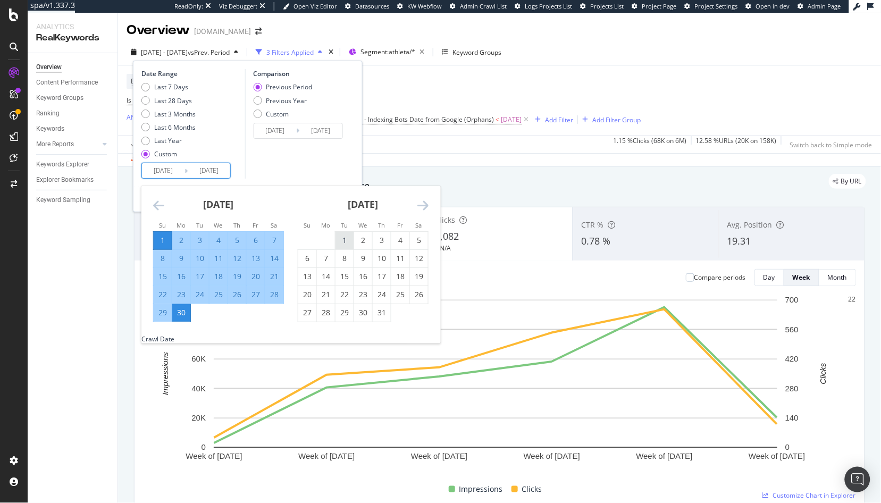
click at [341, 239] on div "1" at bounding box center [344, 240] width 18 height 11
type input "2025/07/01"
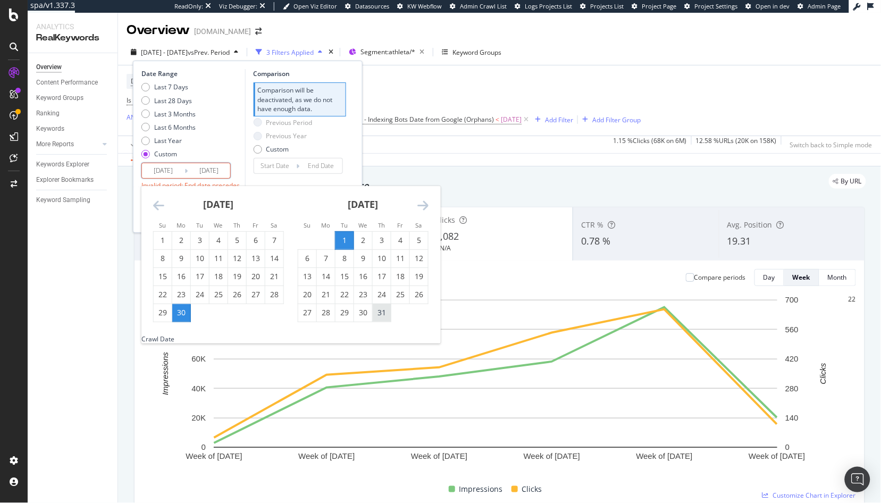
click at [381, 316] on div "31" at bounding box center [382, 312] width 18 height 11
type input "2025/07/31"
type input "2025/05/31"
type input "2025/06/30"
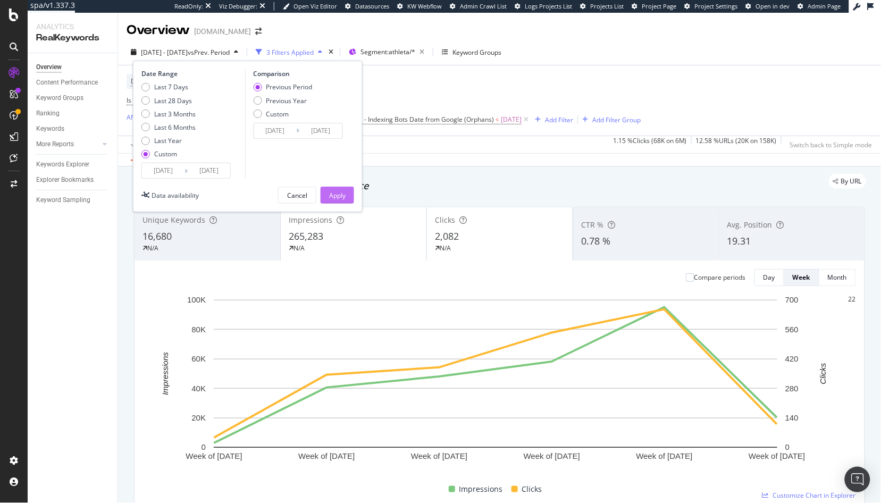
click at [336, 198] on div "Apply" at bounding box center [337, 195] width 16 height 9
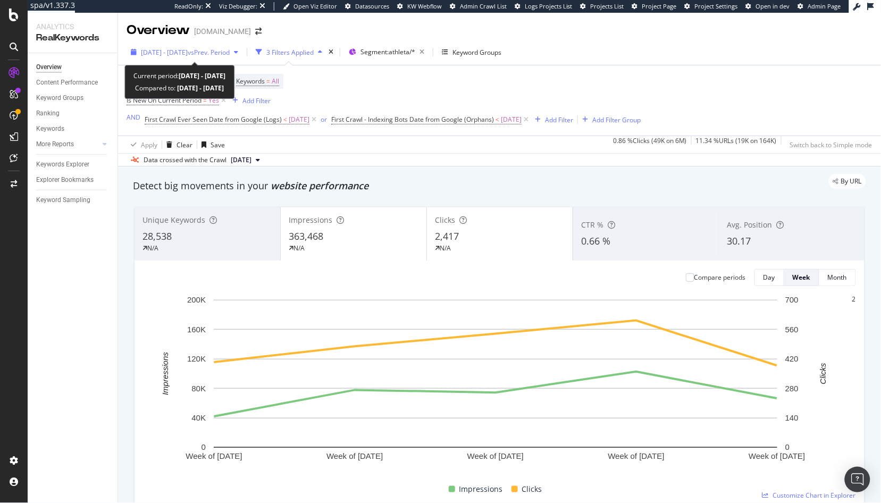
click at [181, 55] on span "2025 Jul. 1st - Jul. 31st" at bounding box center [164, 52] width 47 height 9
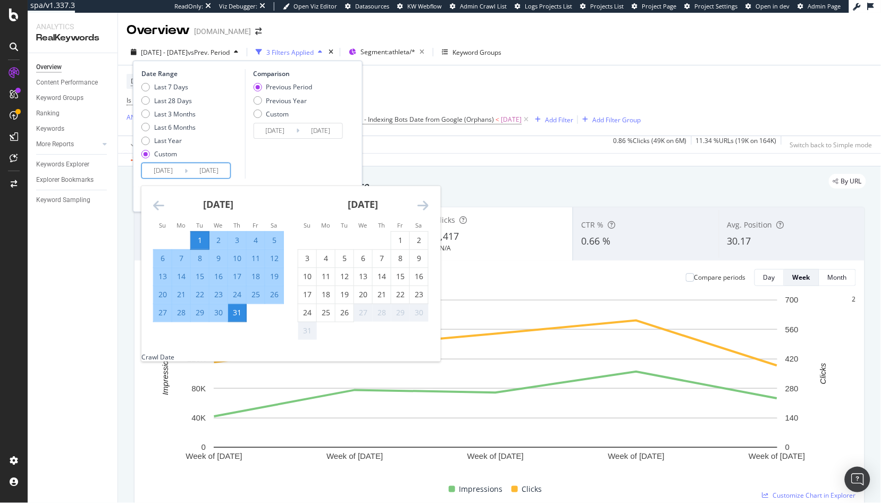
click at [178, 172] on input "2025/07/01" at bounding box center [163, 170] width 43 height 15
click at [399, 240] on div "1" at bounding box center [400, 240] width 18 height 11
type input "2025/08/01"
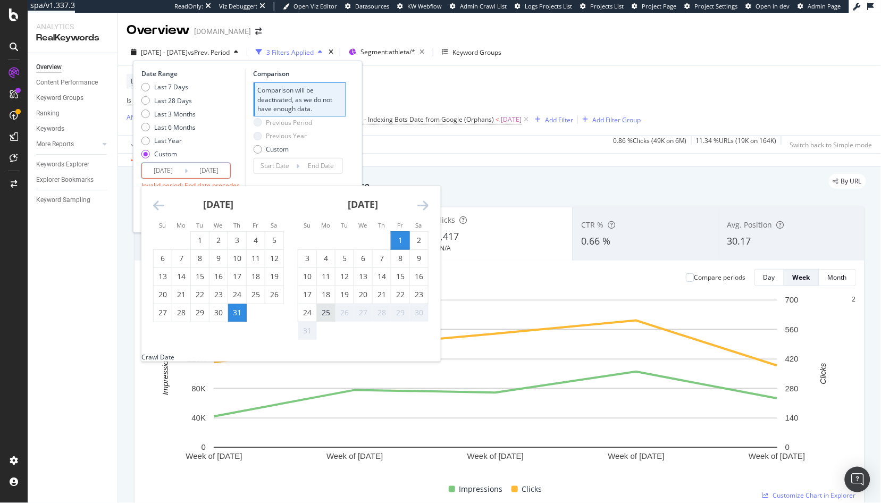
click at [325, 317] on div "25" at bounding box center [326, 312] width 18 height 11
type input "2025/08/25"
type input "2025/07/07"
type input "2025/07/31"
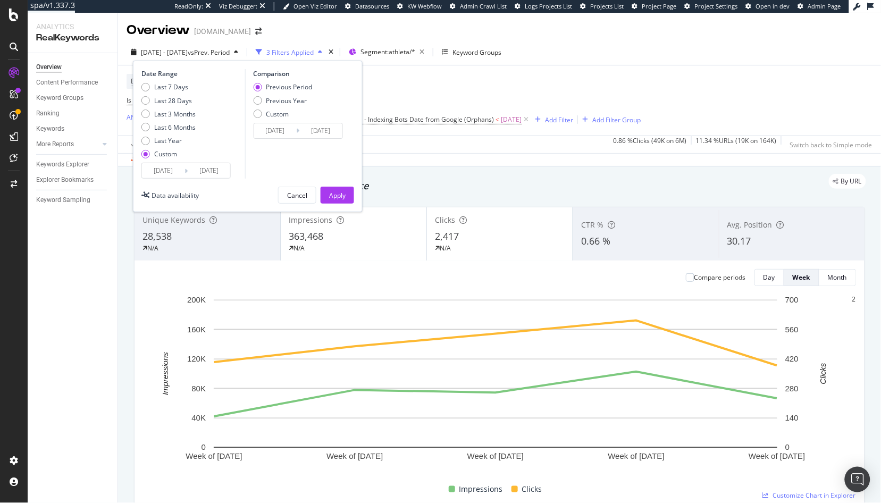
click at [337, 186] on div "Date Range Last 7 Days Last 28 Days Last 3 Months Last 6 Months Last Year Custo…" at bounding box center [248, 137] width 230 height 152
click at [335, 194] on div "Apply" at bounding box center [337, 195] width 16 height 9
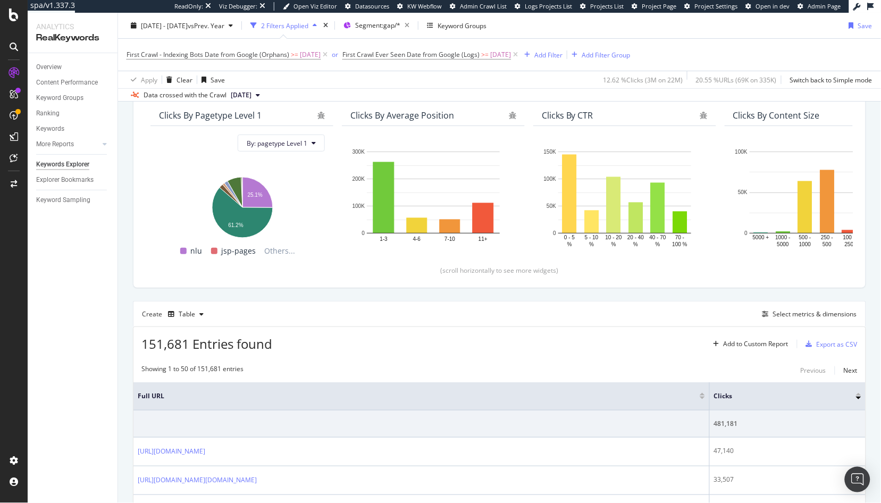
scroll to position [94, 0]
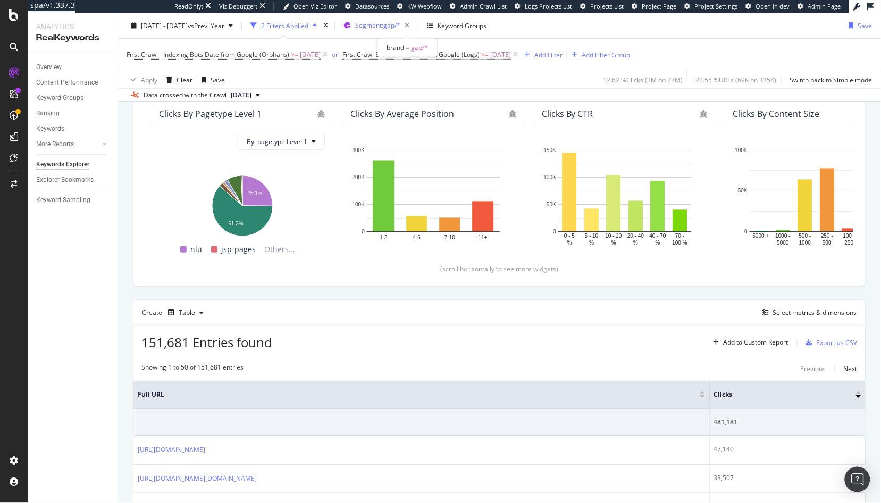
click at [400, 23] on span "Segment: gap/*" at bounding box center [377, 25] width 45 height 9
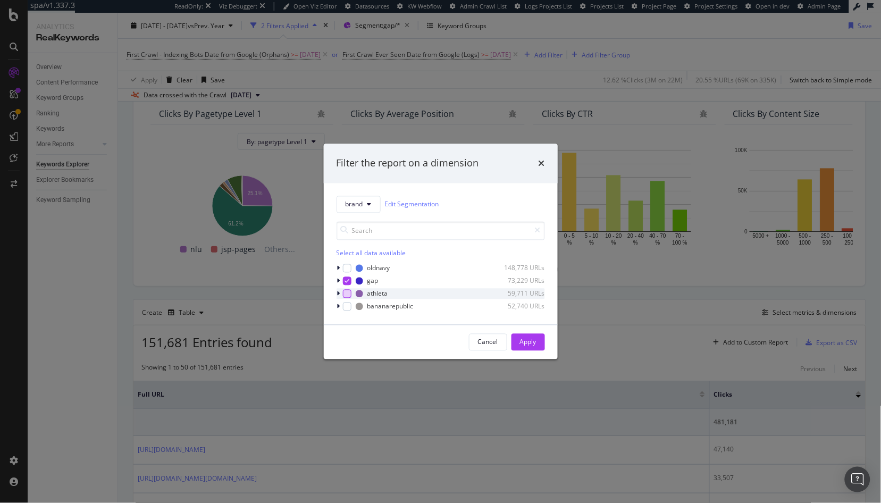
click at [349, 294] on div "modal" at bounding box center [347, 293] width 9 height 9
click at [349, 283] on div "modal" at bounding box center [347, 280] width 9 height 9
click at [526, 341] on div "Apply" at bounding box center [528, 342] width 16 height 9
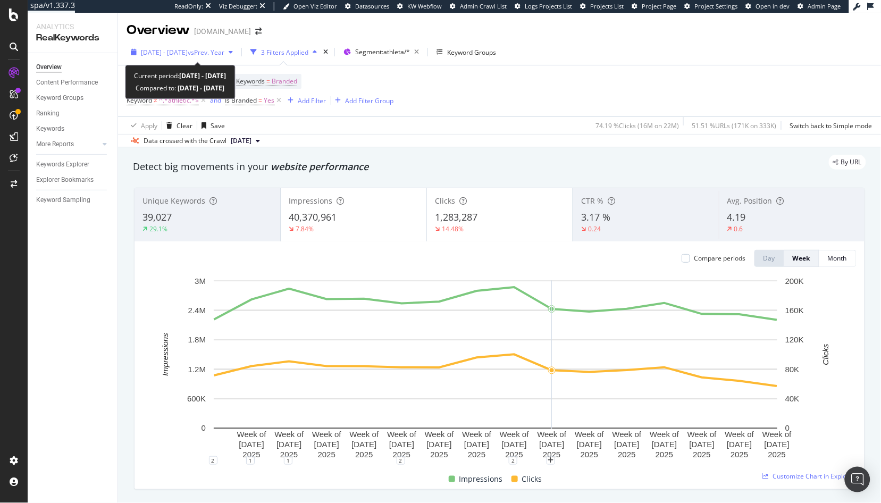
click at [171, 57] on div "[DATE] - [DATE] vs Prev. Year" at bounding box center [182, 52] width 111 height 16
click at [564, 85] on div "Device = All and Country = All and Keywords = Branded Keyword ≠ ^.*athletic.*$ …" at bounding box center [500, 90] width 746 height 51
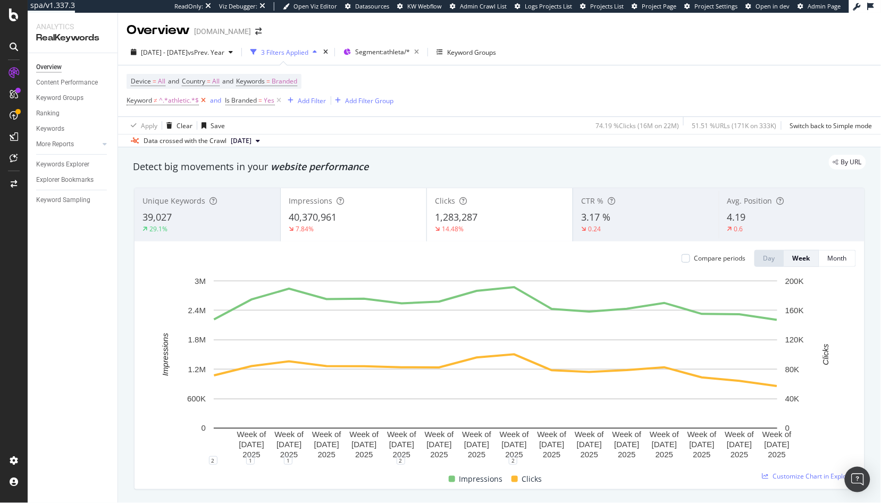
click at [203, 103] on icon at bounding box center [203, 100] width 9 height 11
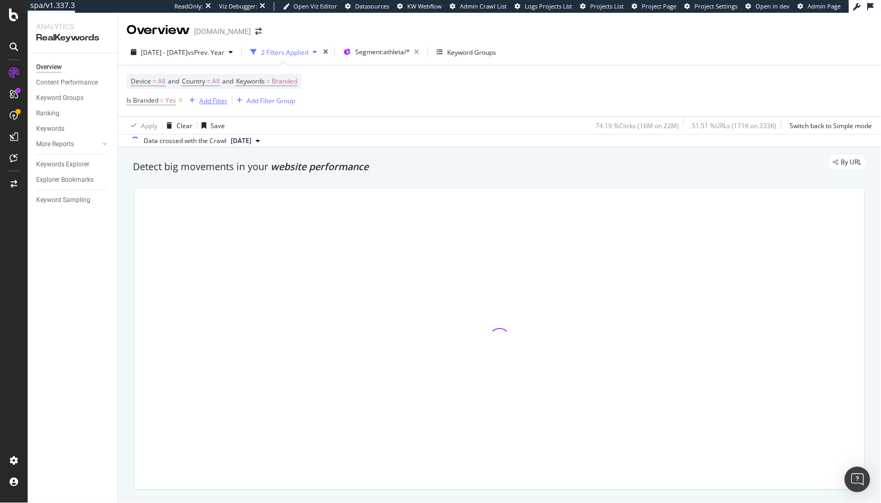
click at [190, 103] on icon "button" at bounding box center [192, 100] width 6 height 6
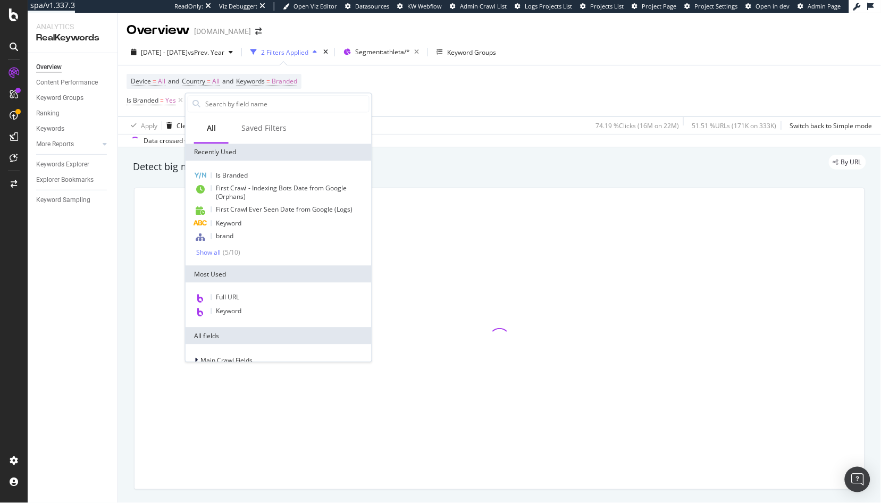
click at [182, 107] on span "Is Branded = Yes" at bounding box center [156, 100] width 58 height 15
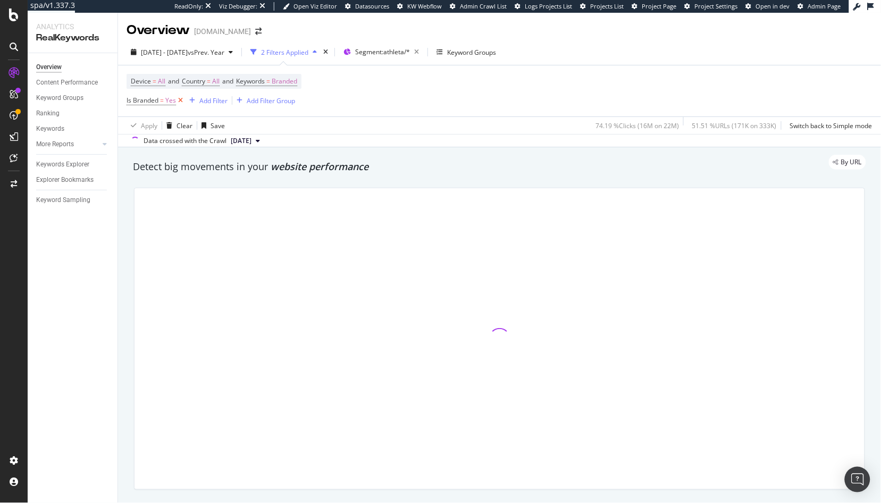
click at [180, 103] on icon at bounding box center [180, 100] width 9 height 11
click at [405, 57] on div "Segment: athleta/*" at bounding box center [377, 52] width 68 height 15
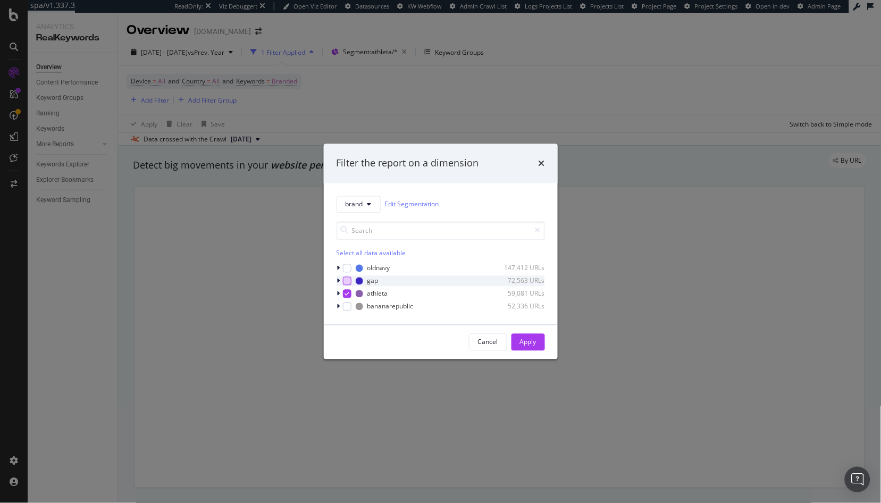
click at [347, 282] on div "modal" at bounding box center [347, 280] width 9 height 9
click at [347, 288] on div "oldnavy 147,412 URLs gap 72,563 URLs athleta 59,081 URLs bananarepublic 52,336 …" at bounding box center [441, 287] width 208 height 49
click at [347, 291] on icon "modal" at bounding box center [346, 293] width 5 height 5
click at [535, 345] on div "Apply" at bounding box center [528, 342] width 16 height 9
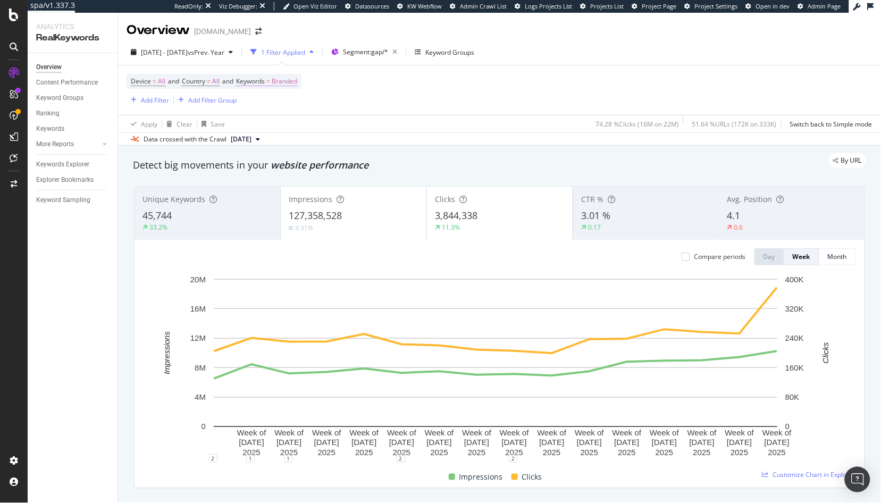
click at [297, 87] on span "Branded" at bounding box center [285, 81] width 26 height 15
click at [282, 104] on div "button" at bounding box center [288, 106] width 13 height 6
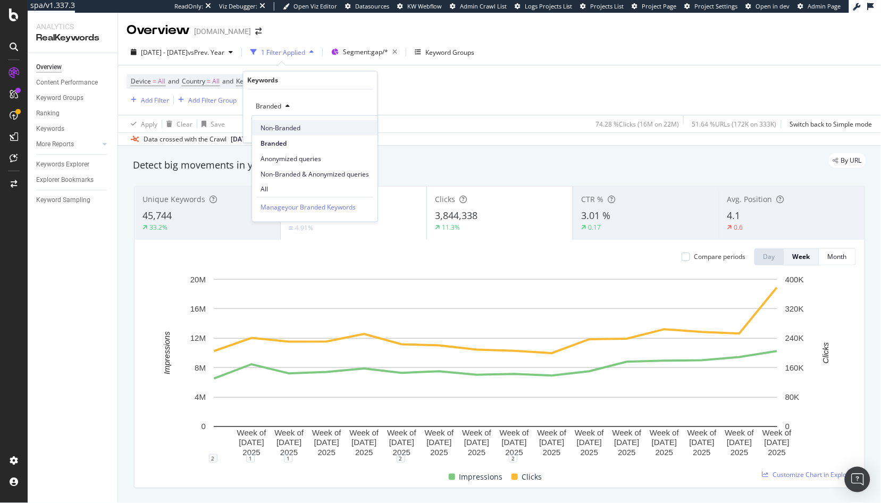
click at [292, 128] on span "Non-Branded" at bounding box center [315, 128] width 108 height 10
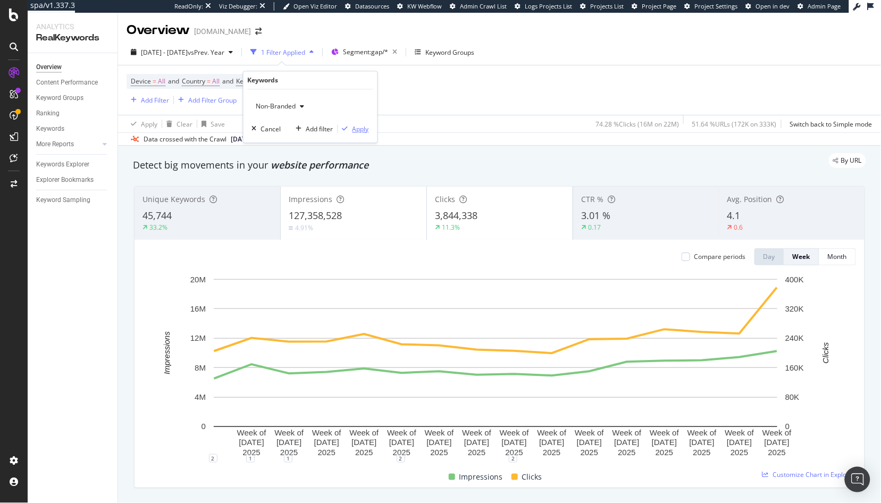
click at [357, 130] on div "Apply" at bounding box center [360, 128] width 16 height 9
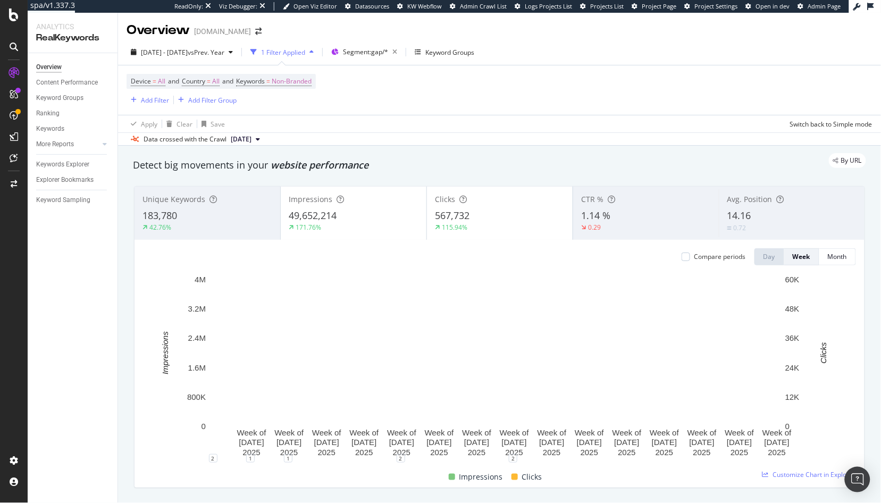
scroll to position [2, 0]
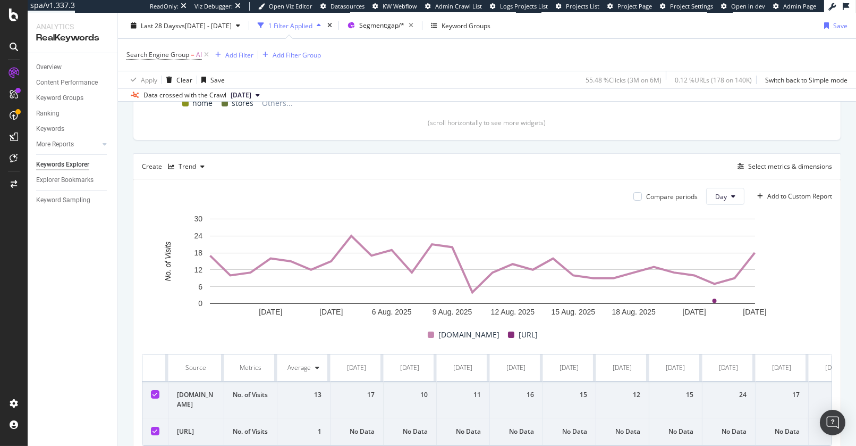
scroll to position [240, 0]
click at [738, 165] on icon "button" at bounding box center [741, 167] width 6 height 6
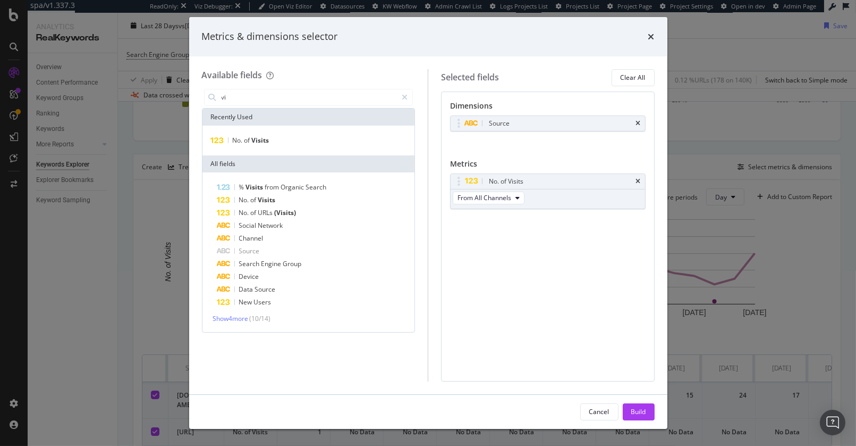
type input "v"
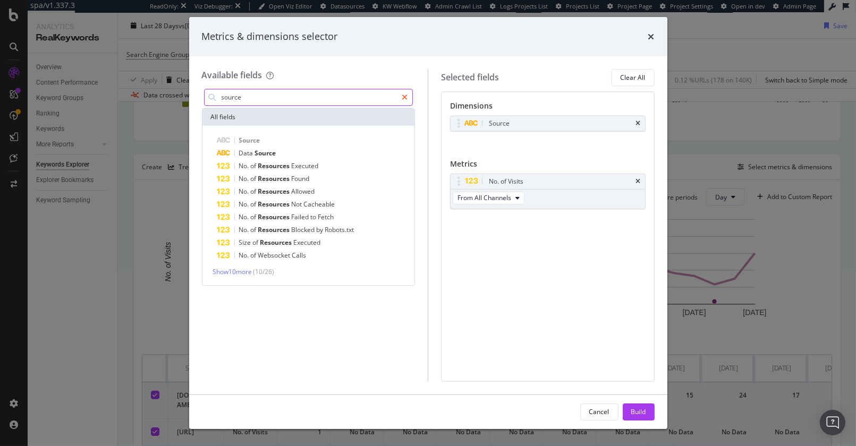
type input "source"
click at [407, 97] on icon "modal" at bounding box center [405, 97] width 6 height 7
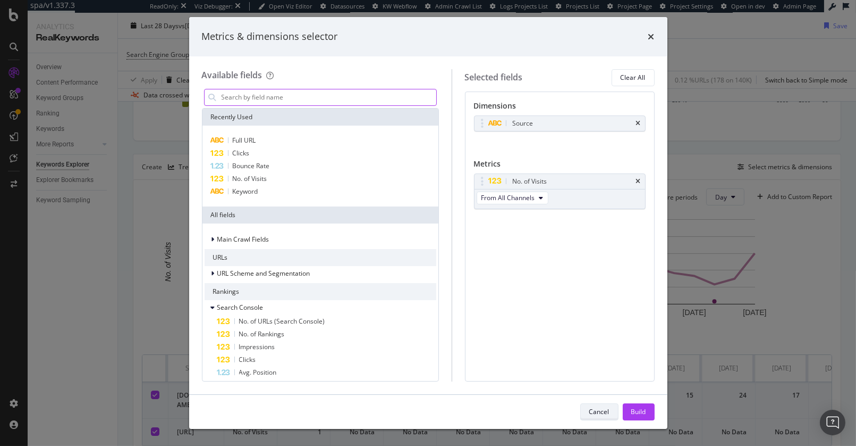
click at [583, 414] on button "Cancel" at bounding box center [600, 411] width 38 height 17
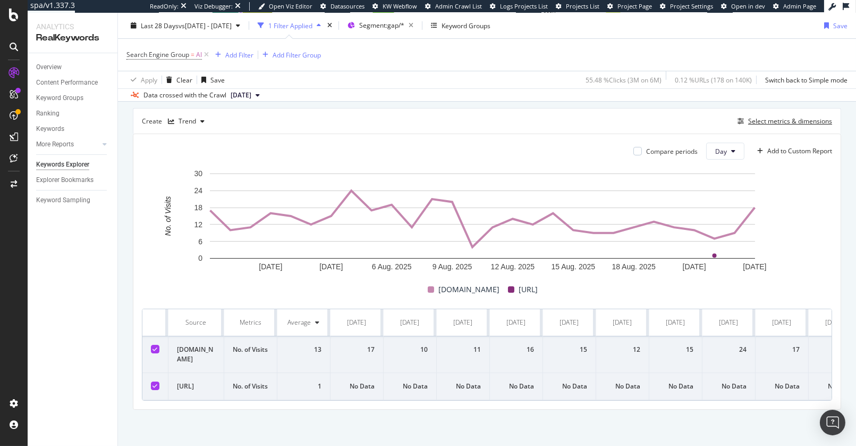
scroll to position [283, 0]
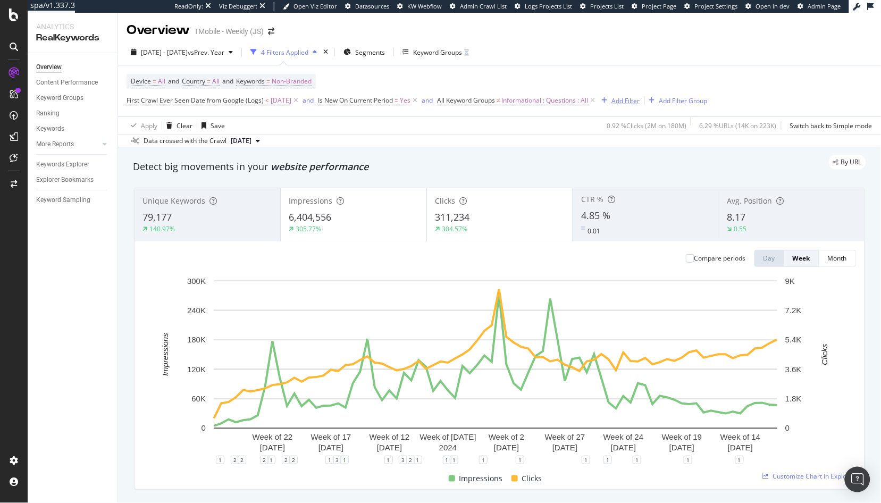
click at [638, 102] on div "Add Filter" at bounding box center [626, 100] width 28 height 9
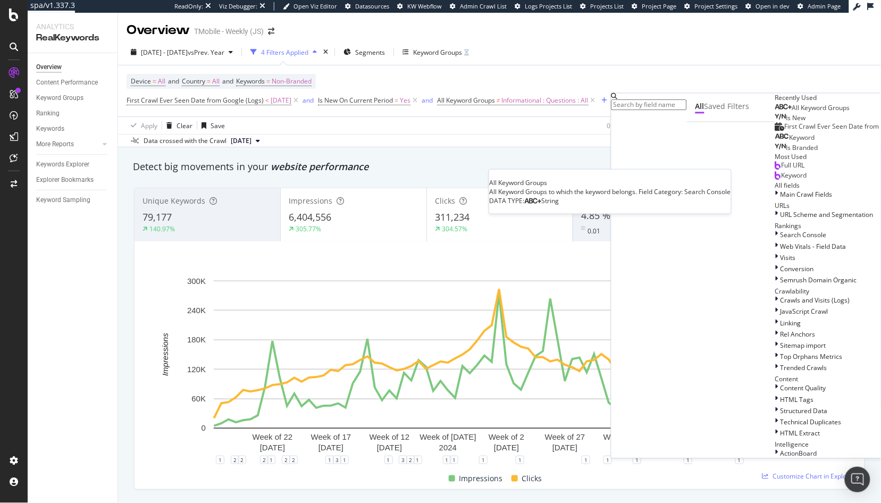
click at [792, 113] on span "All Keyword Groups" at bounding box center [821, 108] width 58 height 9
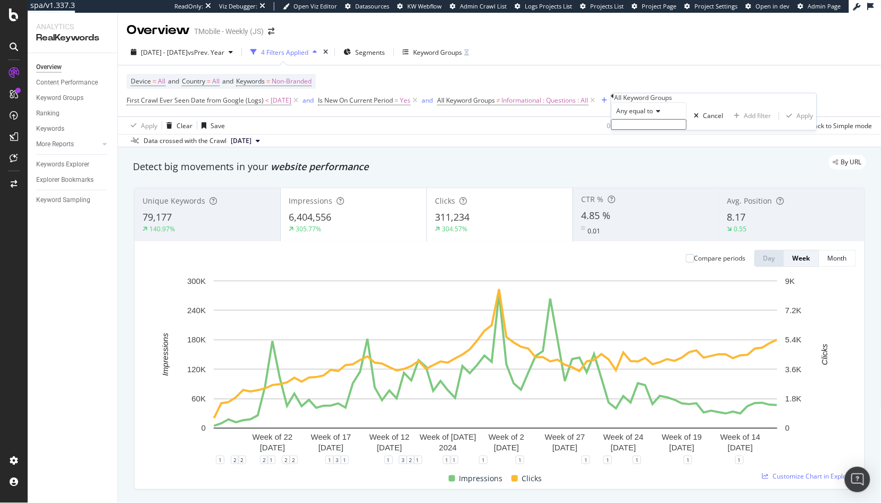
click at [658, 115] on icon at bounding box center [656, 111] width 7 height 6
click at [616, 61] on div "[DATE] - [DATE] vs Prev. Year 4 Filters Applied Segments Keyword Groups" at bounding box center [499, 54] width 763 height 21
click at [534, 104] on span "Informational : Questions : All" at bounding box center [545, 100] width 87 height 15
click at [568, 81] on div "Device = All and Country = All and Keywords = Non-Branded First Crawl Ever Seen…" at bounding box center [486, 91] width 719 height 34
click at [561, 105] on span "Informational : Questions : All" at bounding box center [545, 100] width 87 height 15
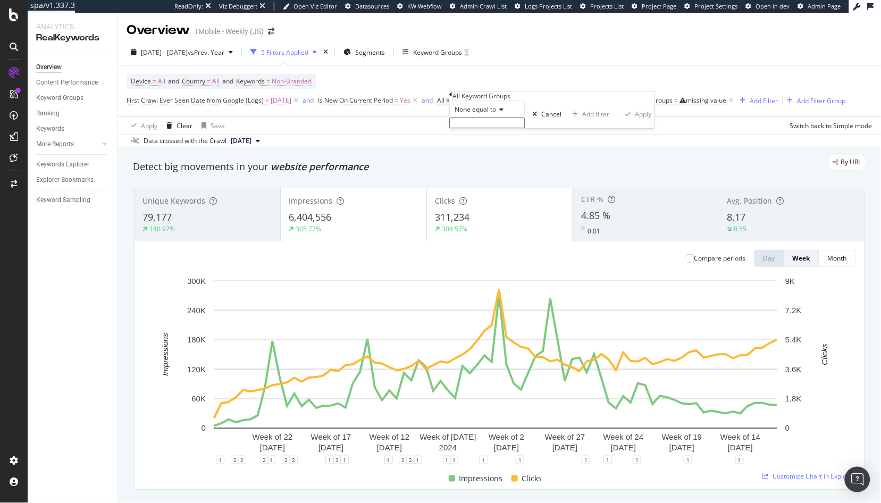
click at [586, 80] on div "Device = All and Country = All and Keywords = Non-Branded First Crawl Ever Seen…" at bounding box center [486, 91] width 719 height 34
click at [702, 102] on div "missing value" at bounding box center [706, 100] width 40 height 9
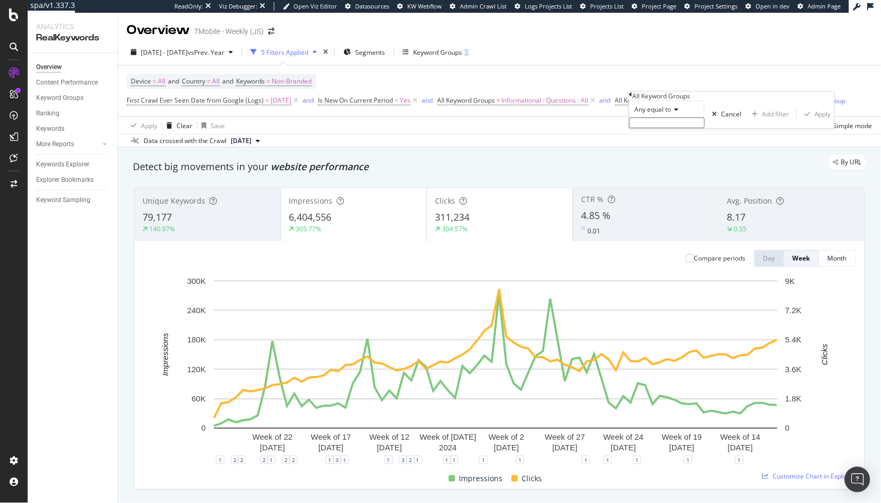
click at [662, 114] on span "Any equal to" at bounding box center [652, 109] width 37 height 9
click at [688, 140] on div "None equal to" at bounding box center [666, 134] width 74 height 11
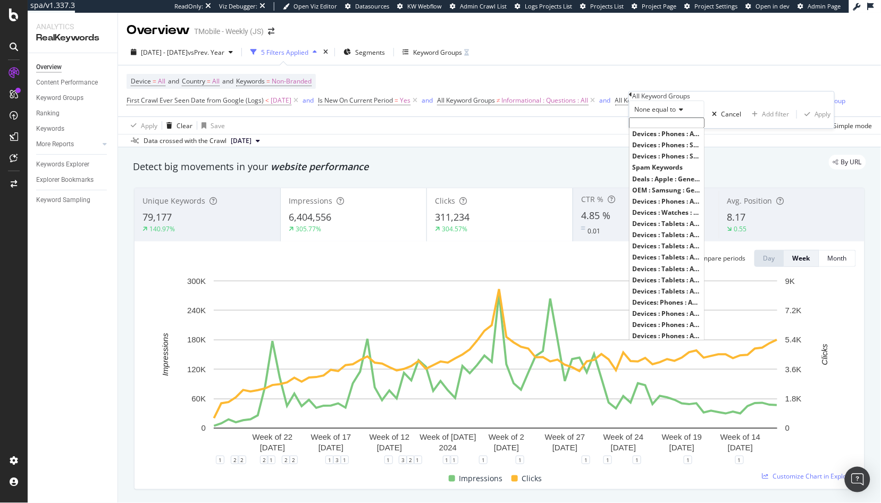
click at [676, 128] on input "text" at bounding box center [666, 122] width 75 height 11
click at [675, 172] on span "Spam Keywords" at bounding box center [666, 167] width 69 height 9
type input "Spam Keywords"
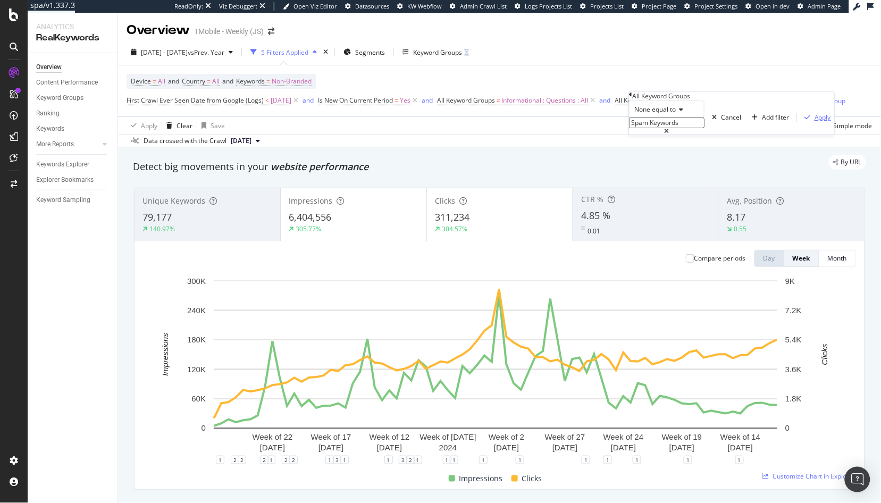
click at [814, 122] on div "Apply" at bounding box center [822, 117] width 16 height 9
click at [399, 224] on div "6,403,688" at bounding box center [354, 218] width 130 height 14
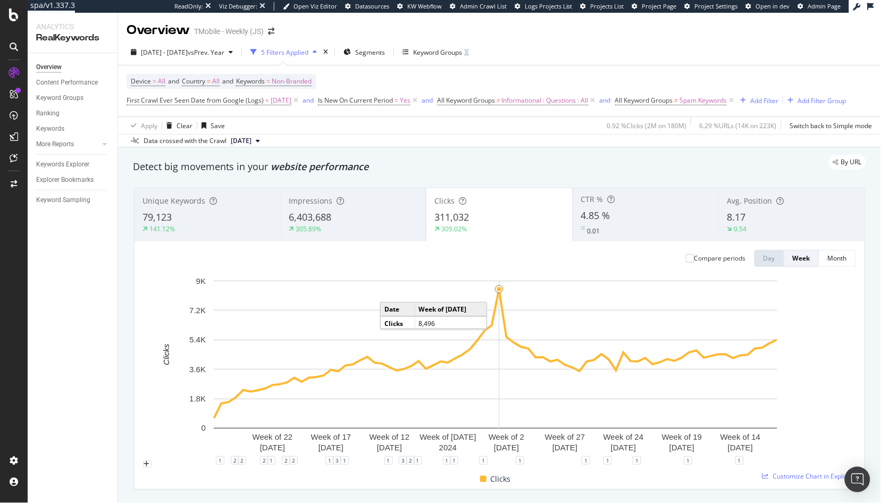
click at [500, 292] on circle "A chart." at bounding box center [498, 288] width 7 height 7
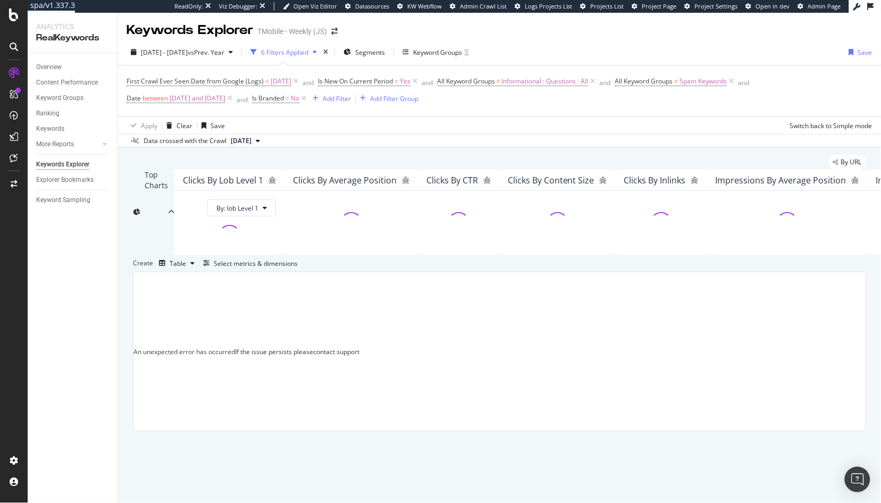
scroll to position [129, 0]
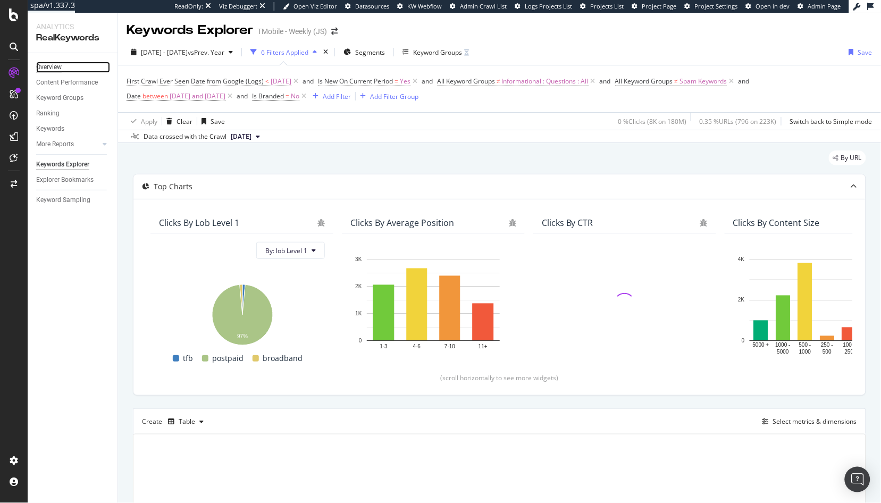
click at [53, 65] on div "Overview" at bounding box center [49, 67] width 26 height 11
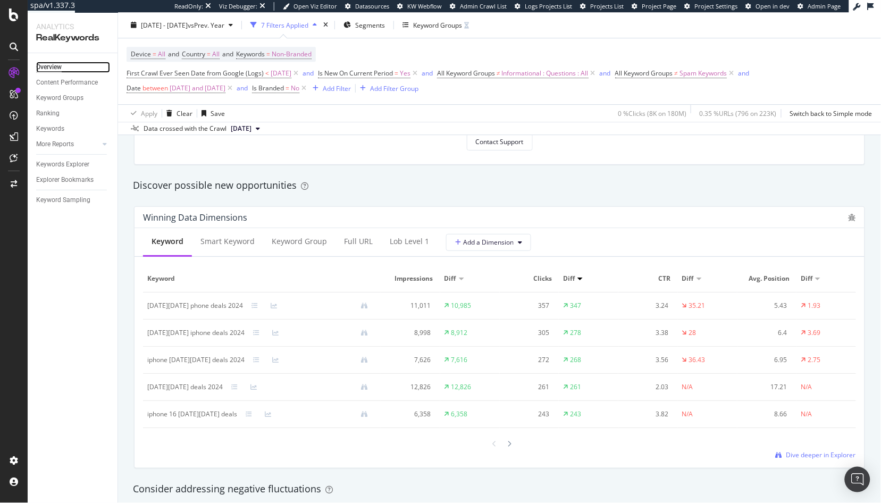
scroll to position [891, 0]
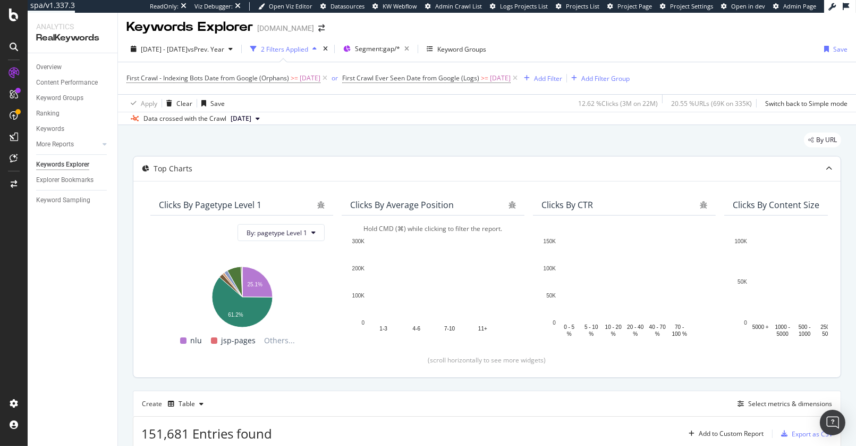
scroll to position [156, 0]
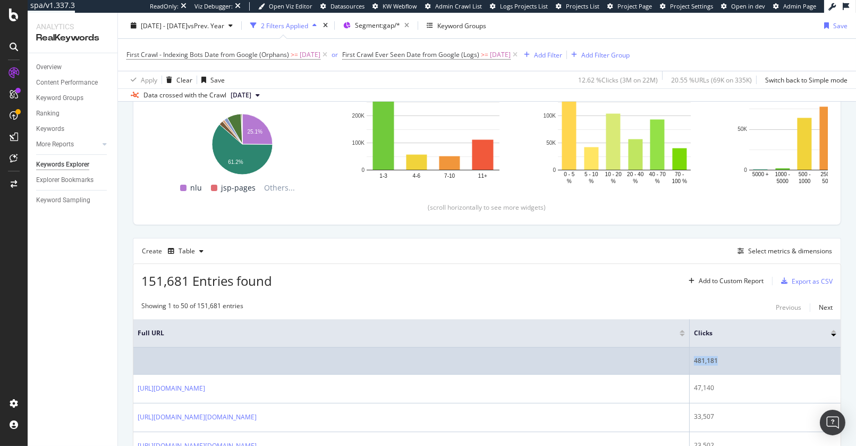
drag, startPoint x: 754, startPoint y: 356, endPoint x: 726, endPoint y: 354, distance: 28.3
click at [726, 354] on td "481,181" at bounding box center [765, 360] width 151 height 27
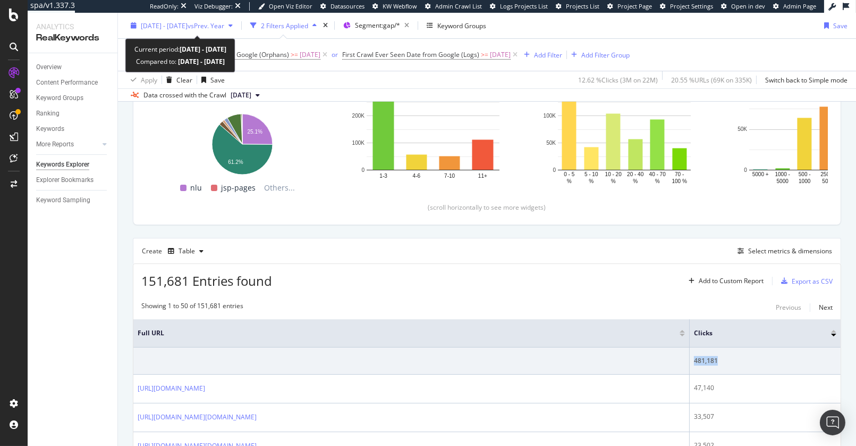
click at [210, 32] on div "[DATE] - [DATE] vs Prev. Year" at bounding box center [182, 26] width 111 height 16
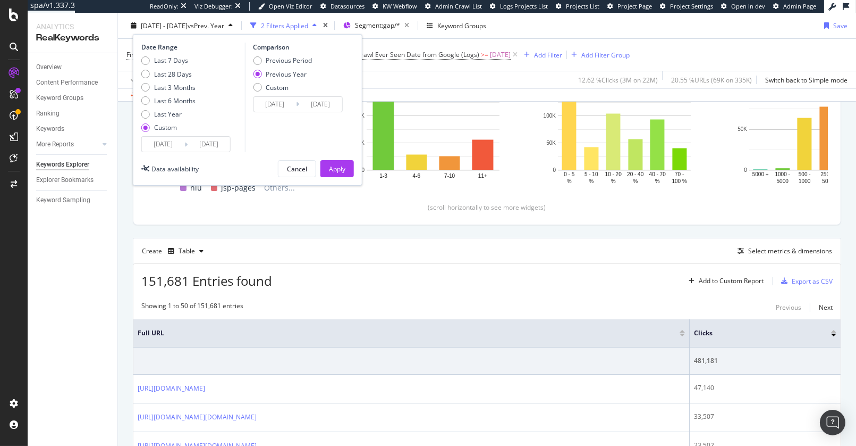
click at [209, 144] on input "[DATE]" at bounding box center [209, 144] width 43 height 15
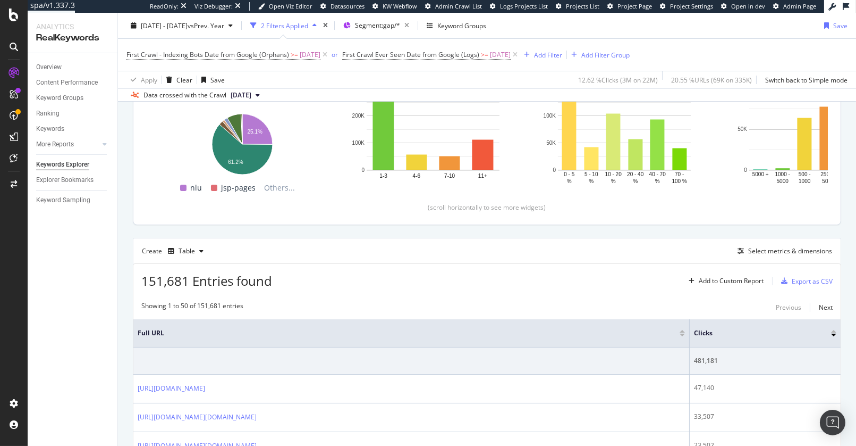
click at [522, 222] on div "Clicks By pagetype Level 1 By: pagetype Level 1 Hold CMD (⌘) while clicking to …" at bounding box center [487, 126] width 708 height 196
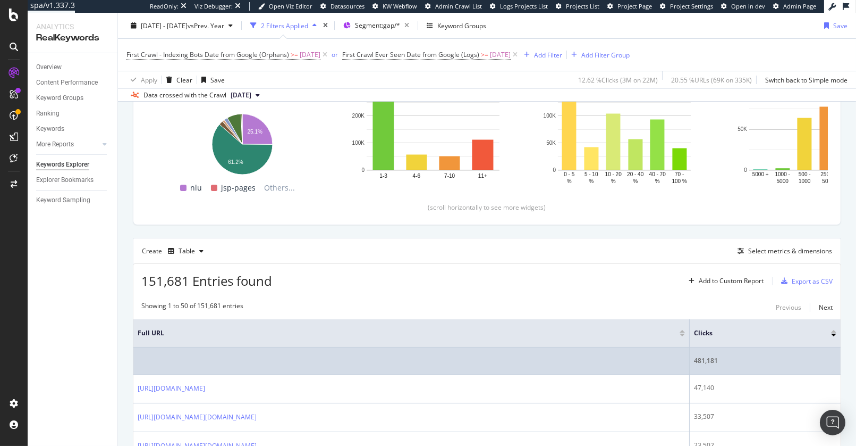
click at [752, 365] on td "481,181" at bounding box center [765, 360] width 151 height 27
drag, startPoint x: 753, startPoint y: 360, endPoint x: 727, endPoint y: 357, distance: 26.2
click at [727, 357] on td "481,181" at bounding box center [765, 360] width 151 height 27
copy div "481,181"
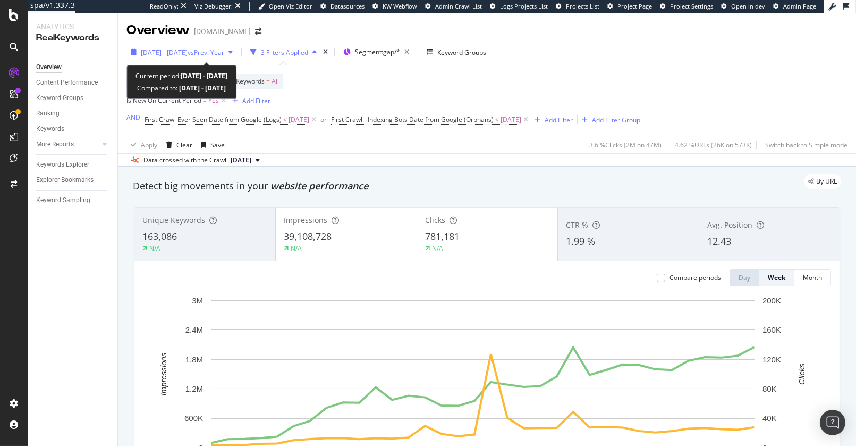
click at [154, 59] on div "2024 Dec. 30th - 2025 Aug. 24th vs Prev. Year" at bounding box center [182, 52] width 111 height 16
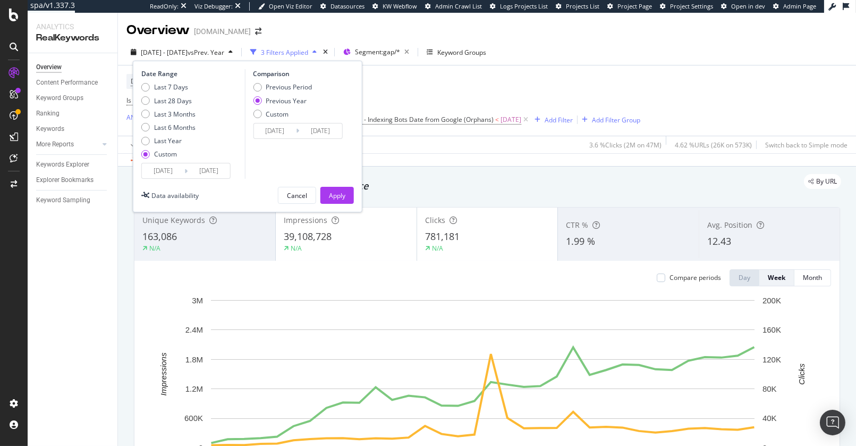
click at [179, 169] on input "2024/12/30" at bounding box center [163, 170] width 43 height 15
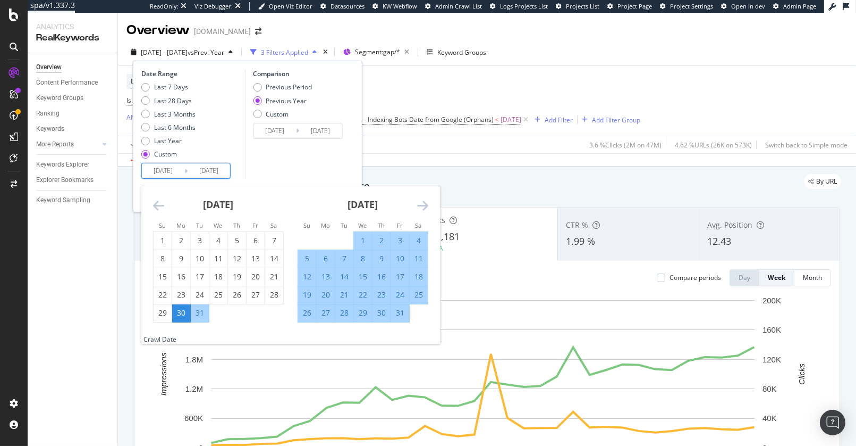
click at [421, 205] on icon "Move forward to switch to the next month." at bounding box center [422, 205] width 11 height 13
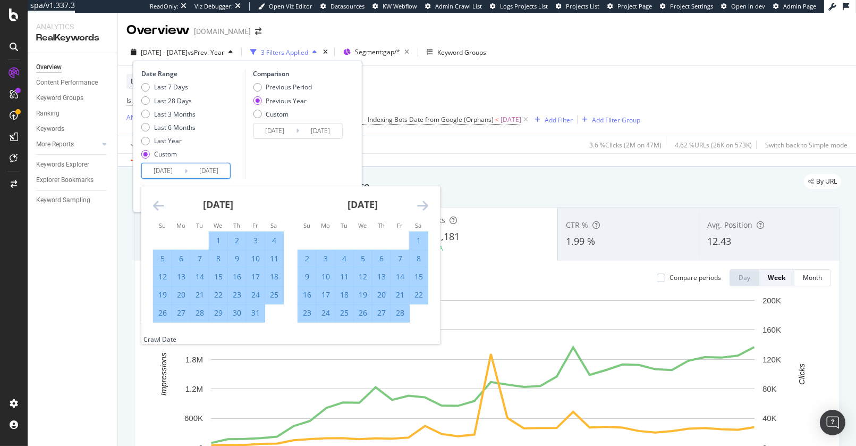
click at [421, 205] on icon "Move forward to switch to the next month." at bounding box center [422, 205] width 11 height 13
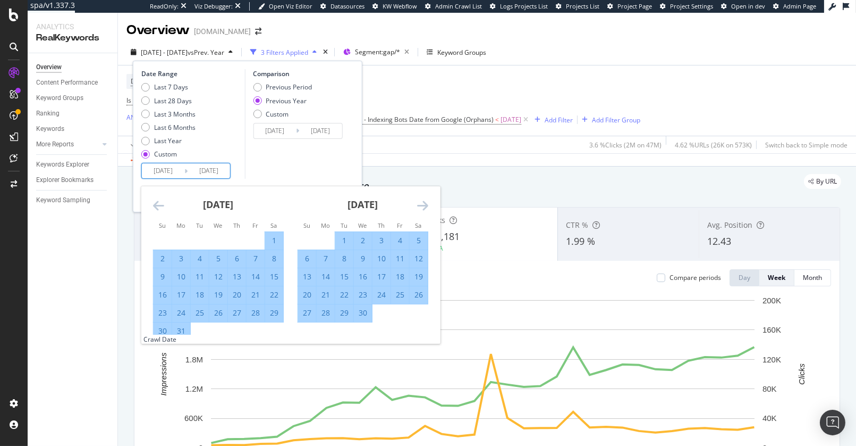
click at [421, 205] on icon "Move forward to switch to the next month." at bounding box center [422, 205] width 11 height 13
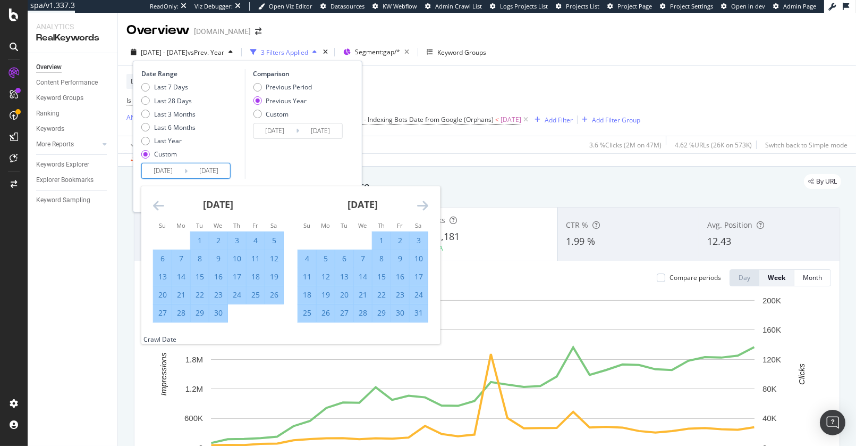
click at [326, 261] on div "5" at bounding box center [326, 258] width 18 height 11
type input "2025/05/05"
type input "2024/05/06"
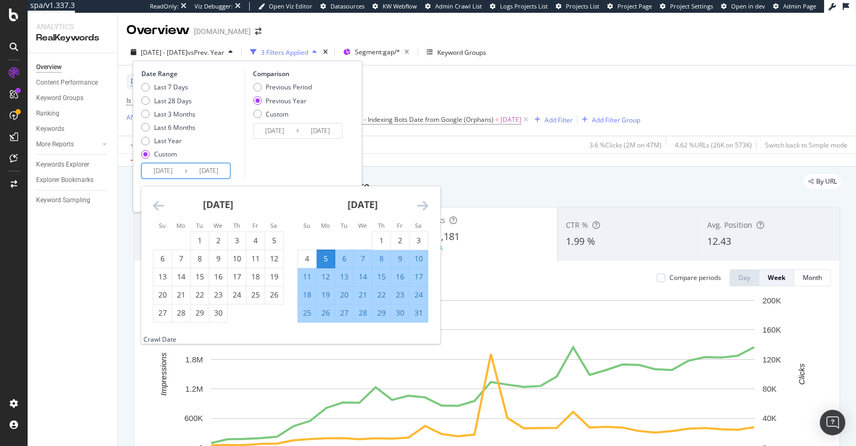
click at [353, 181] on div "Date Range Last 7 Days Last 28 Days Last 3 Months Last 6 Months Last Year Custo…" at bounding box center [248, 137] width 230 height 152
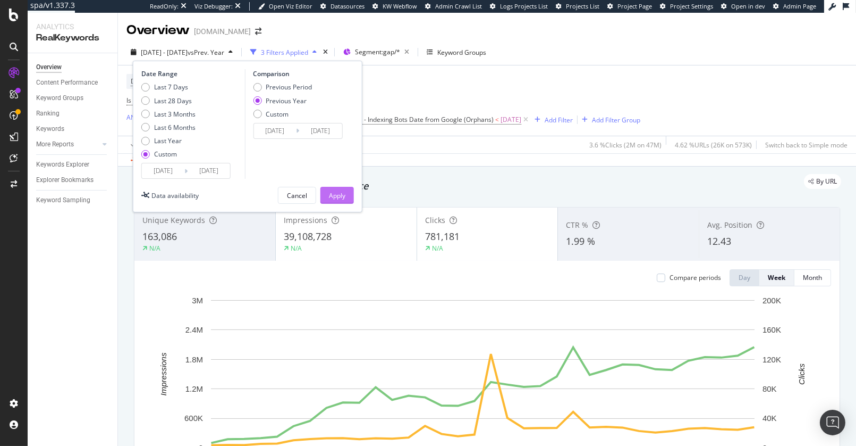
click at [341, 191] on div "Apply" at bounding box center [337, 195] width 16 height 9
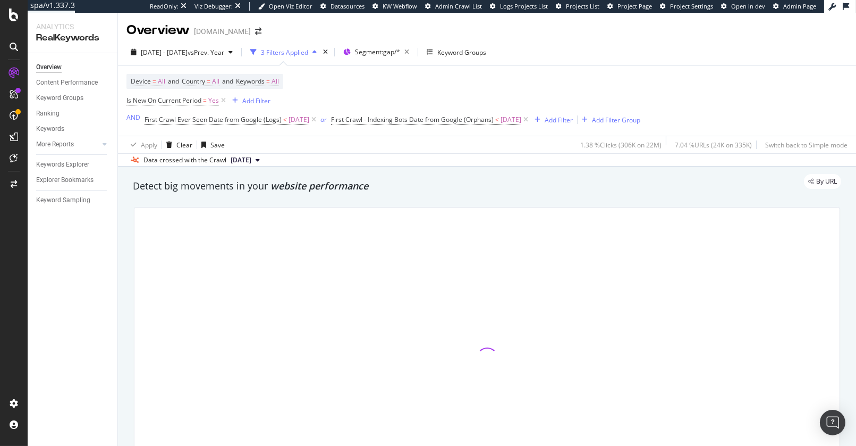
click at [707, 56] on div "2025 May. 5th - Aug. 24th vs Prev. Year 3 Filters Applied Segment: gap/* Keywor…" at bounding box center [487, 54] width 738 height 21
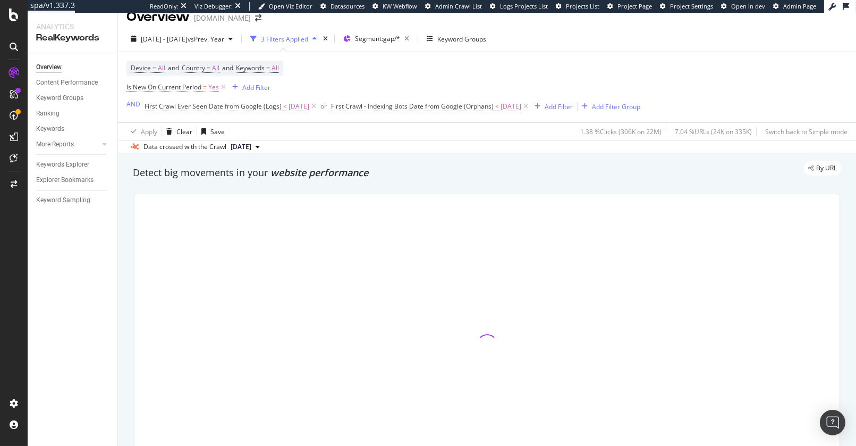
scroll to position [16, 0]
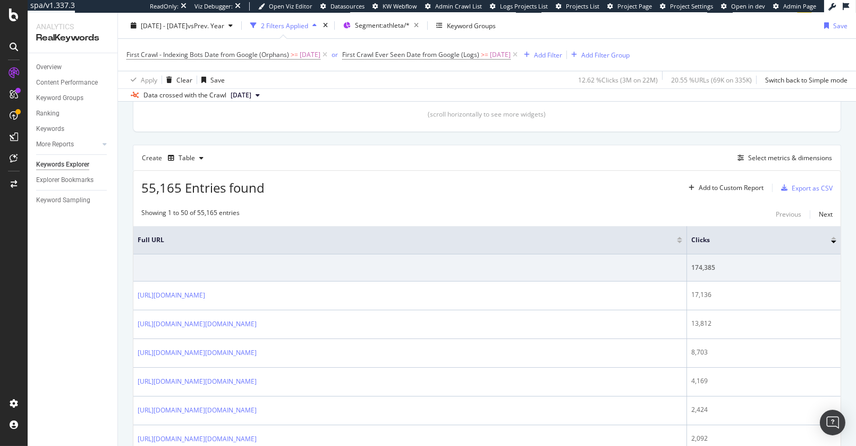
scroll to position [251, 0]
